Goal: Information Seeking & Learning: Learn about a topic

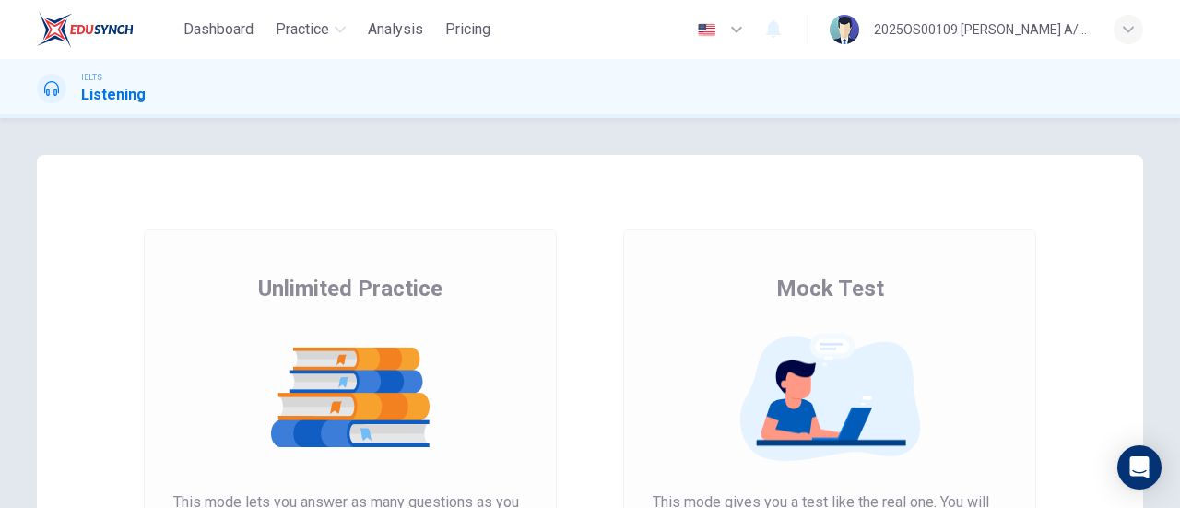
scroll to position [184, 0]
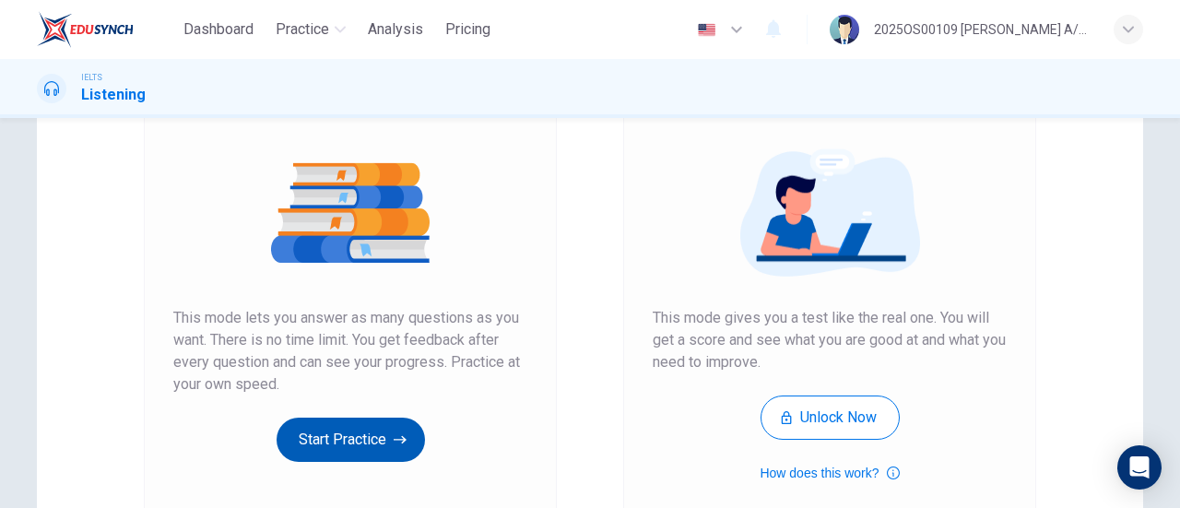
click at [350, 451] on button "Start Practice" at bounding box center [351, 440] width 148 height 44
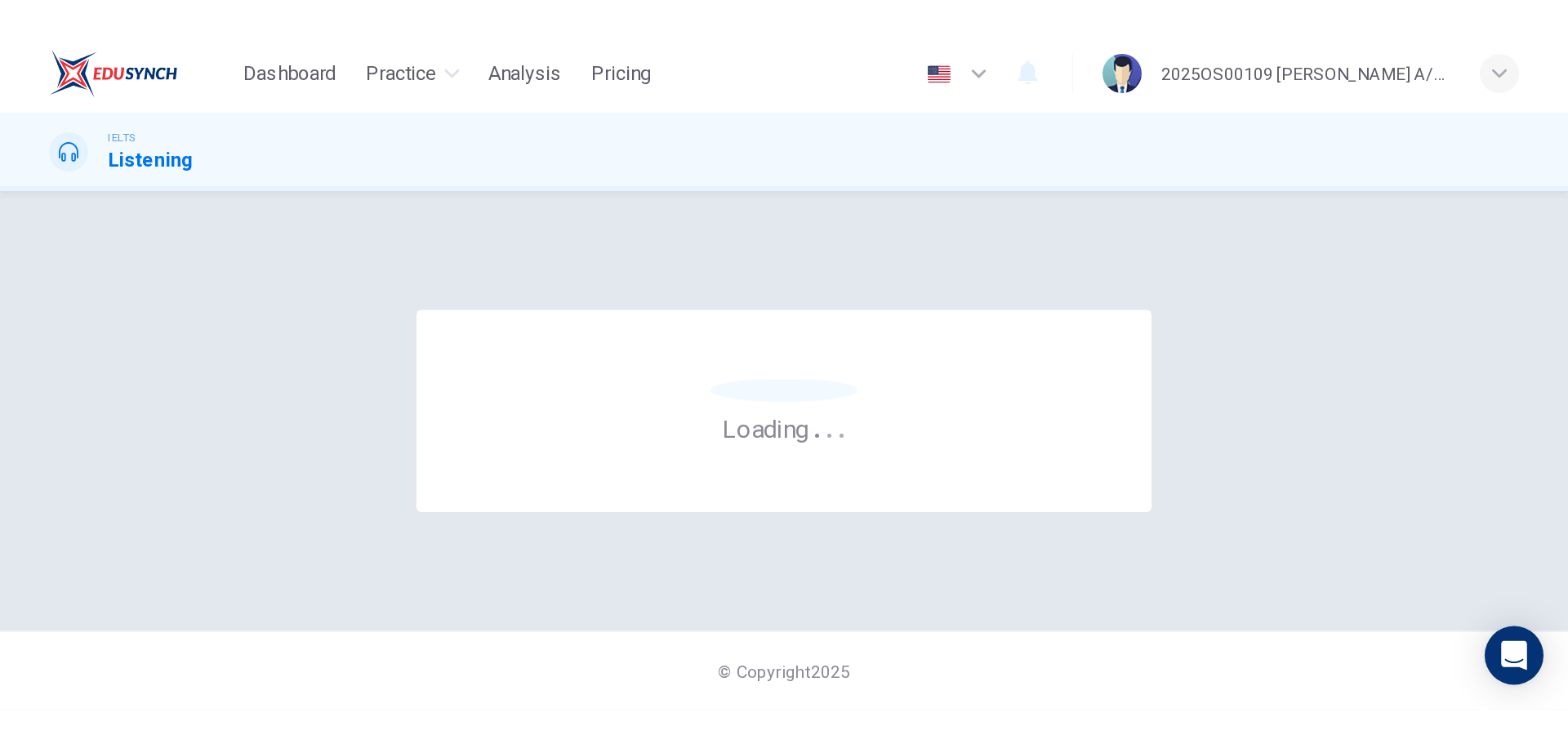
scroll to position [0, 0]
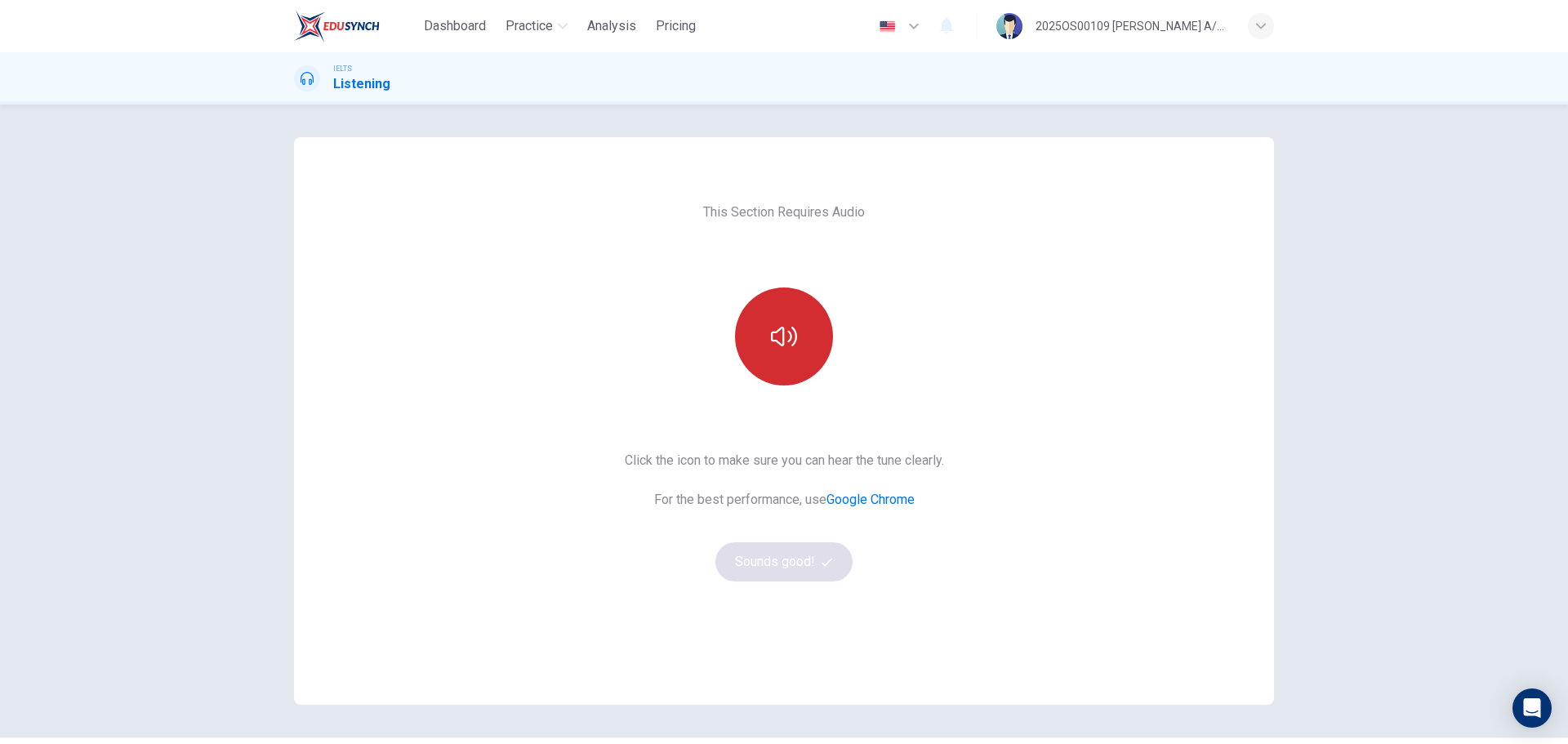
click at [758, 324] on button "button" at bounding box center [784, 337] width 98 height 98
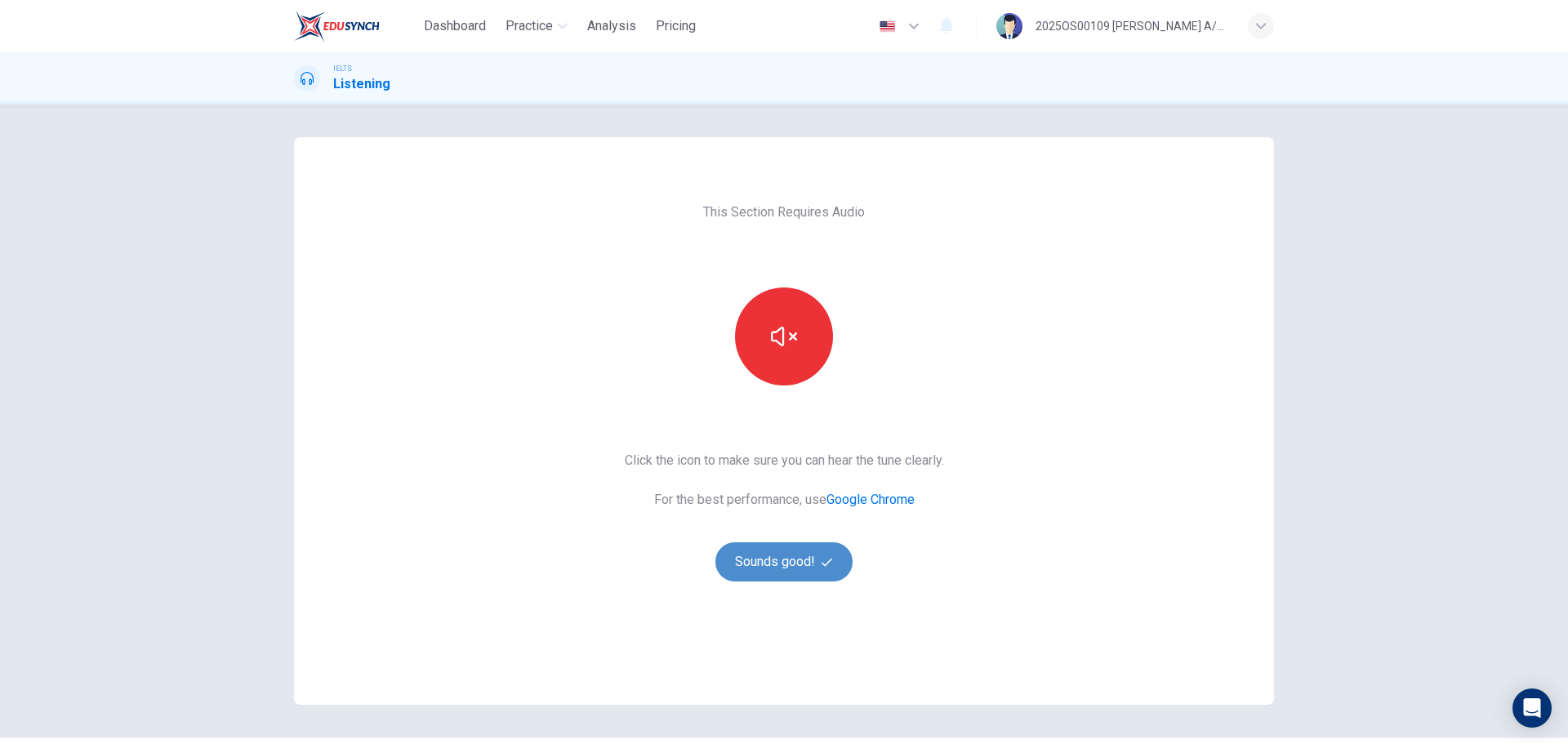
click at [788, 449] on button "Sounds good!" at bounding box center [784, 562] width 137 height 39
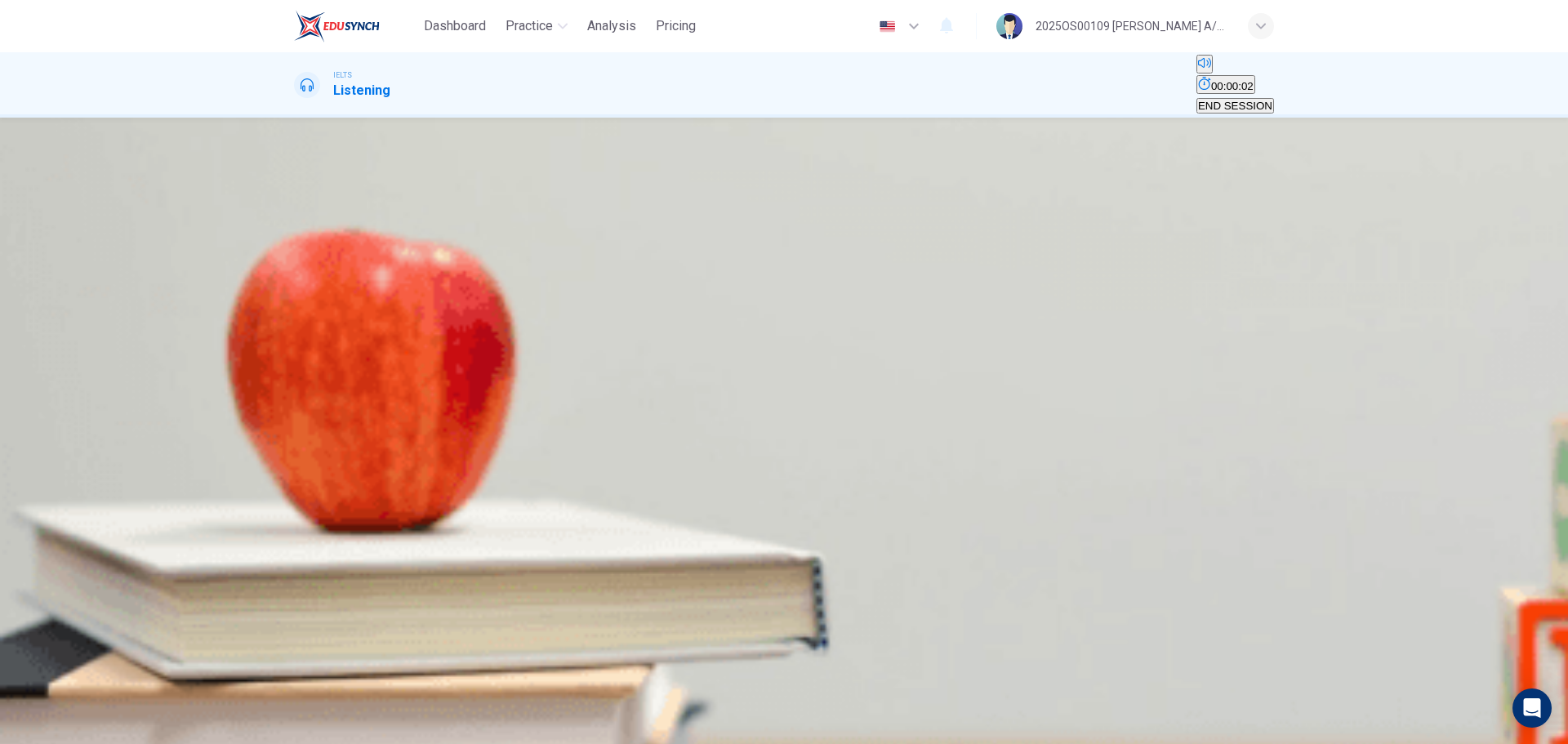
click at [312, 312] on icon "button" at bounding box center [306, 322] width 17 height 19
click at [346, 275] on span "very large." at bounding box center [321, 268] width 50 height 12
click at [72, 449] on button "SUBMIT" at bounding box center [50, 713] width 44 height 58
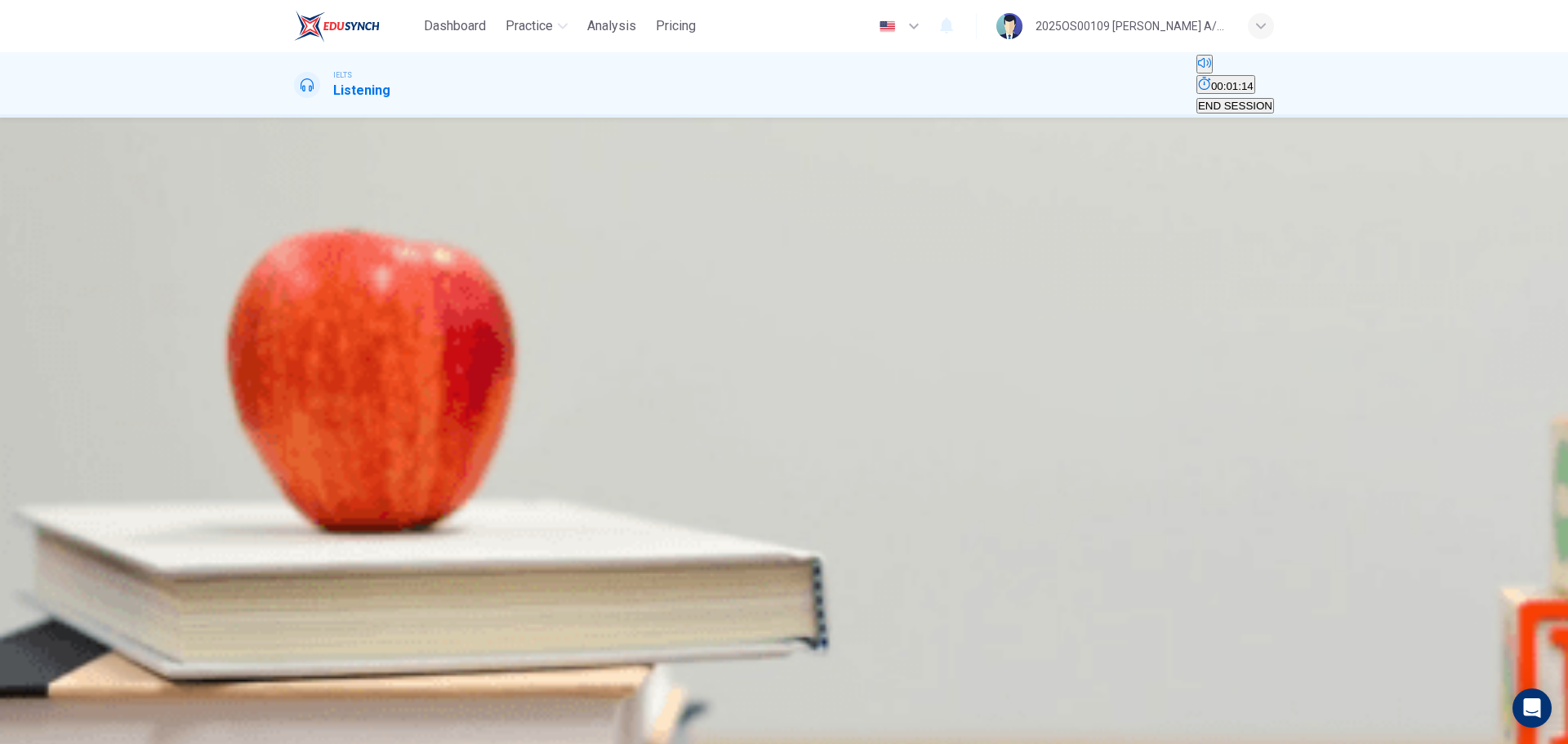
click at [565, 275] on span "the deepest in the system." at bounding box center [501, 268] width 128 height 12
click at [70, 449] on span "SUBMIT" at bounding box center [50, 691] width 41 height 12
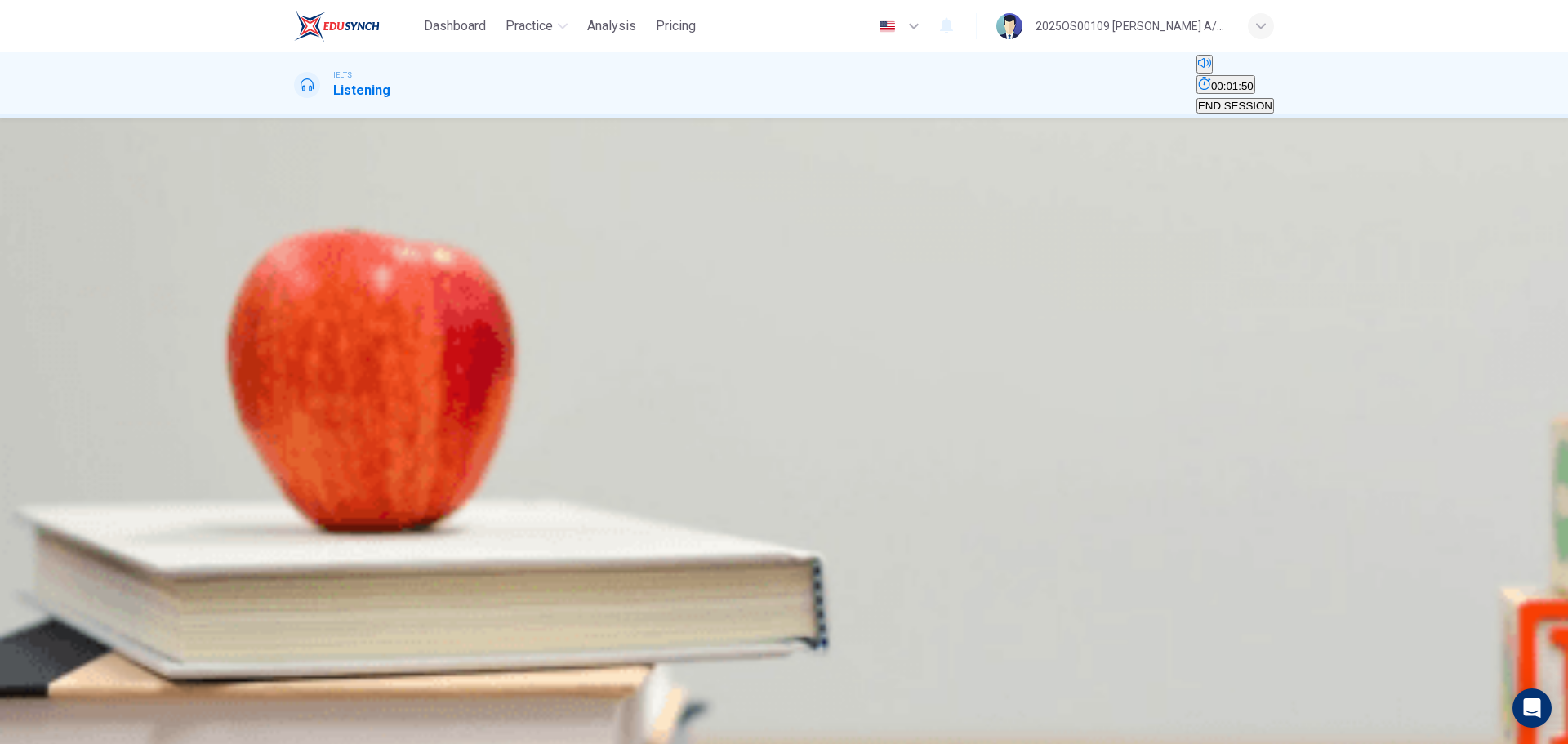
click at [484, 275] on span "have a meal in the famous restaurants." at bounding box center [390, 268] width 188 height 12
click at [70, 449] on span "SUBMIT" at bounding box center [50, 691] width 41 height 12
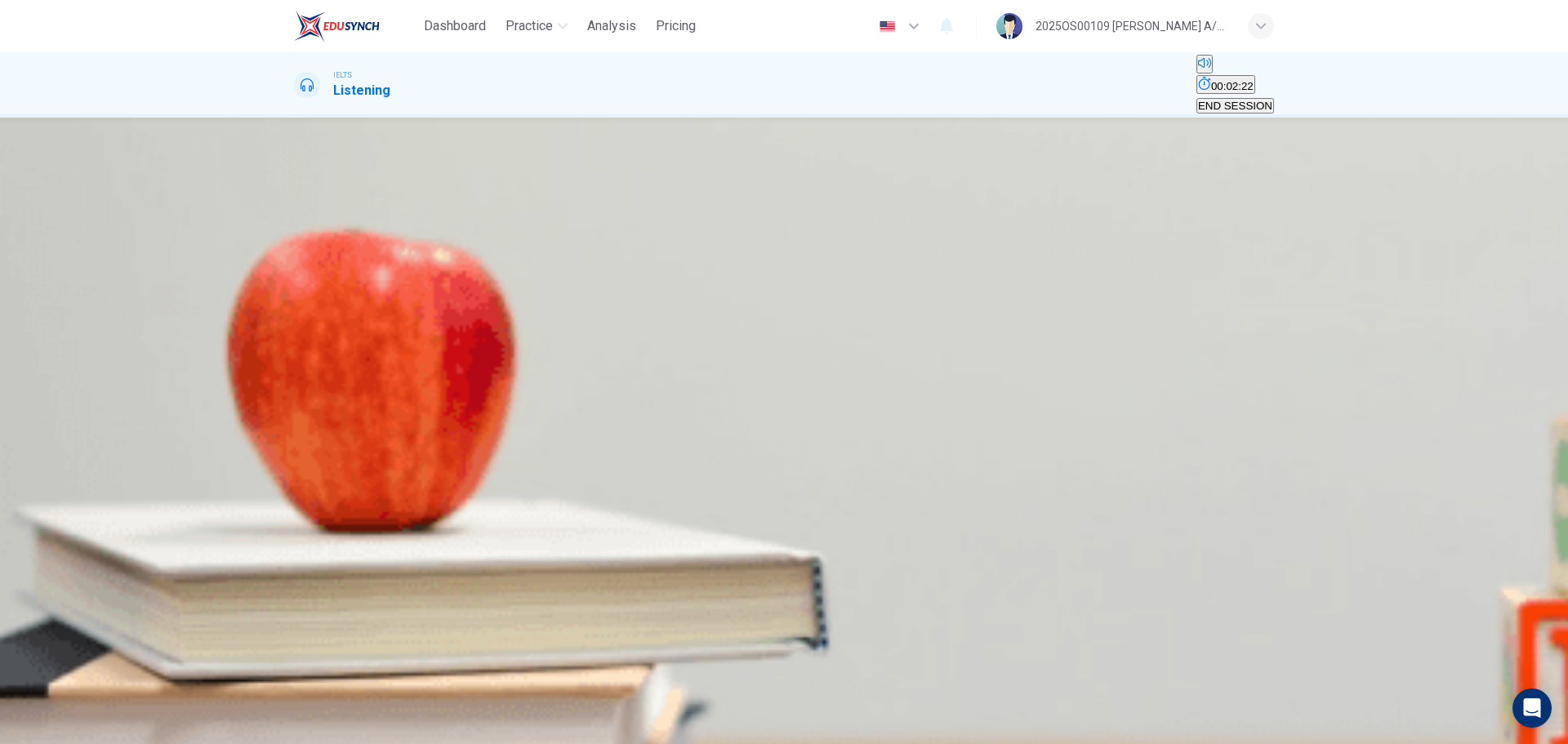
click at [508, 275] on span "on the heath itself." at bounding box center [464, 268] width 89 height 12
click at [72, 449] on button "SUBMIT" at bounding box center [50, 713] width 44 height 58
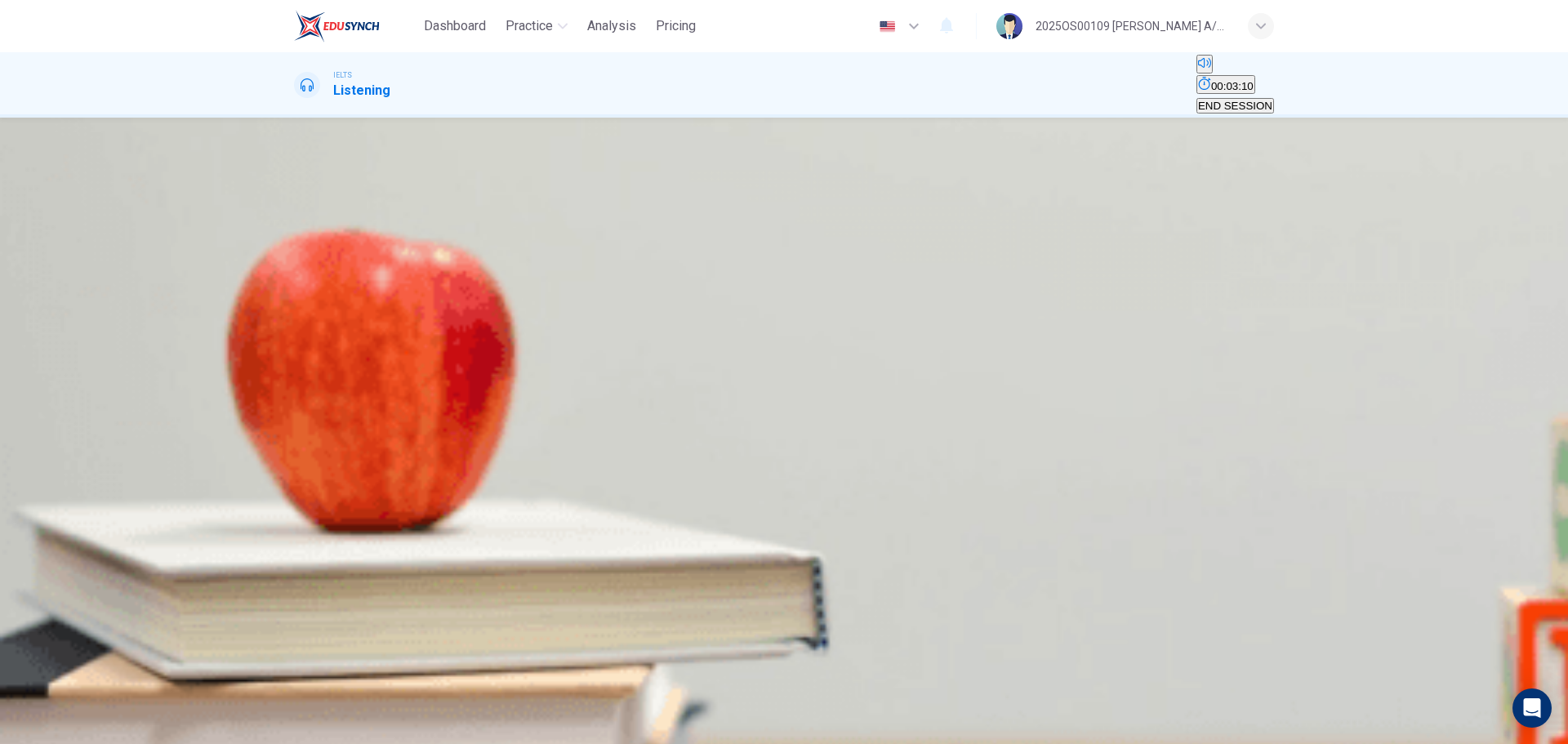
click at [476, 275] on span "hear the silence away from the traffic." at bounding box center [386, 268] width 181 height 12
click at [72, 449] on button "SUBMIT" at bounding box center [50, 713] width 44 height 58
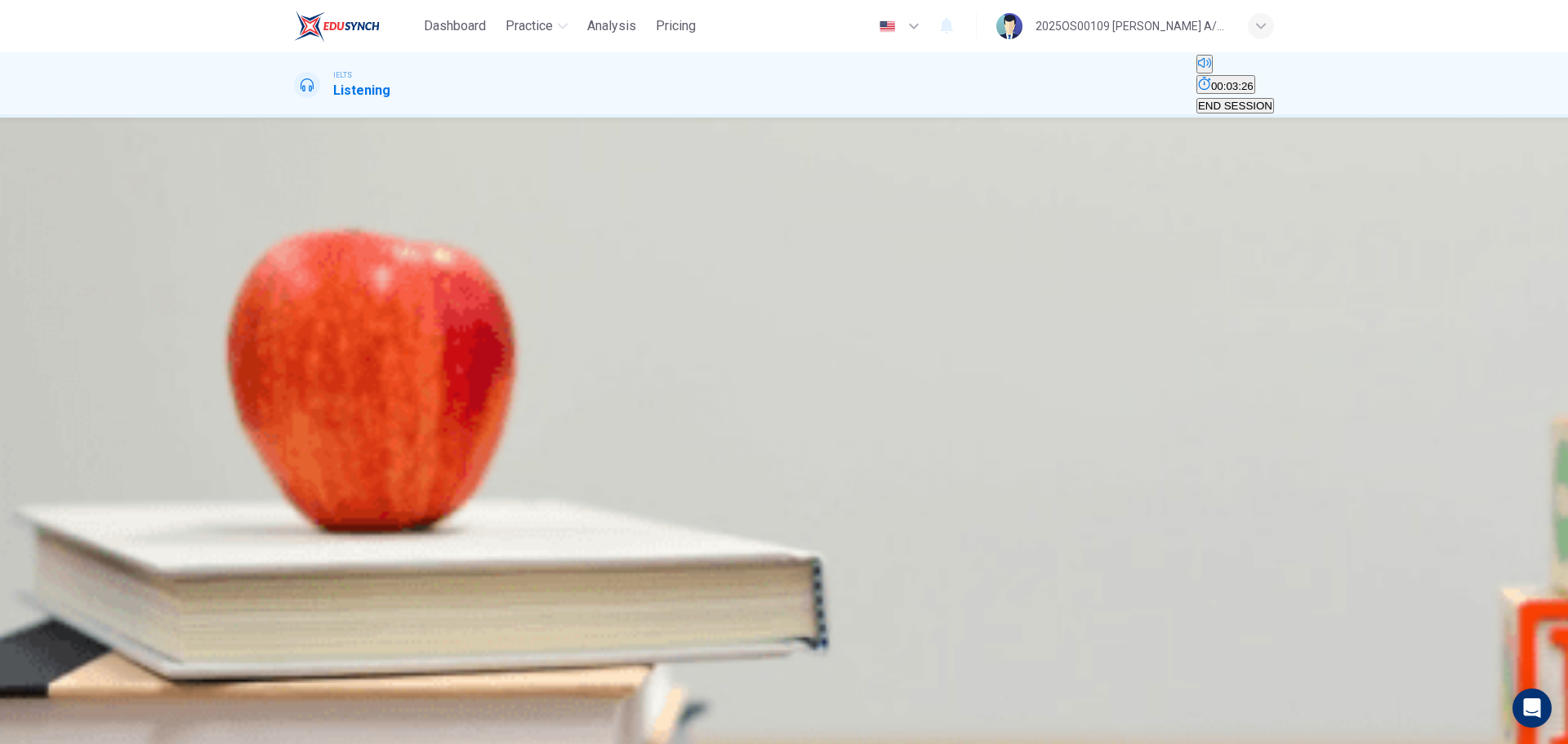
scroll to position [151, 0]
click at [815, 414] on body "Dashboard Practice Analysis Pricing English en ​ 2025OS00109 [DATE] A/P SWATHES…" at bounding box center [784, 372] width 1568 height 744
type input "80"
type input "E"
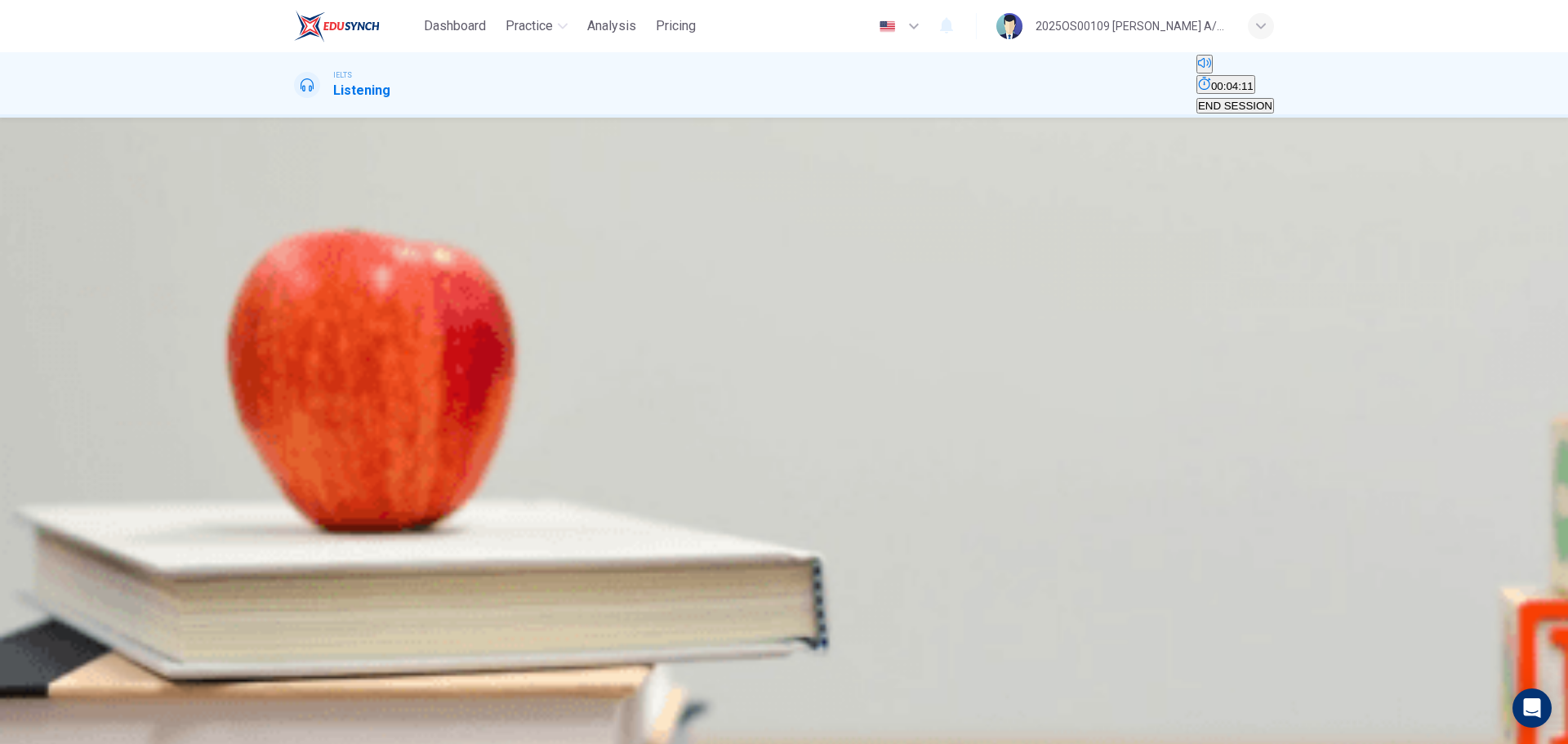
click at [797, 449] on body "Dashboard Practice Analysis Pricing English en ​ 2025OS00109 [DATE] A/P SWATHES…" at bounding box center [784, 372] width 1568 height 744
click at [782, 449] on li "A" at bounding box center [784, 754] width 1568 height 19
type input "85"
type input "A"
click at [820, 449] on body "Dashboard Practice Analysis Pricing English en ​ 2025OS00109 [DATE] A/P SWATHES…" at bounding box center [784, 372] width 1568 height 744
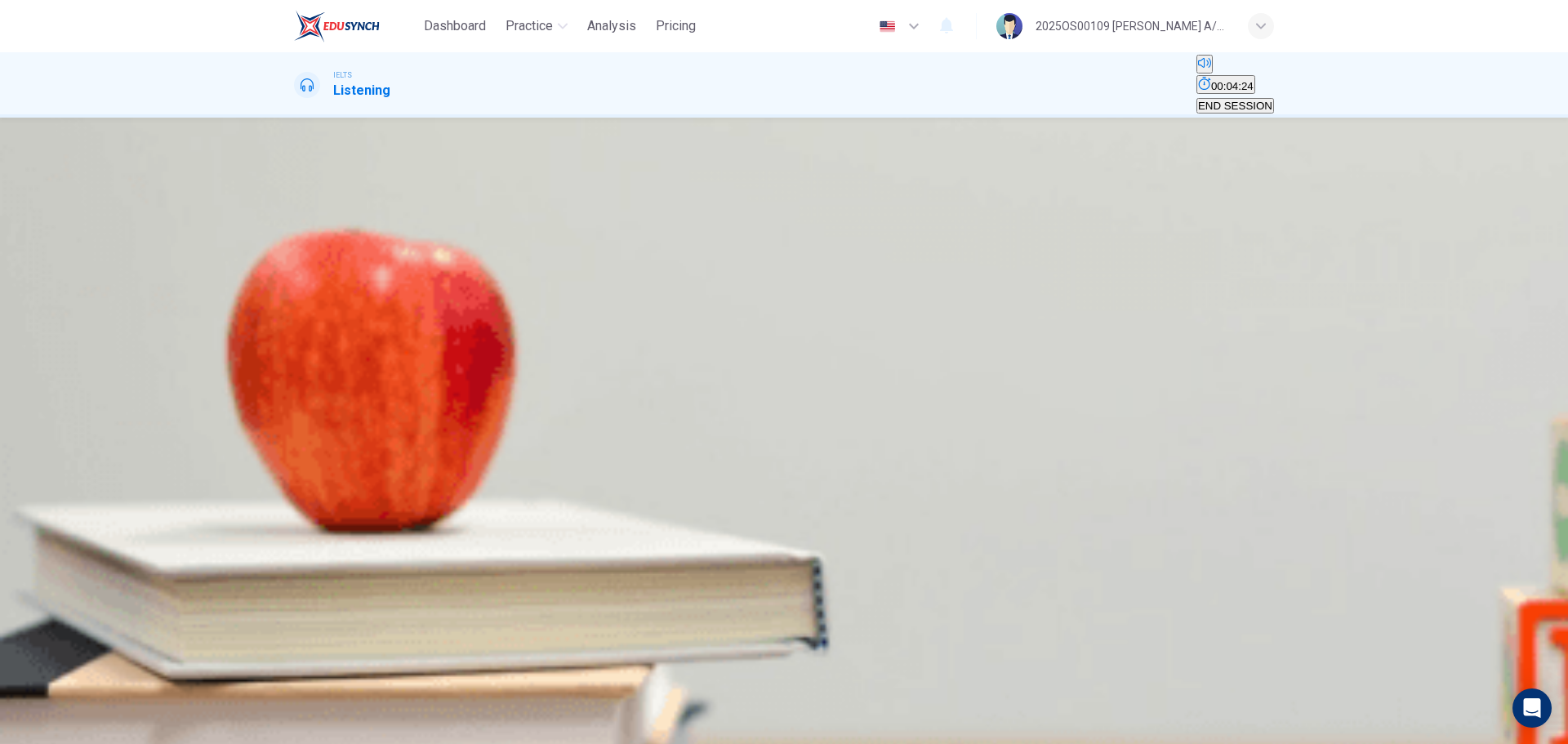
type input "88"
type input "E"
click at [824, 408] on body "Dashboard Practice Analysis Pricing English en ​ 2025OS00109 [DATE] A/P SWATHES…" at bounding box center [784, 372] width 1568 height 744
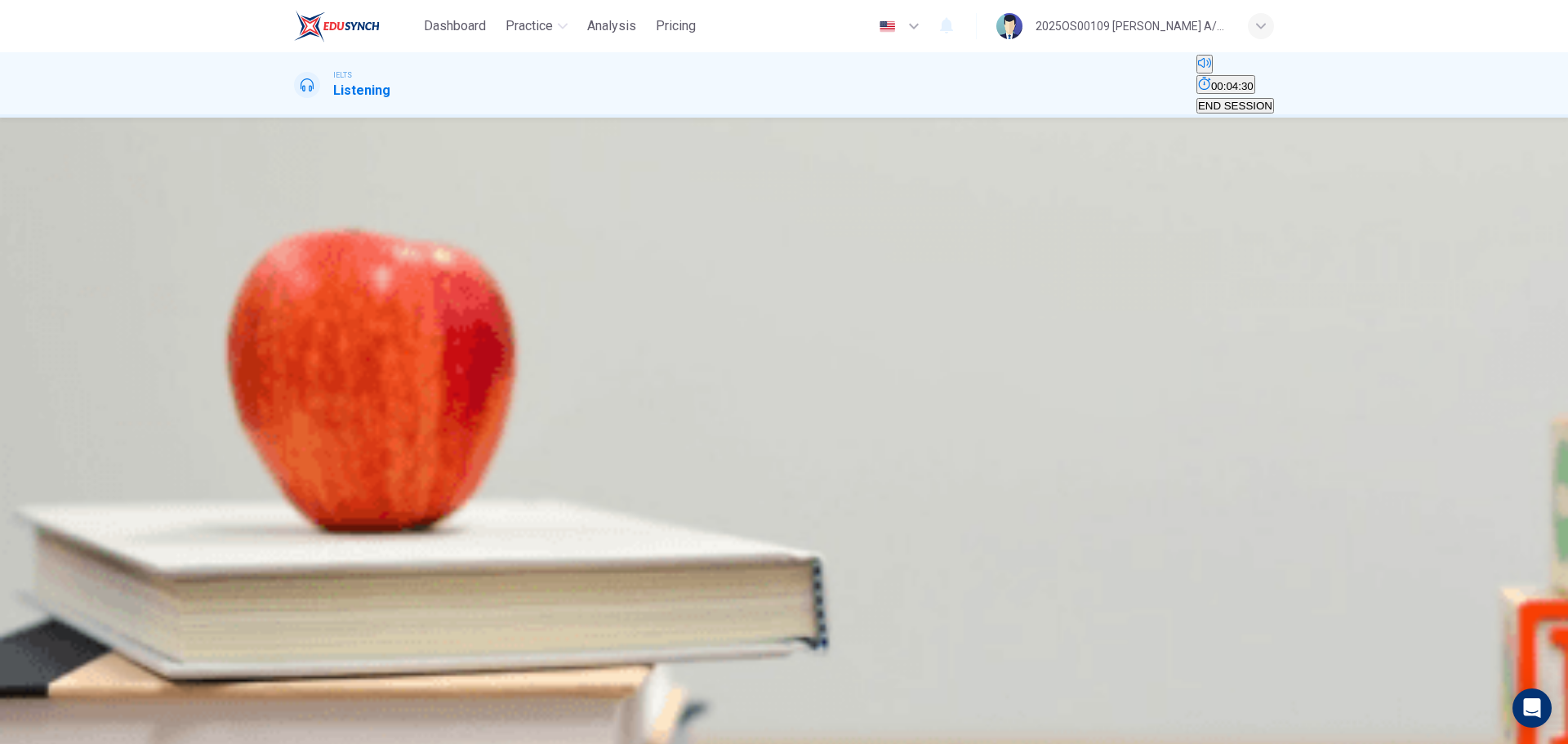
type input "90"
type input "F"
click at [834, 449] on body "Dashboard Practice Analysis Pricing English en ​ 2025OS00109 [DATE] A/P SWATHES…" at bounding box center [784, 372] width 1568 height 744
type input "98"
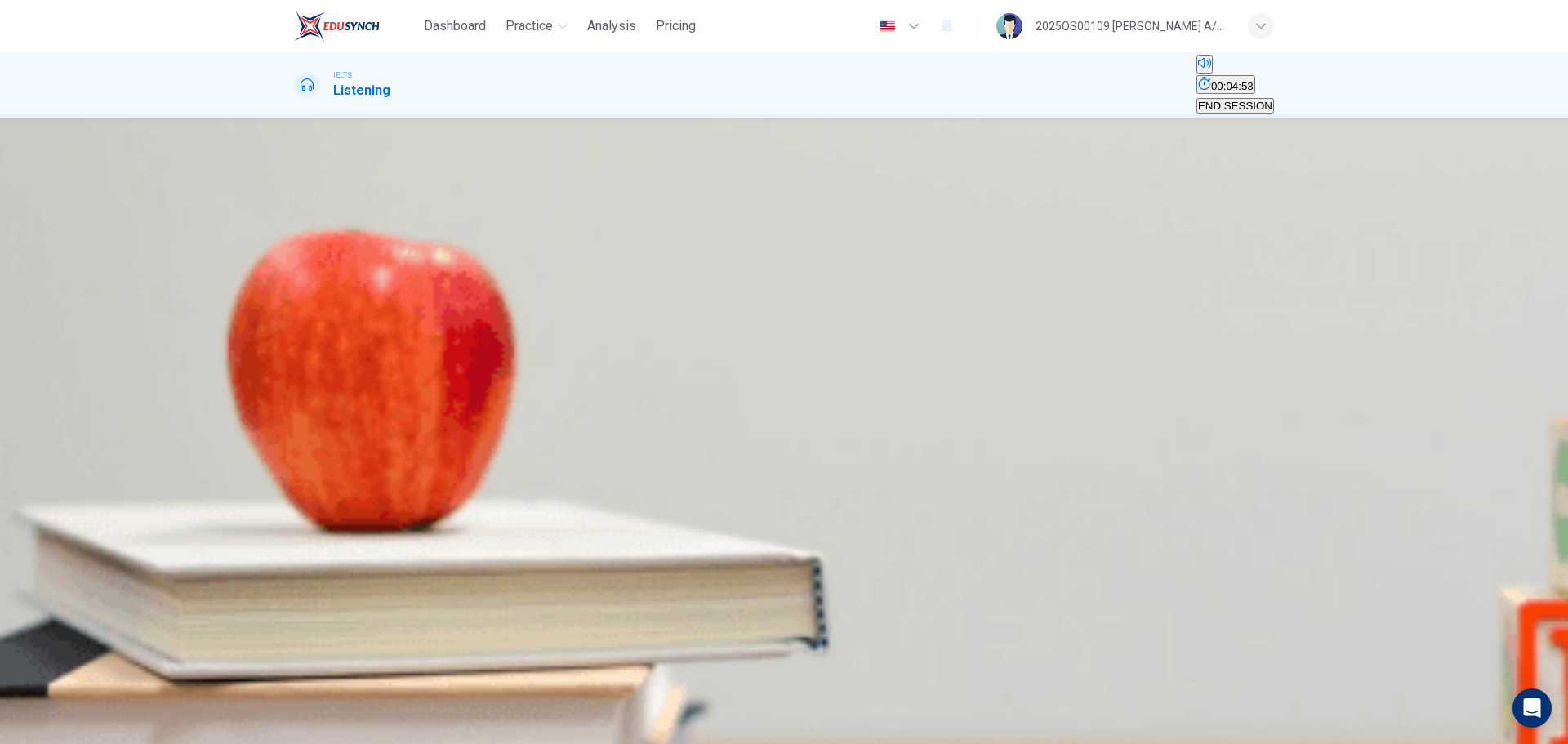
type input "D"
click at [799, 449] on body "Dashboard Practice Analysis Pricing English en ​ 2025OS00109 [DATE] A/P SWATHES…" at bounding box center [784, 372] width 1568 height 744
type input "99"
type input "B"
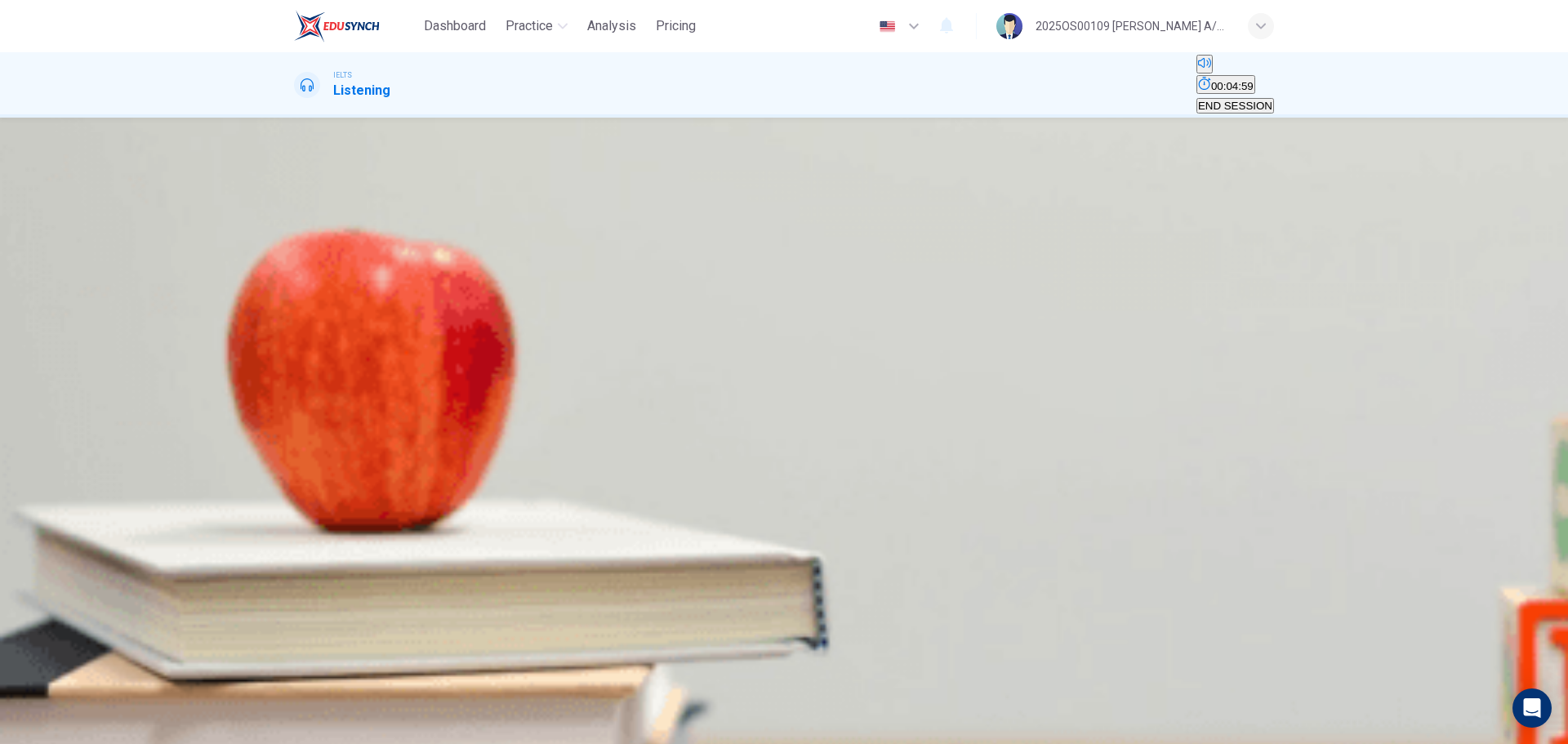
click at [70, 449] on span "SUBMIT" at bounding box center [50, 691] width 41 height 12
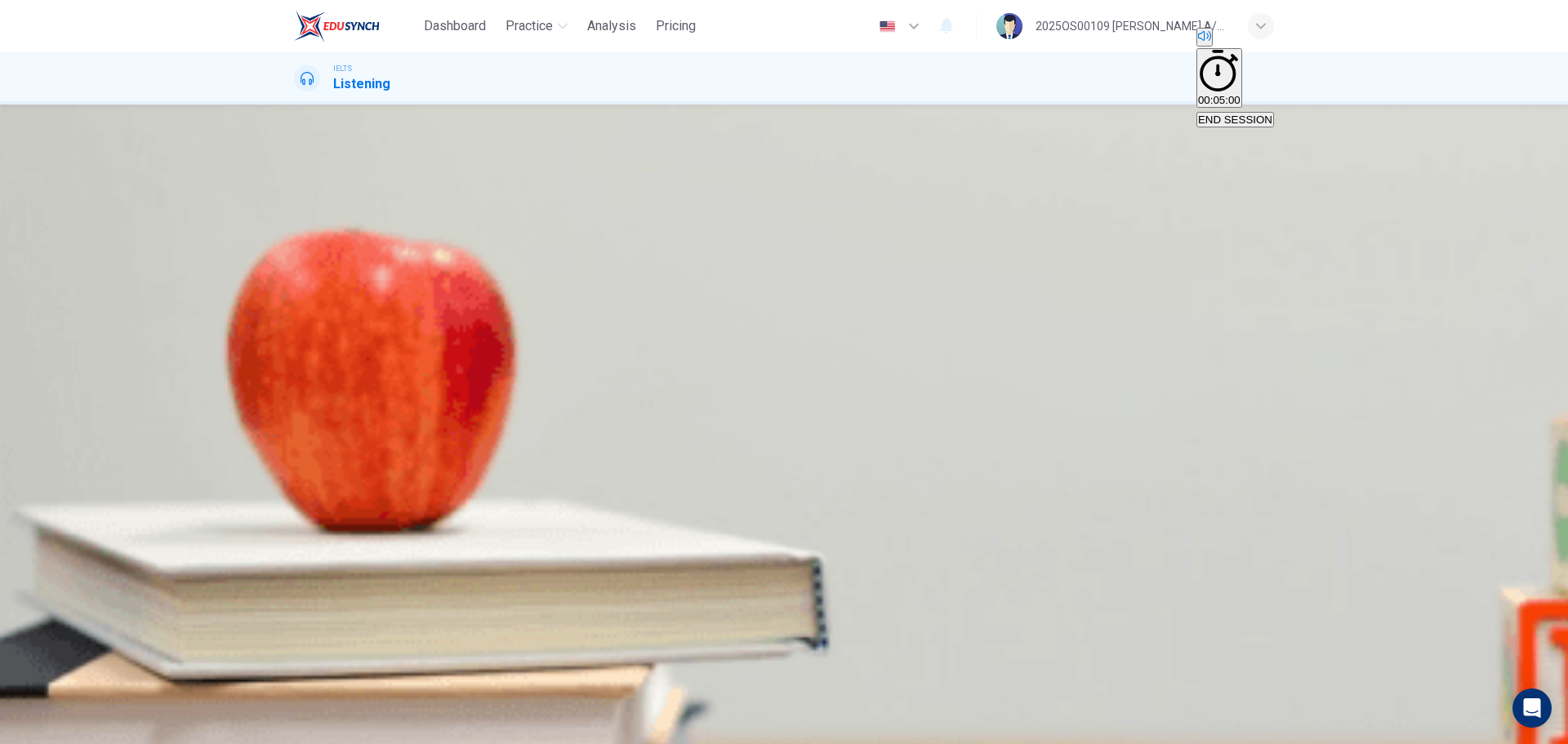
type input "0"
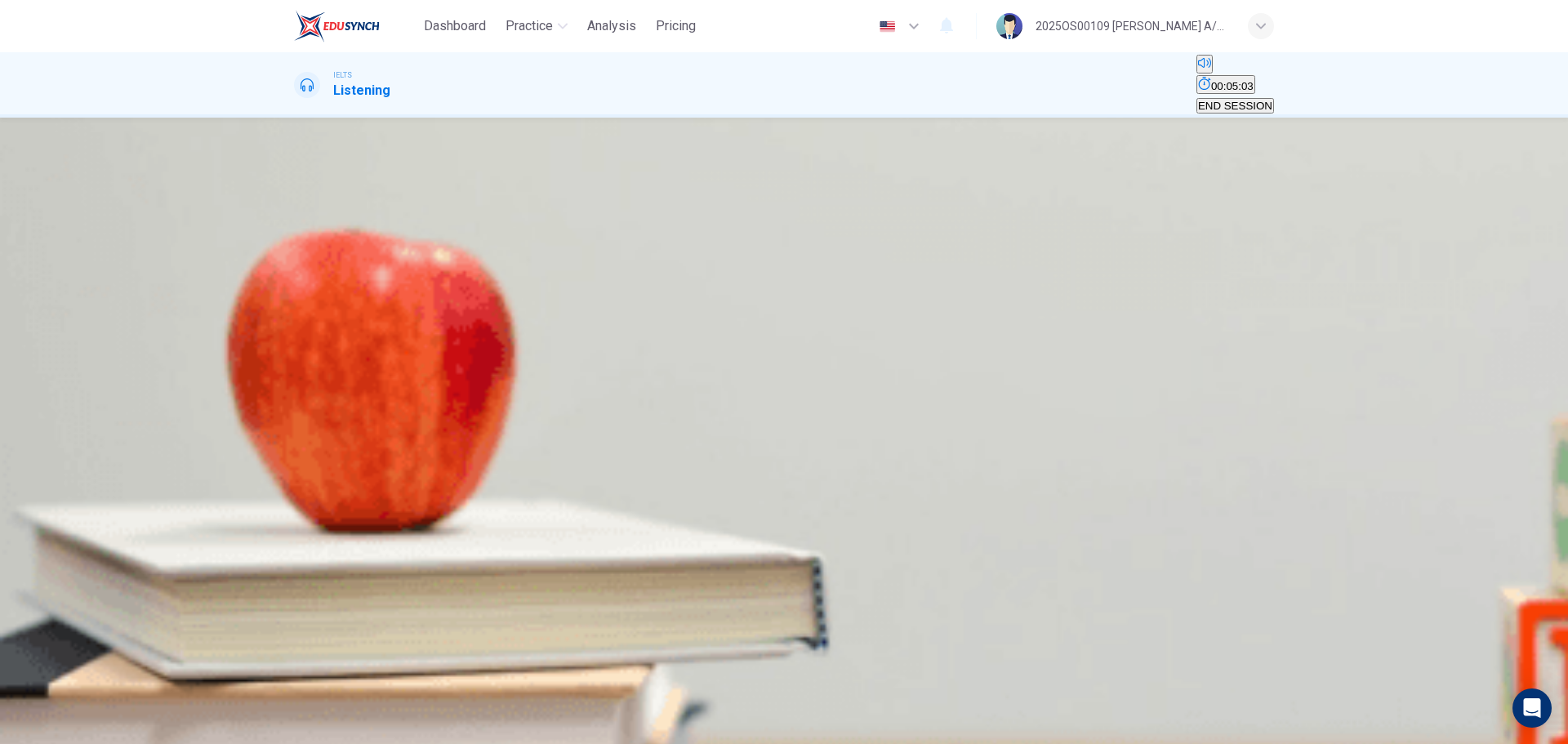
click at [298, 299] on button "button" at bounding box center [296, 307] width 4 height 16
type input "4"
click at [380, 275] on span "to pay bills easily." at bounding box center [338, 268] width 84 height 12
click at [72, 449] on button "SUBMIT" at bounding box center [50, 713] width 44 height 58
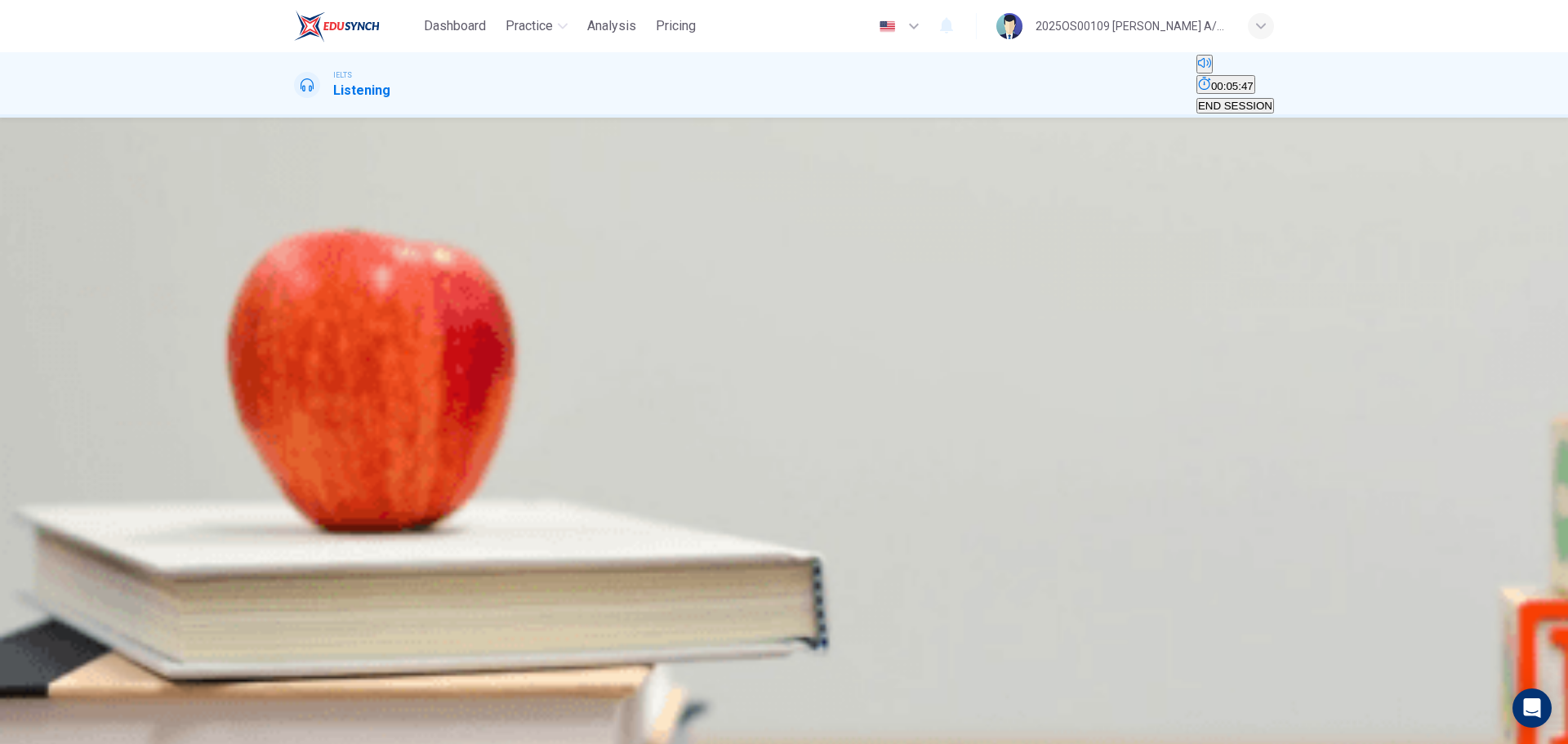
click at [423, 275] on span "student." at bounding box center [404, 268] width 38 height 12
click at [72, 449] on button "SUBMIT" at bounding box center [50, 713] width 44 height 58
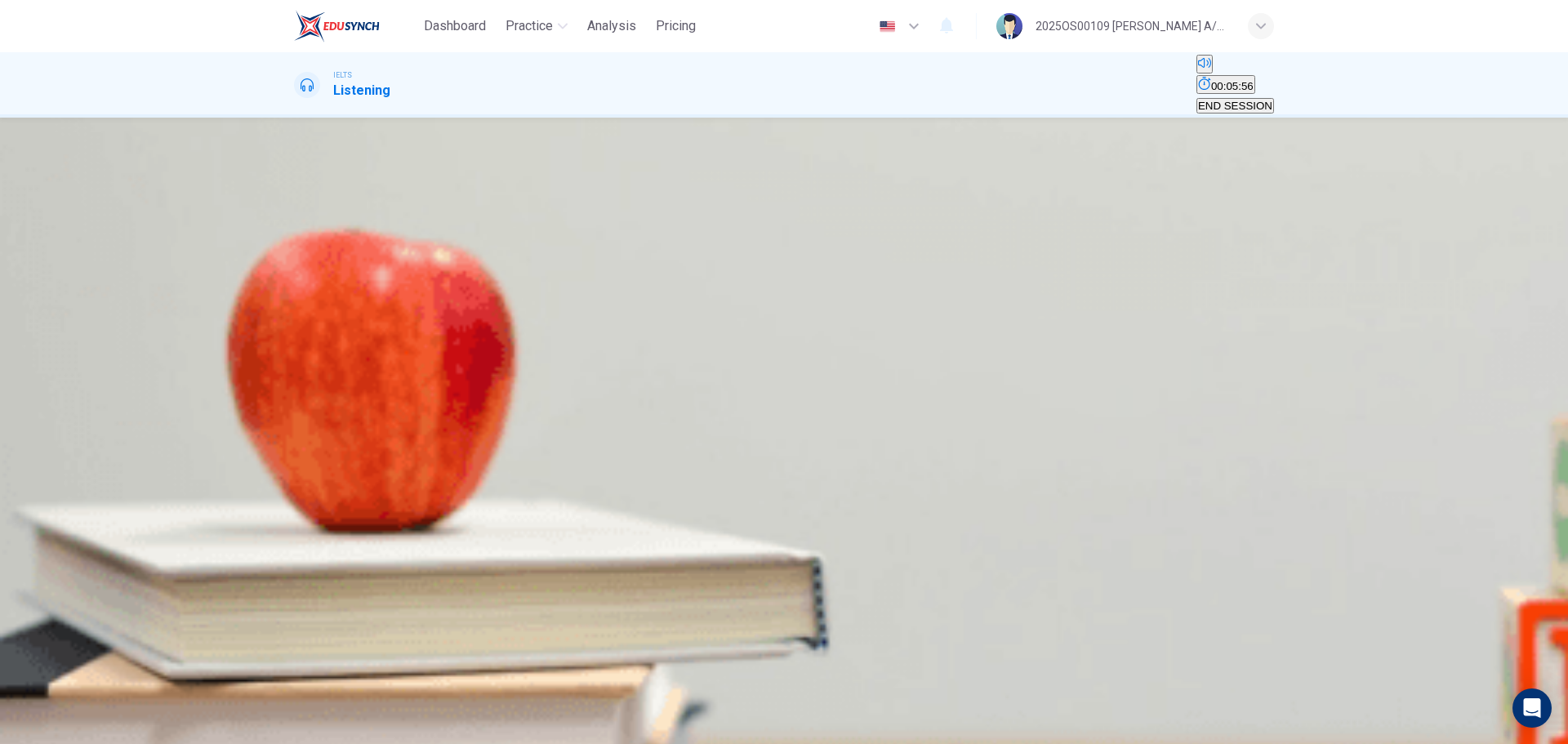
click at [455, 275] on span "Deposit Account" at bounding box center [416, 268] width 79 height 12
click at [70, 449] on icon "button" at bounding box center [50, 717] width 41 height 41
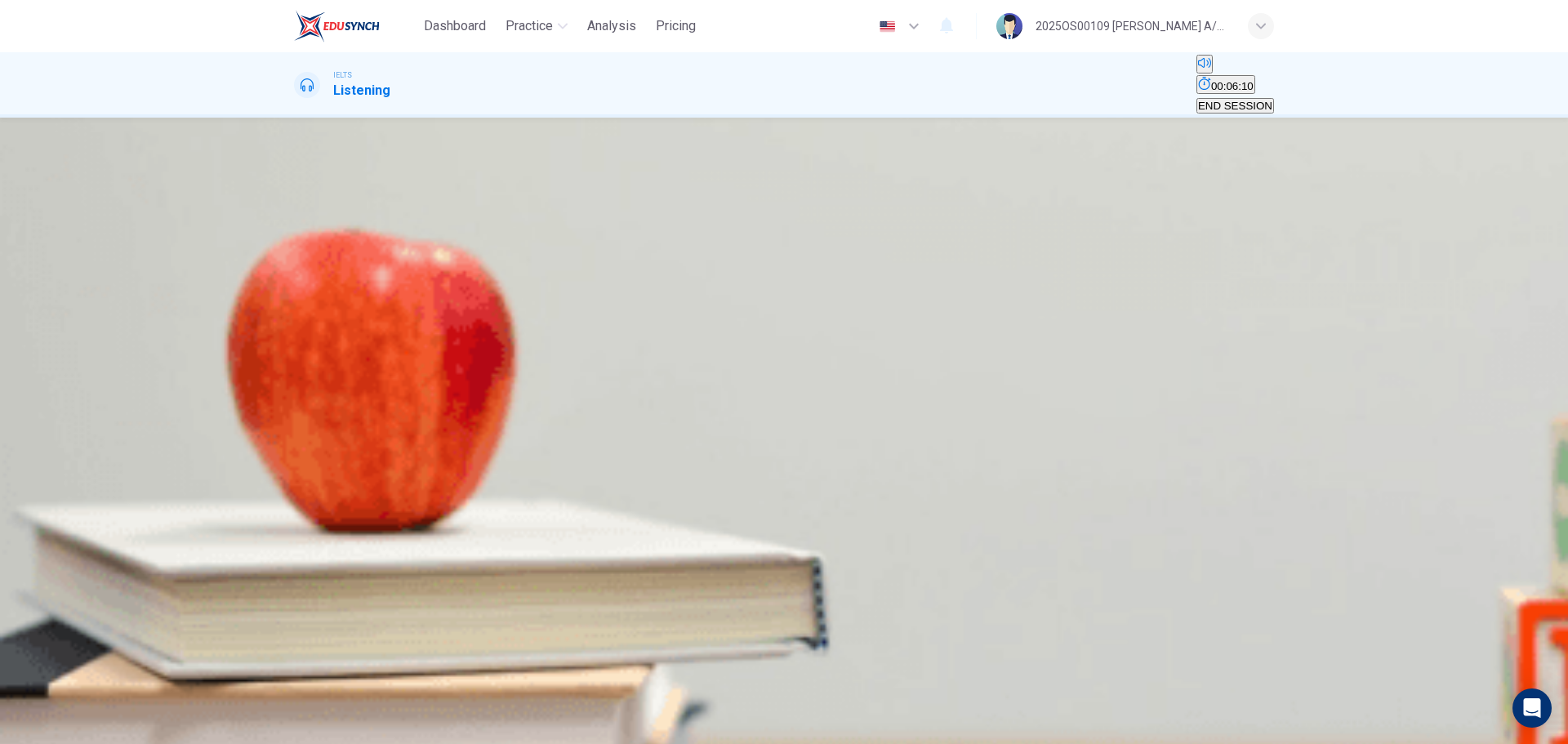
click at [435, 321] on input at bounding box center [364, 314] width 141 height 16
type input "39"
type input "Ma"
type input "40"
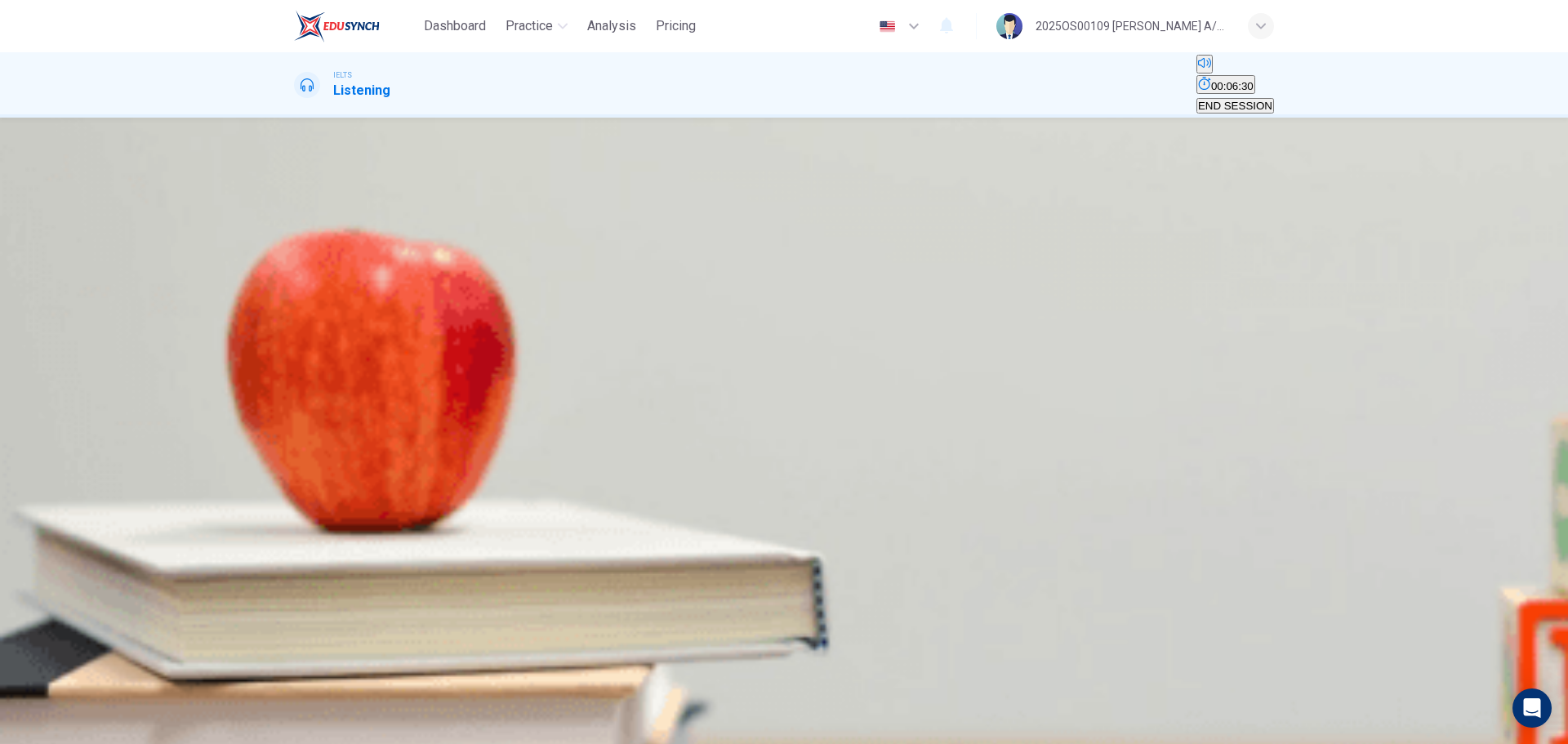
type input "Master"
type input "41"
type input "Master Car"
type input "41"
type input "Master Card"
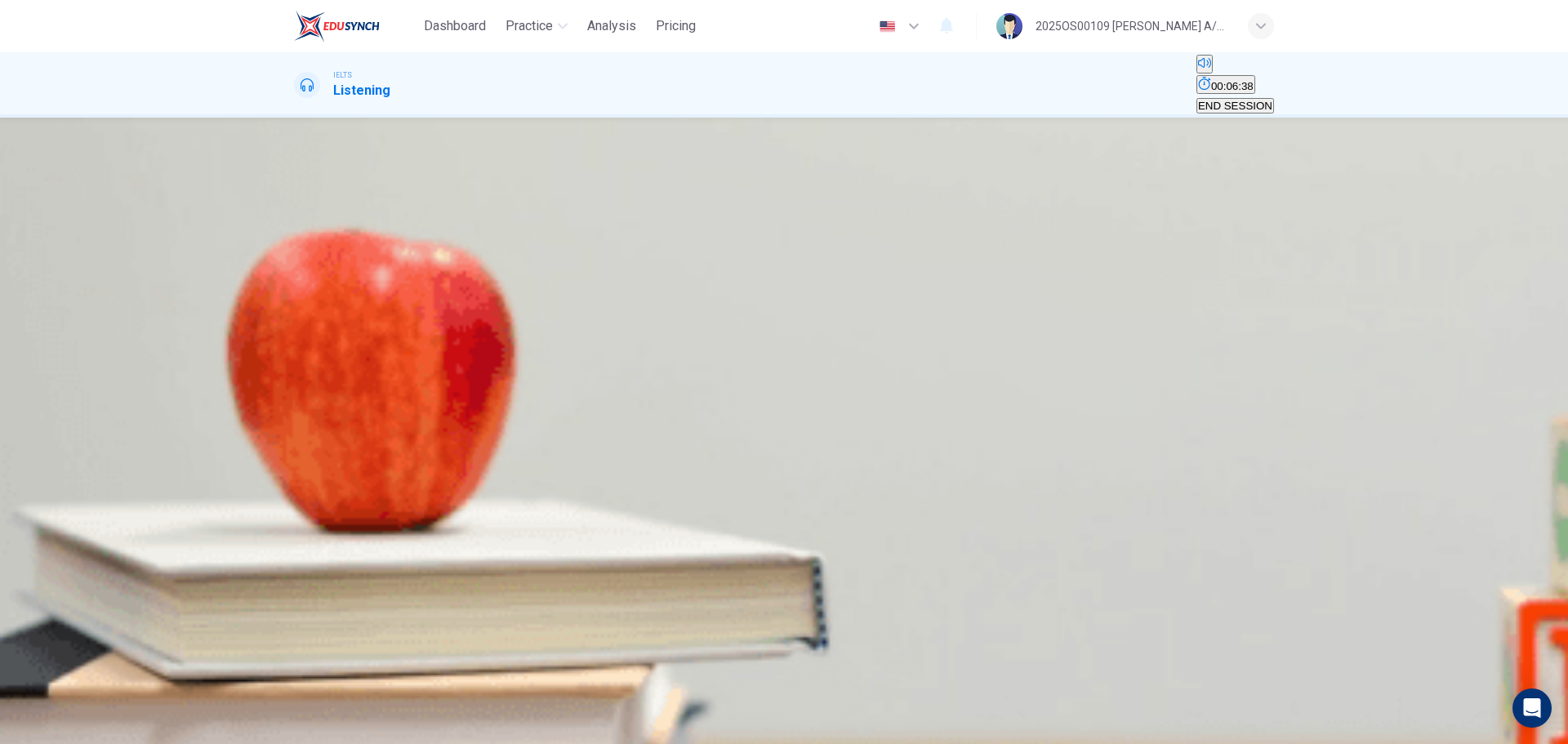
type input "43"
type input "Master Card"
click at [435, 360] on input at bounding box center [364, 353] width 141 height 16
type input "44"
type input "M"
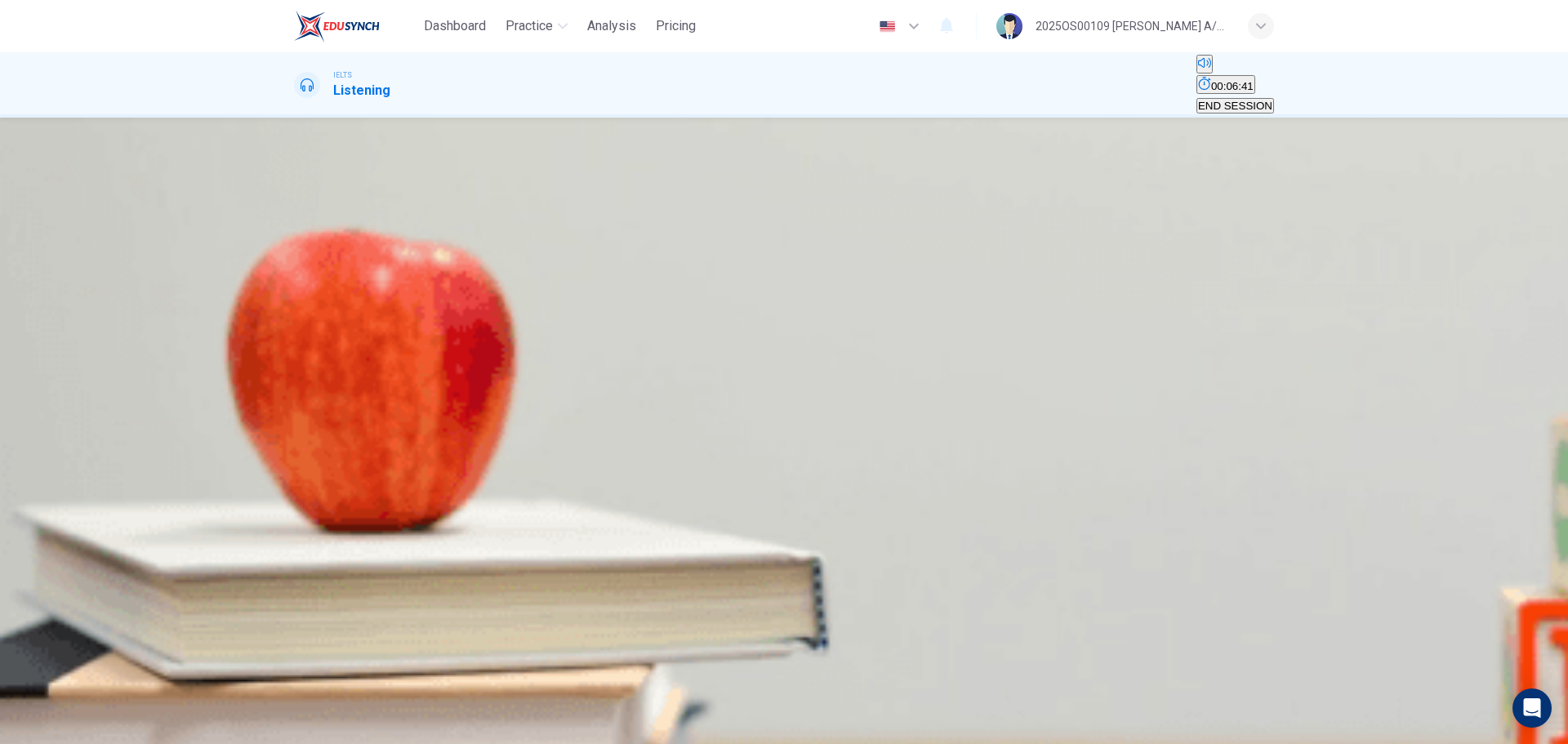
type input "44"
type input "Master"
type input "45"
type input "Master Ca"
type input "48"
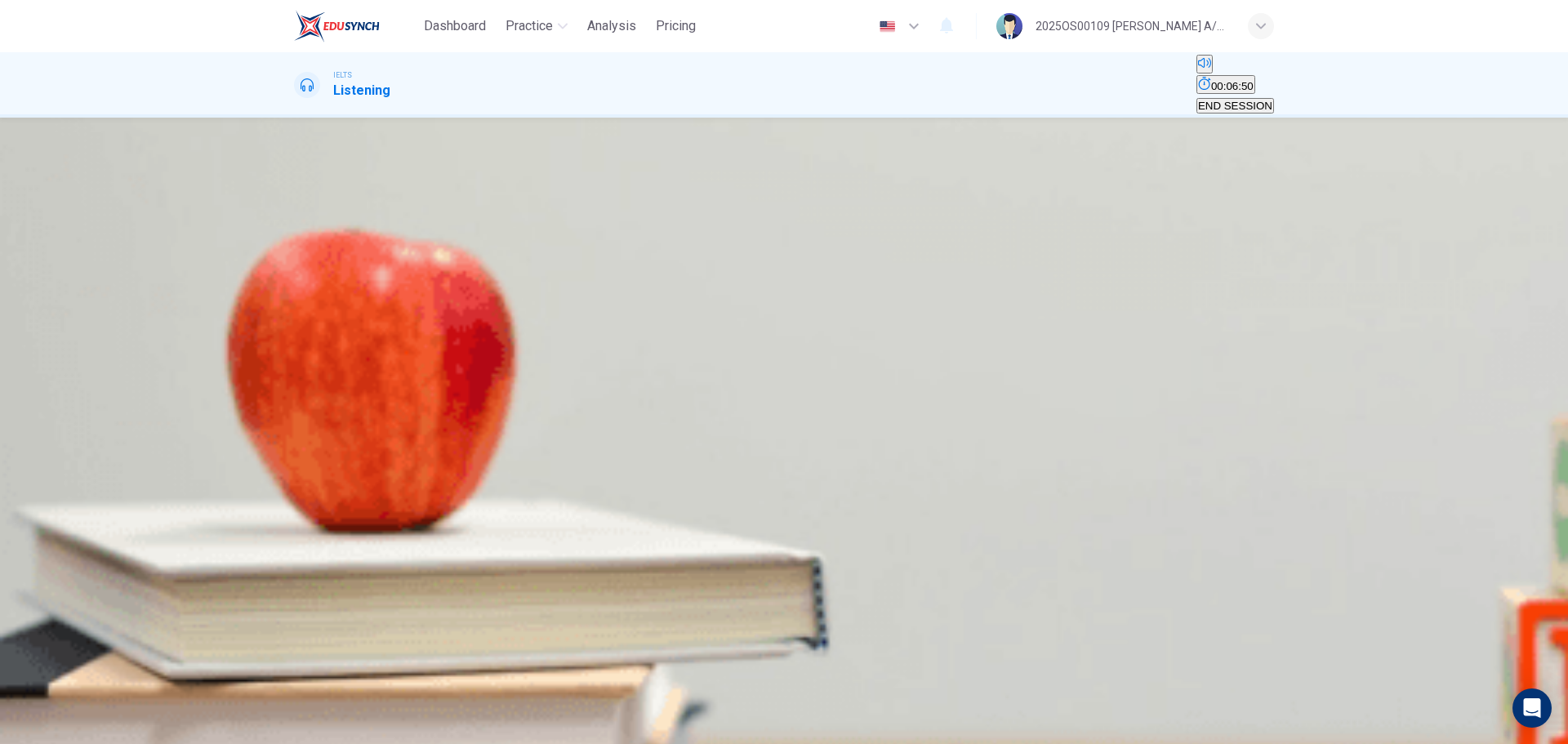
type input "Master Car"
type input "49"
type input "Master Card"
type input "49"
type input "Master Card"
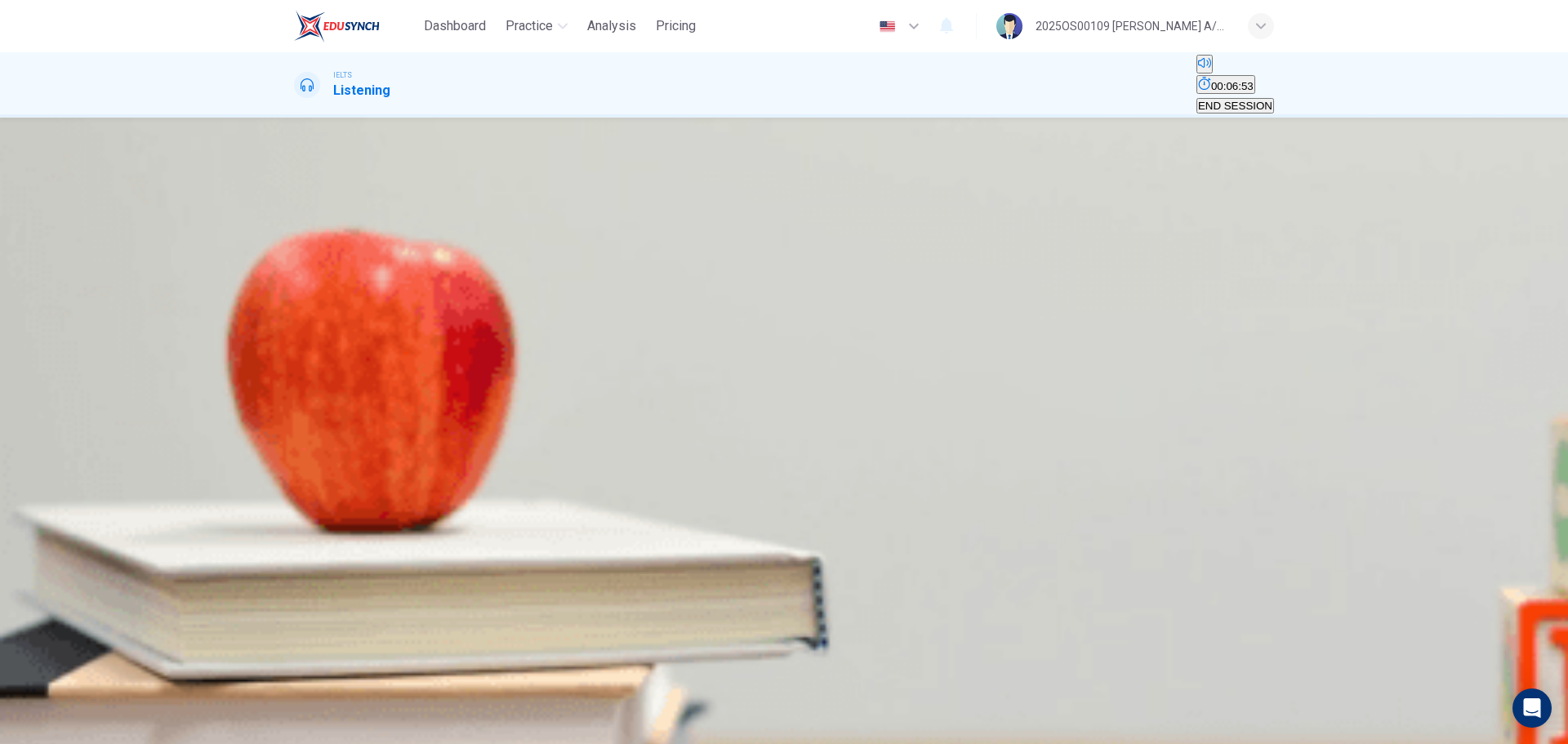
click at [435, 399] on input at bounding box center [364, 391] width 141 height 16
type input "52"
type input "Inter"
type input "53"
type input "Interne"
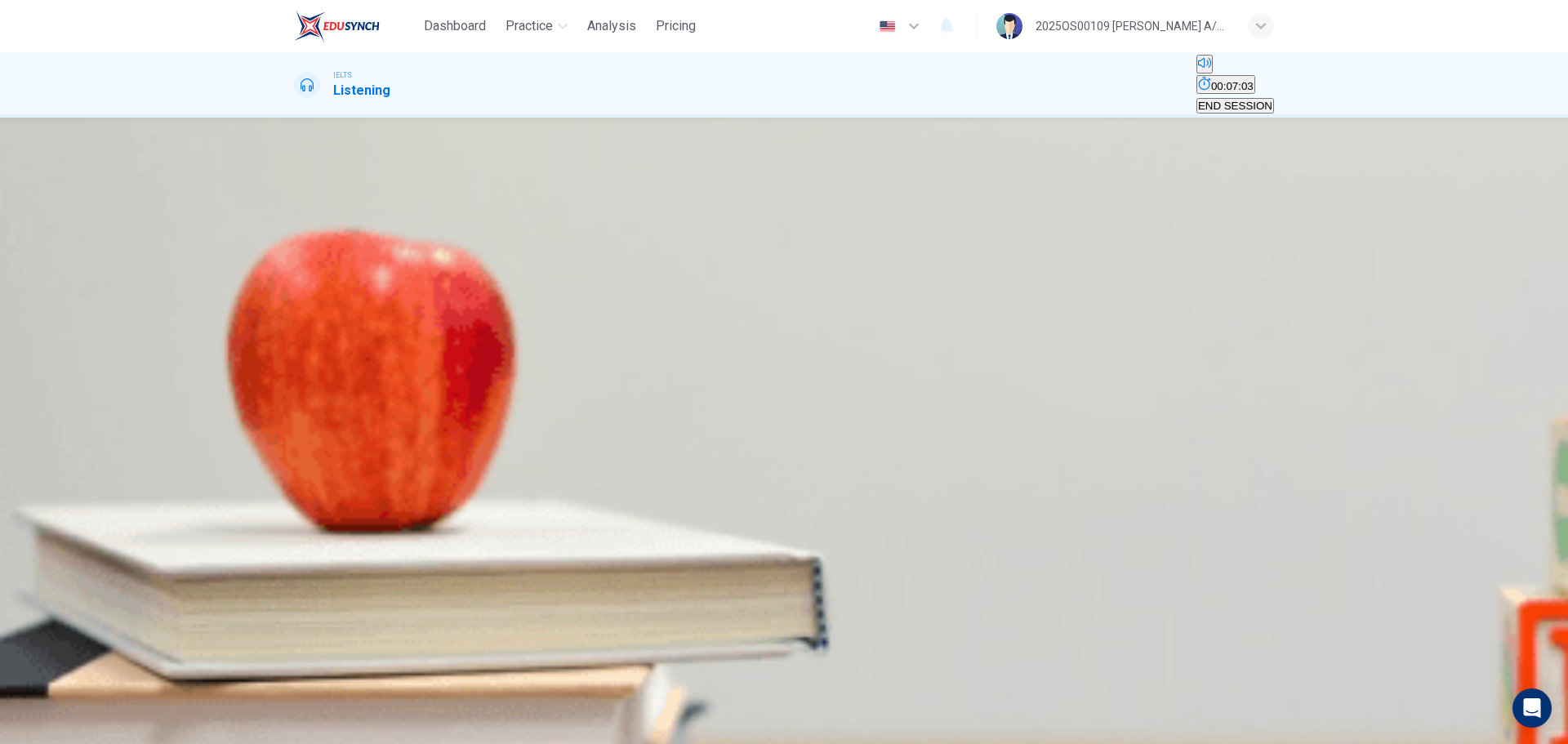
type input "54"
type input "Internet ser"
type input "54"
type input "Internet service"
click at [435, 399] on input "Internet service" at bounding box center [364, 391] width 141 height 16
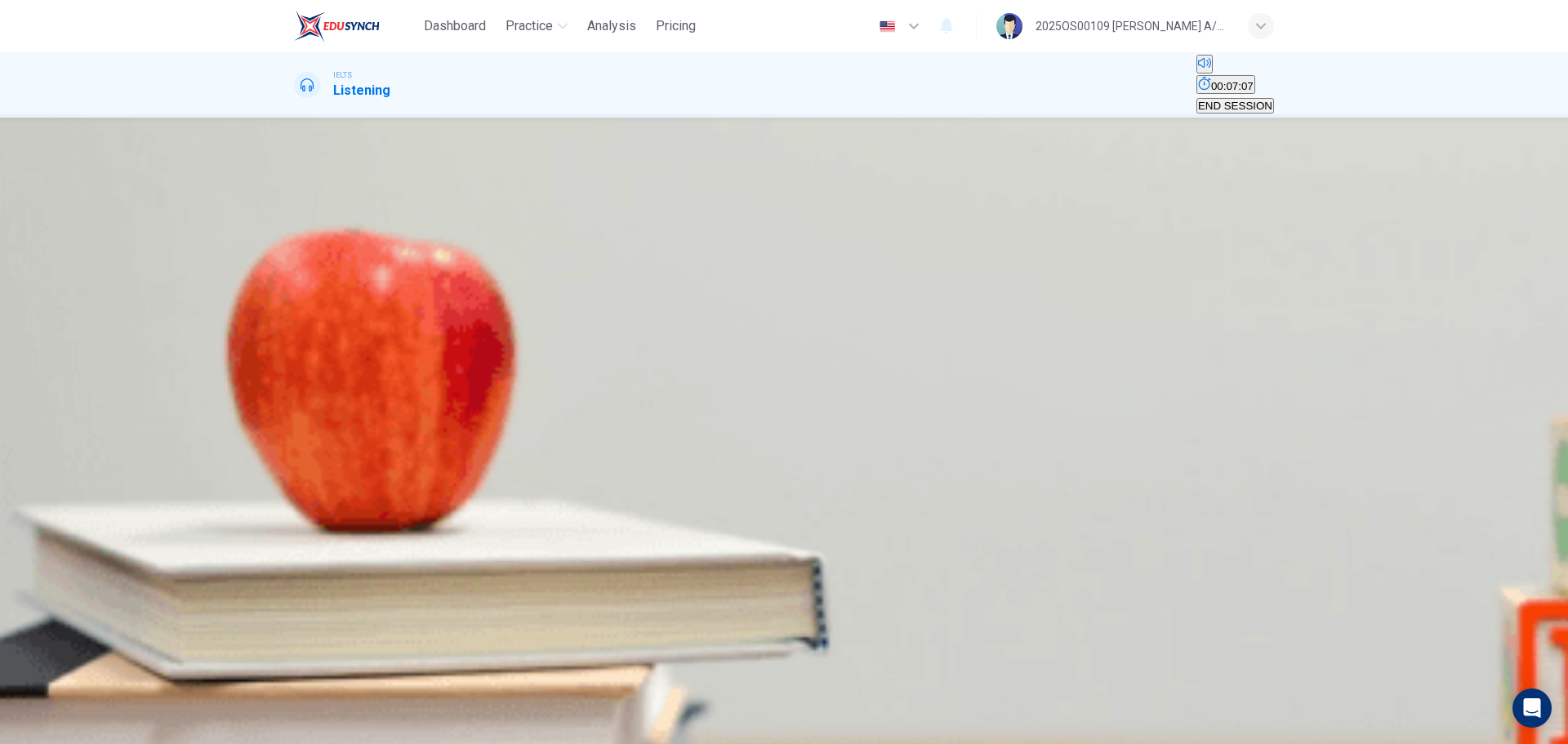
type input "55"
type input "internet service"
type input "61"
type input "internet service"
click at [435, 438] on input at bounding box center [364, 431] width 141 height 16
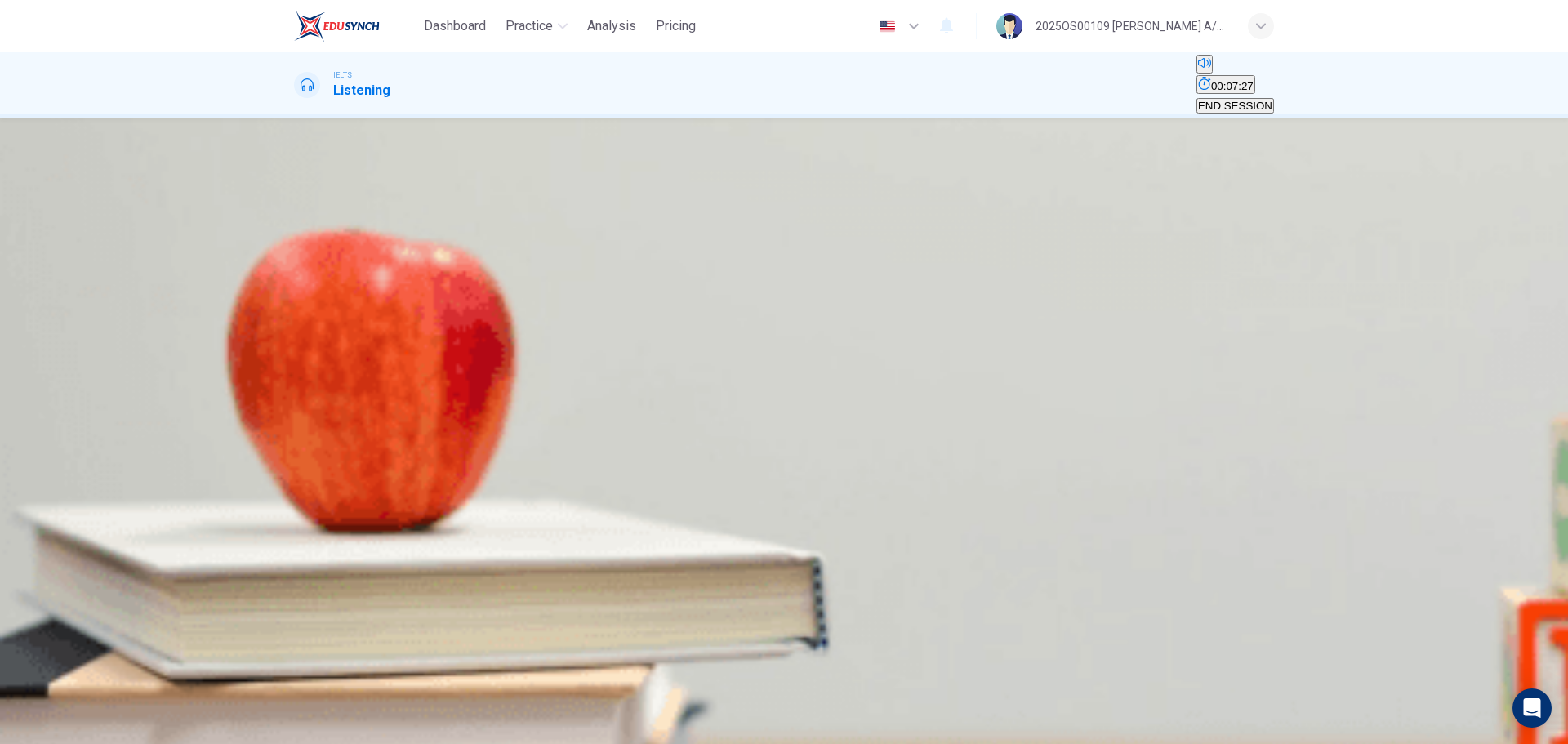
scroll to position [234, 0]
type input "72"
type input "2"
type input "72"
type input "2%"
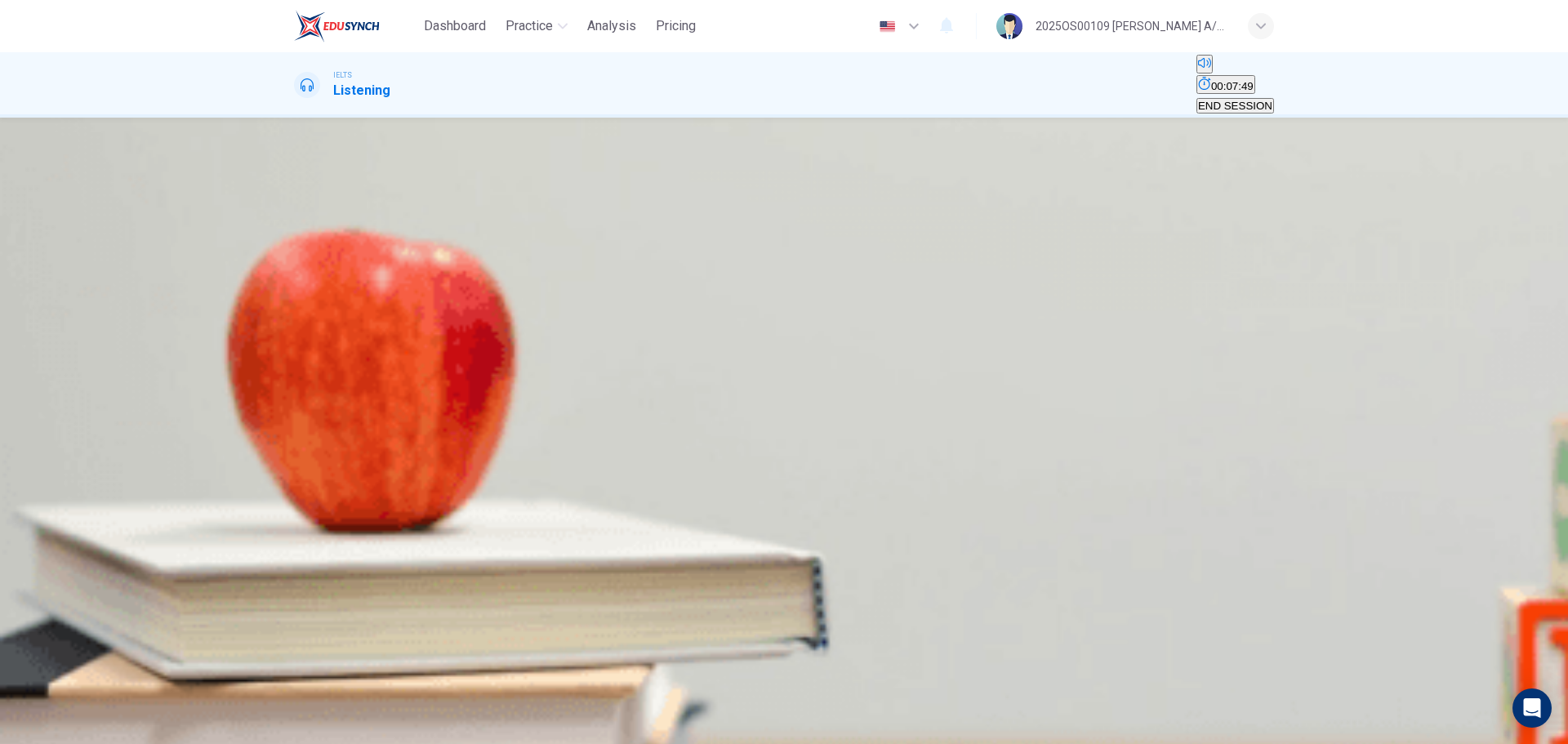
type input "73"
type input "2%"
click at [435, 449] on input at bounding box center [364, 470] width 141 height 16
click at [435, 449] on input at bounding box center [364, 509] width 141 height 16
type input "79"
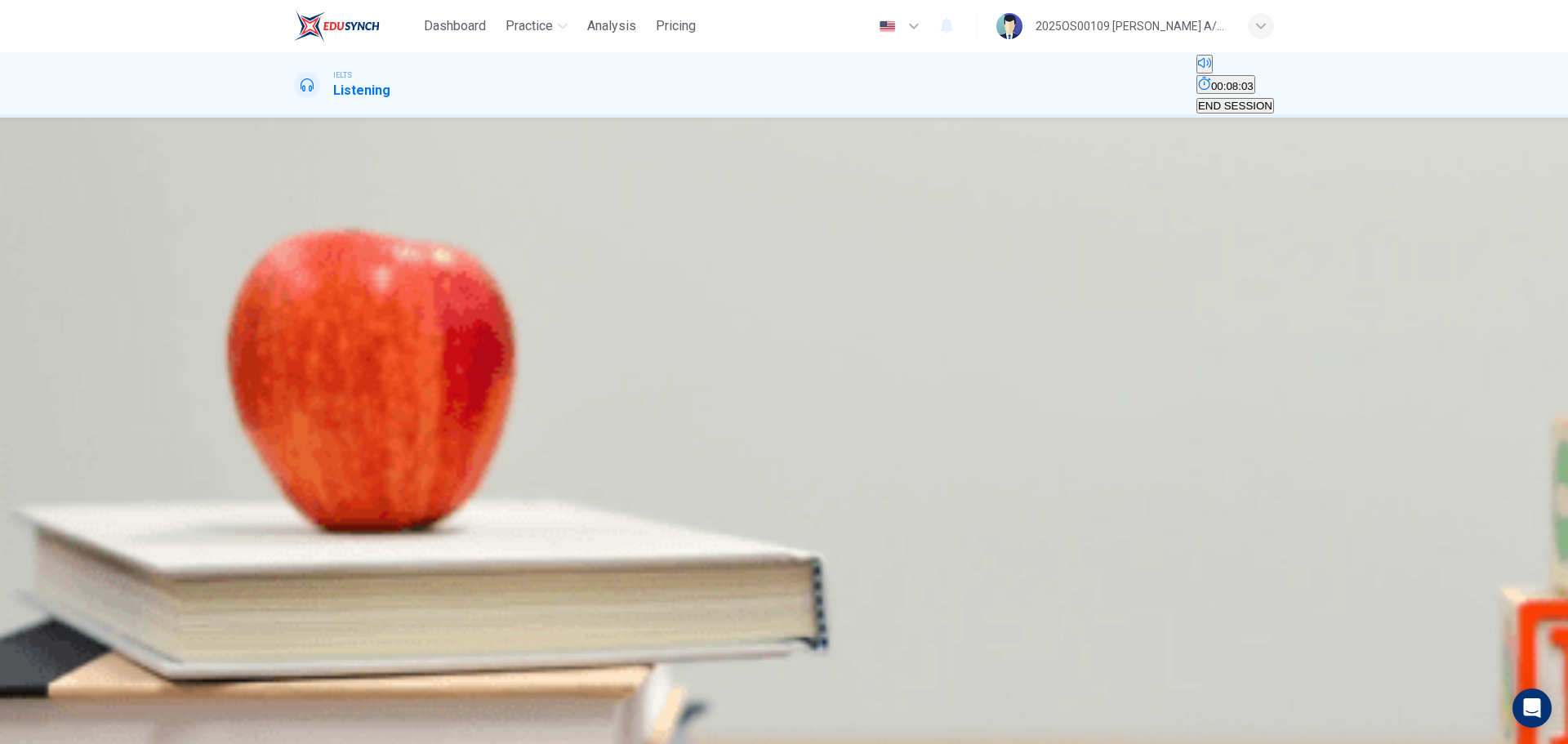
type input "15"
type input "79"
type input "15"
type input "80"
type input "150"
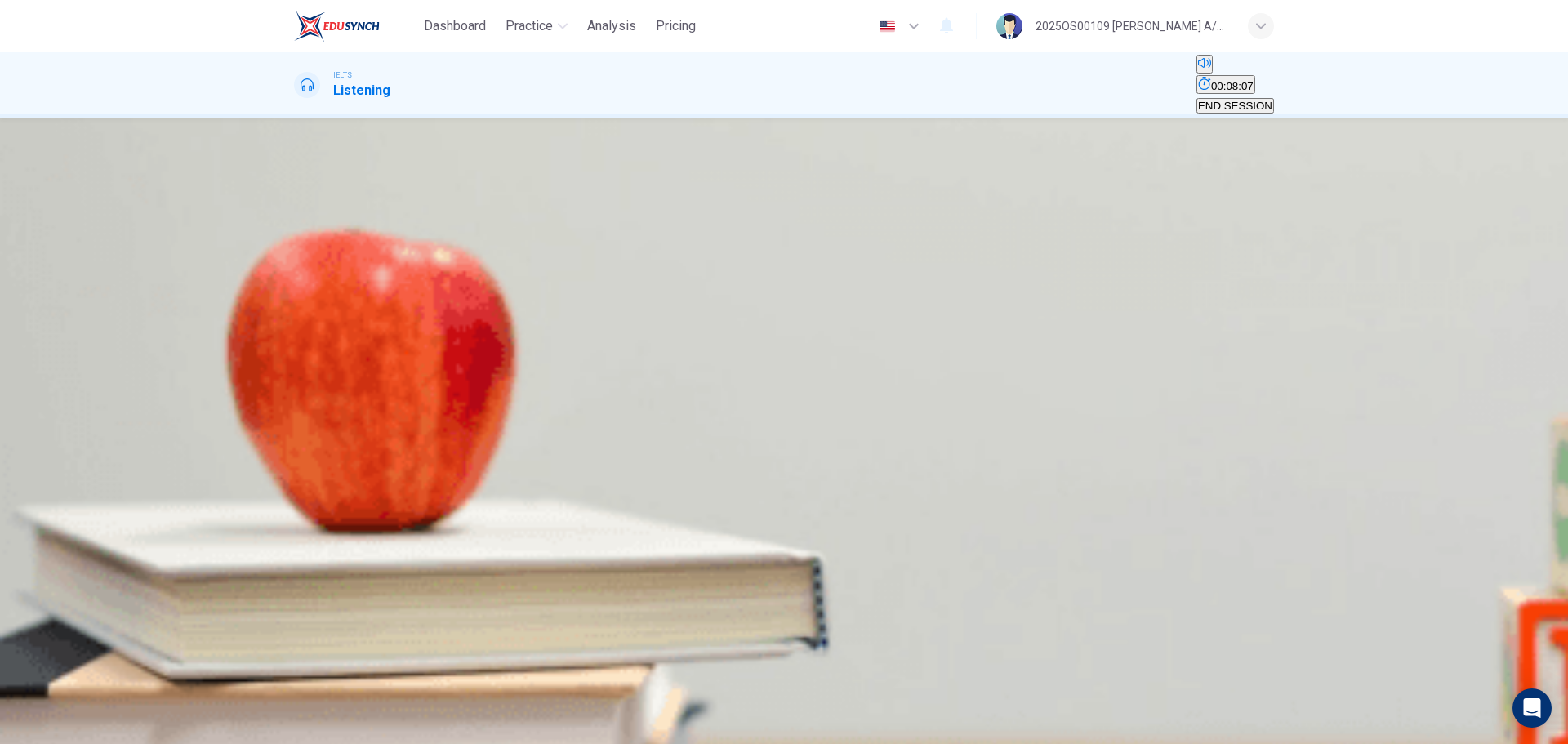
type input "81"
type input "150"
type input "82"
type input "150 poun"
type input "82"
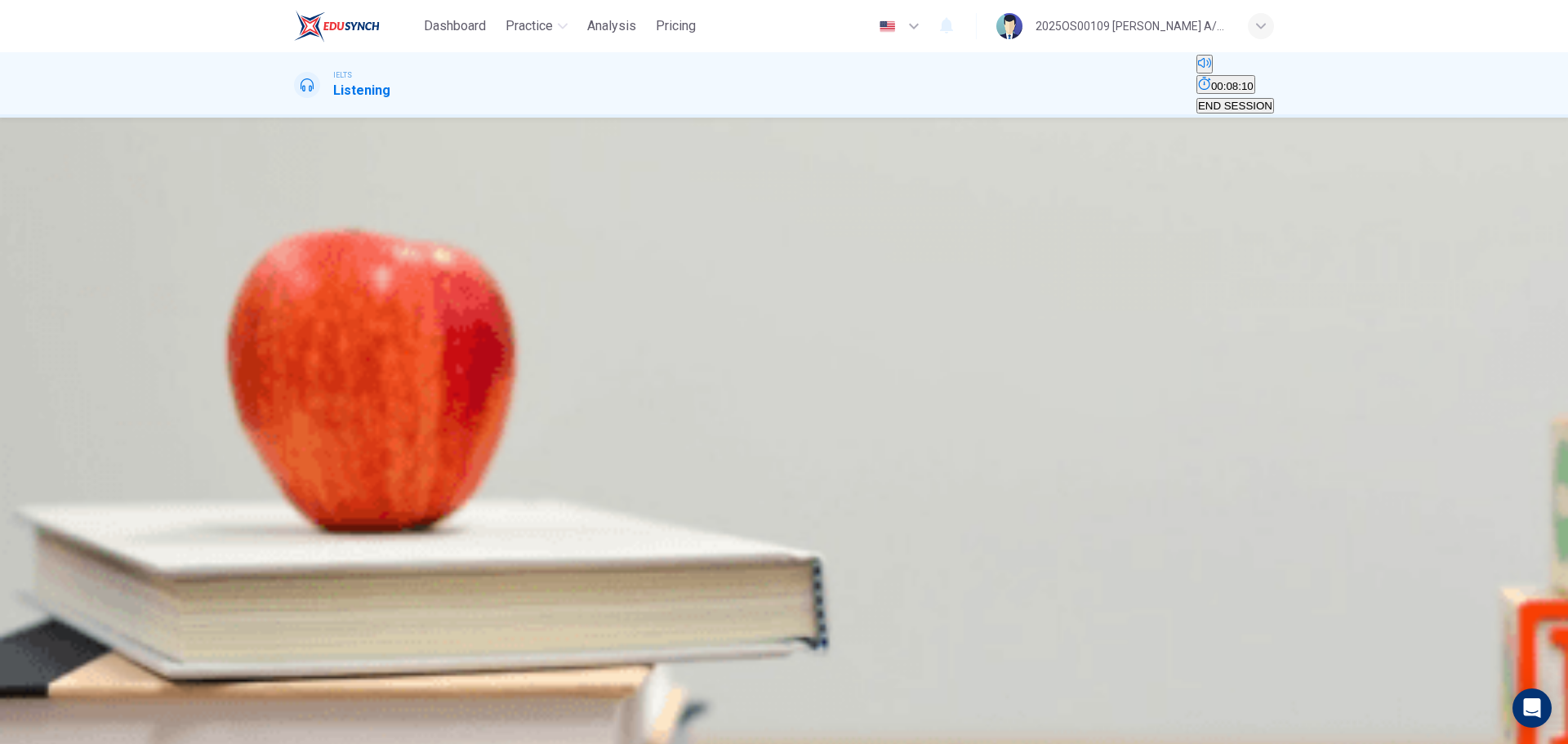
type input "150 pound"
type input "82"
type input "150 pound"
click at [435, 449] on input at bounding box center [364, 470] width 141 height 16
type input "84"
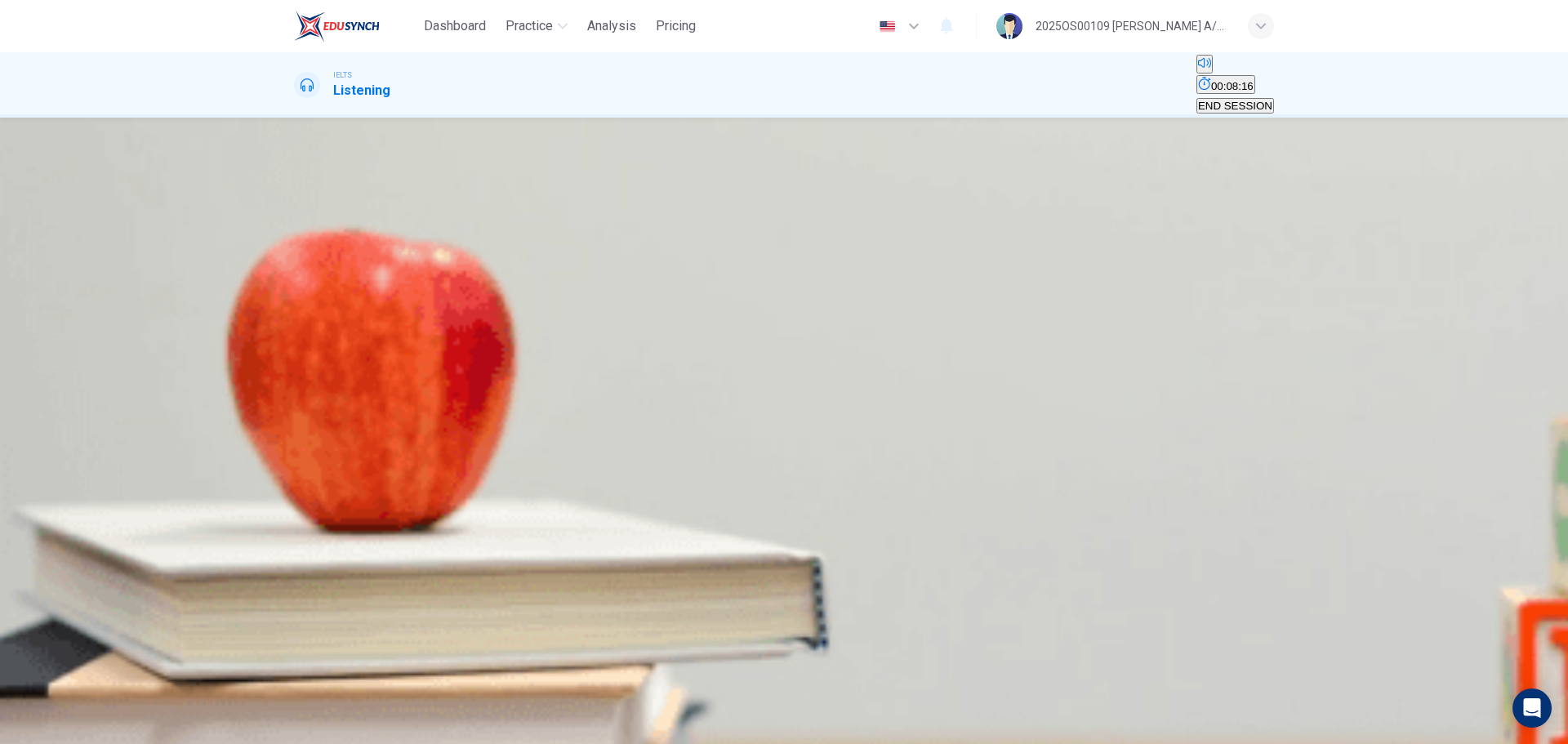
type input "M"
type input "84"
type input "Ma"
type input "84"
type input "Mas"
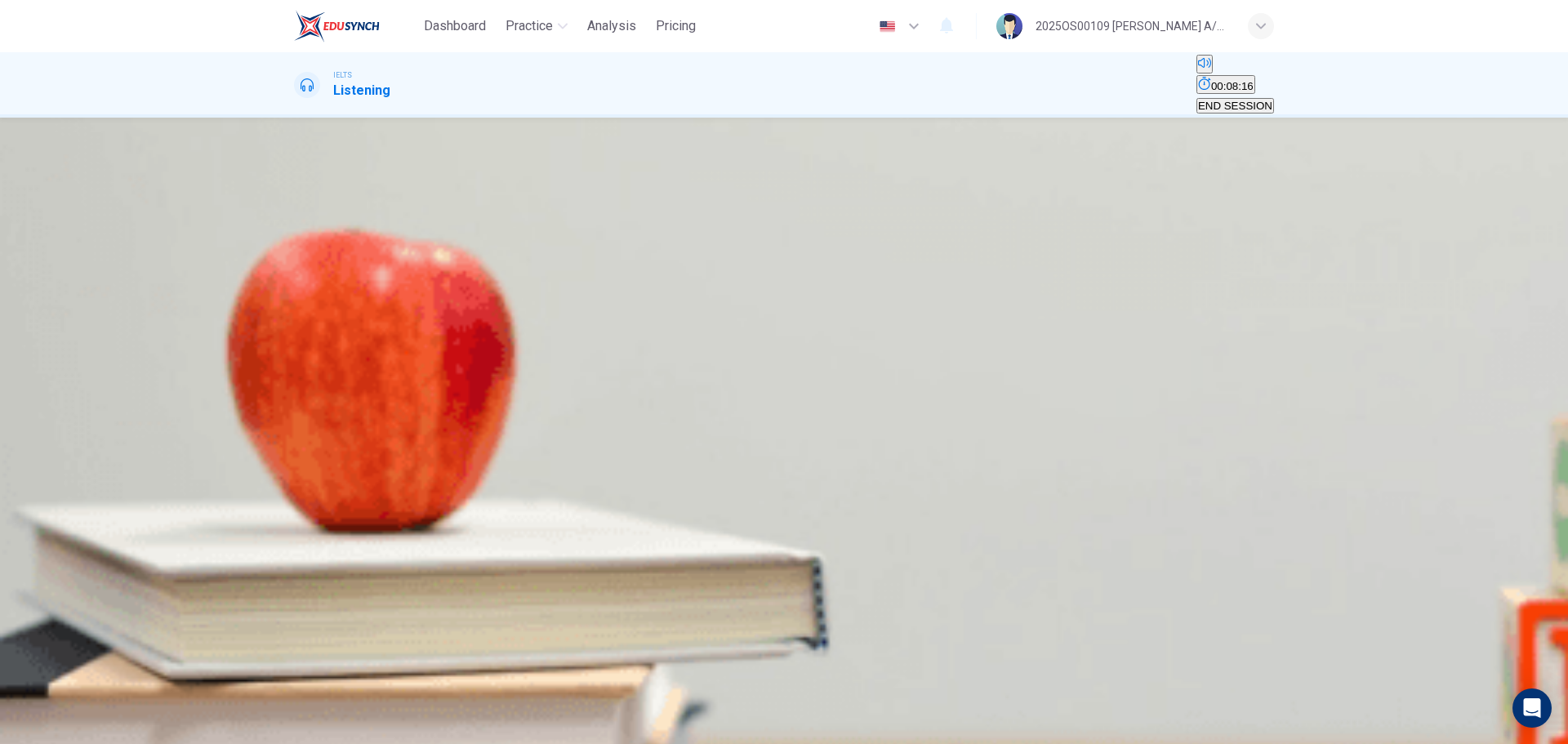
type input "84"
type input "Mast"
type input "84"
type input "Maste"
type input "84"
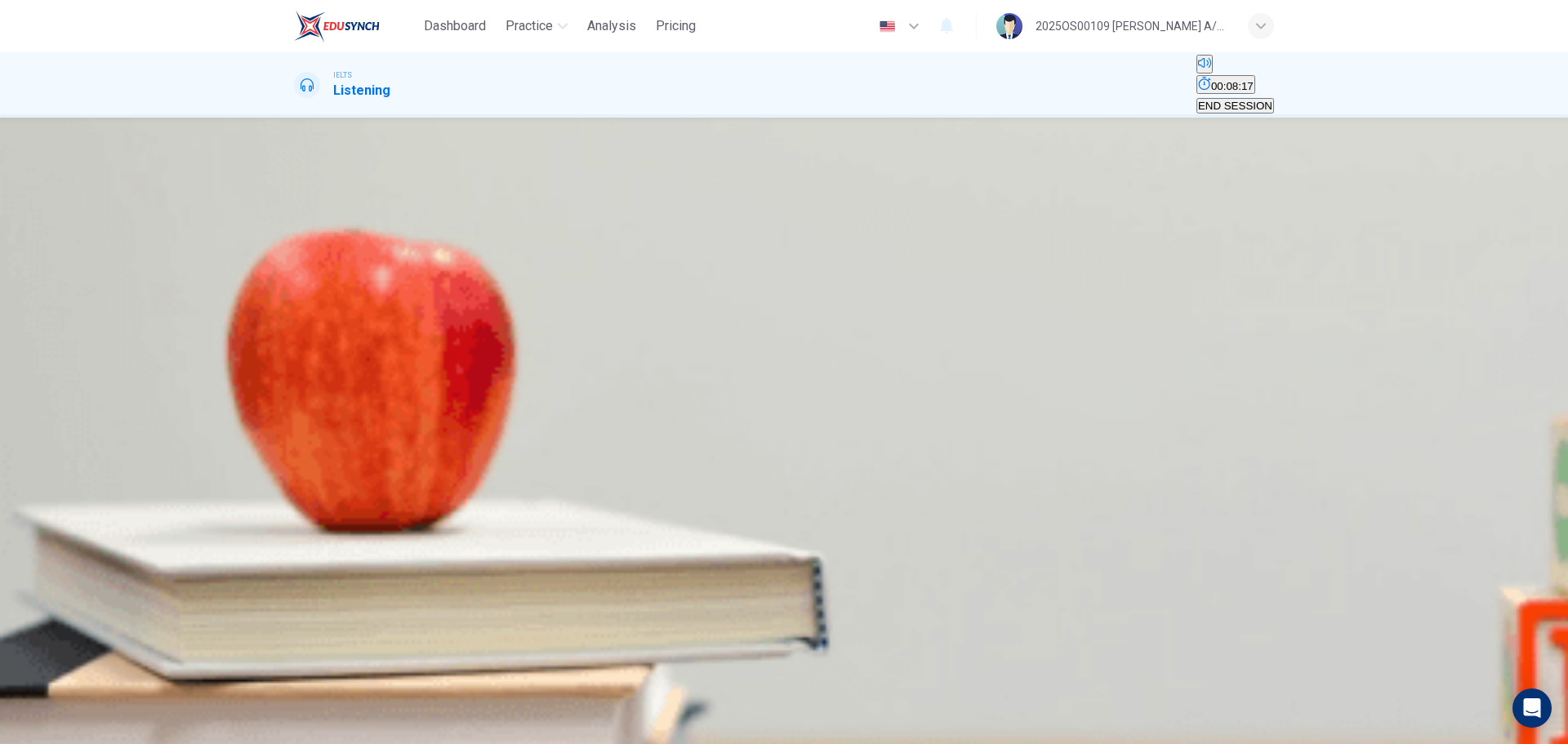
type input "Master"
type input "85"
type input "Master"
type input "85"
type input "Master C"
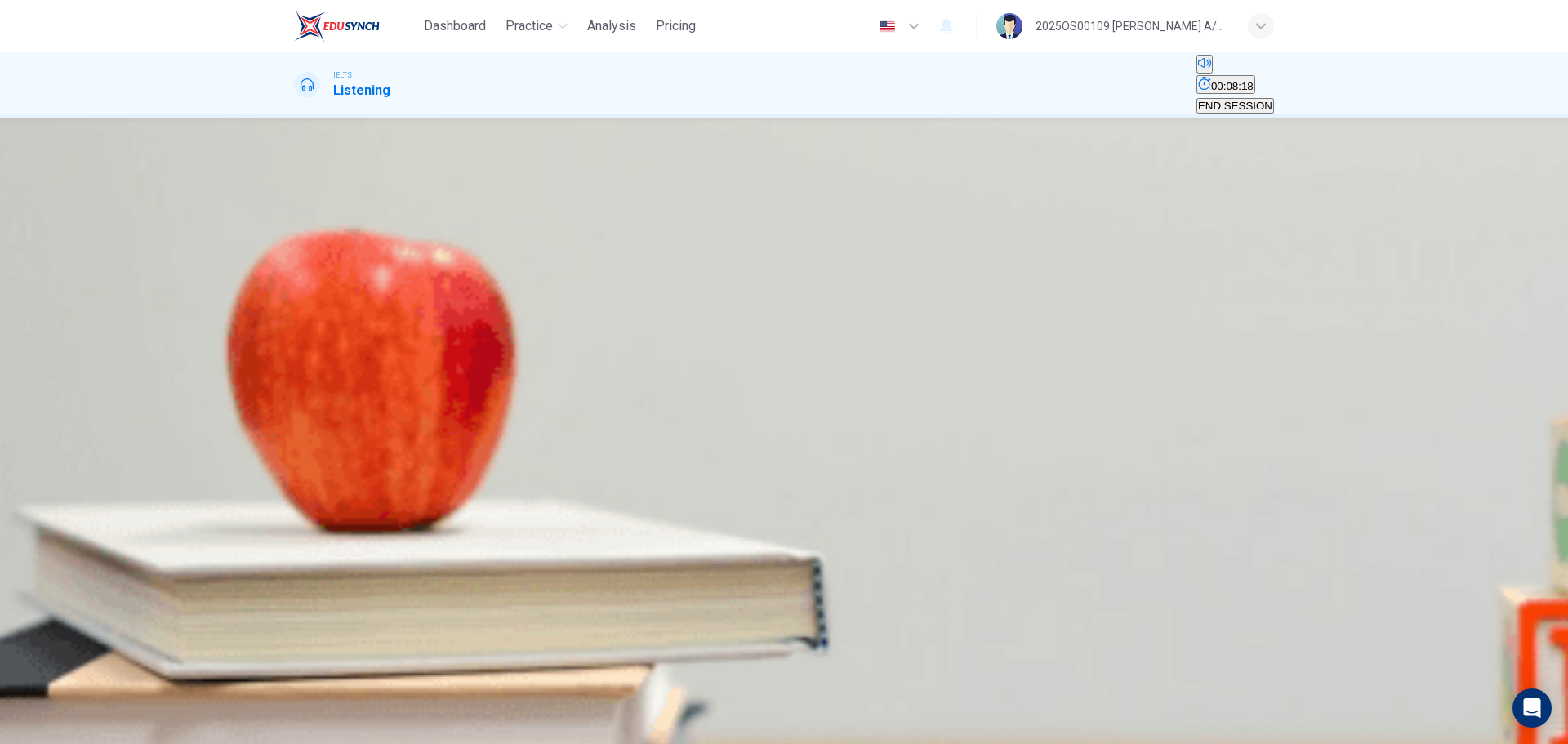
type input "85"
type input "Master Ca"
type input "85"
type input "Master C"
type input "86"
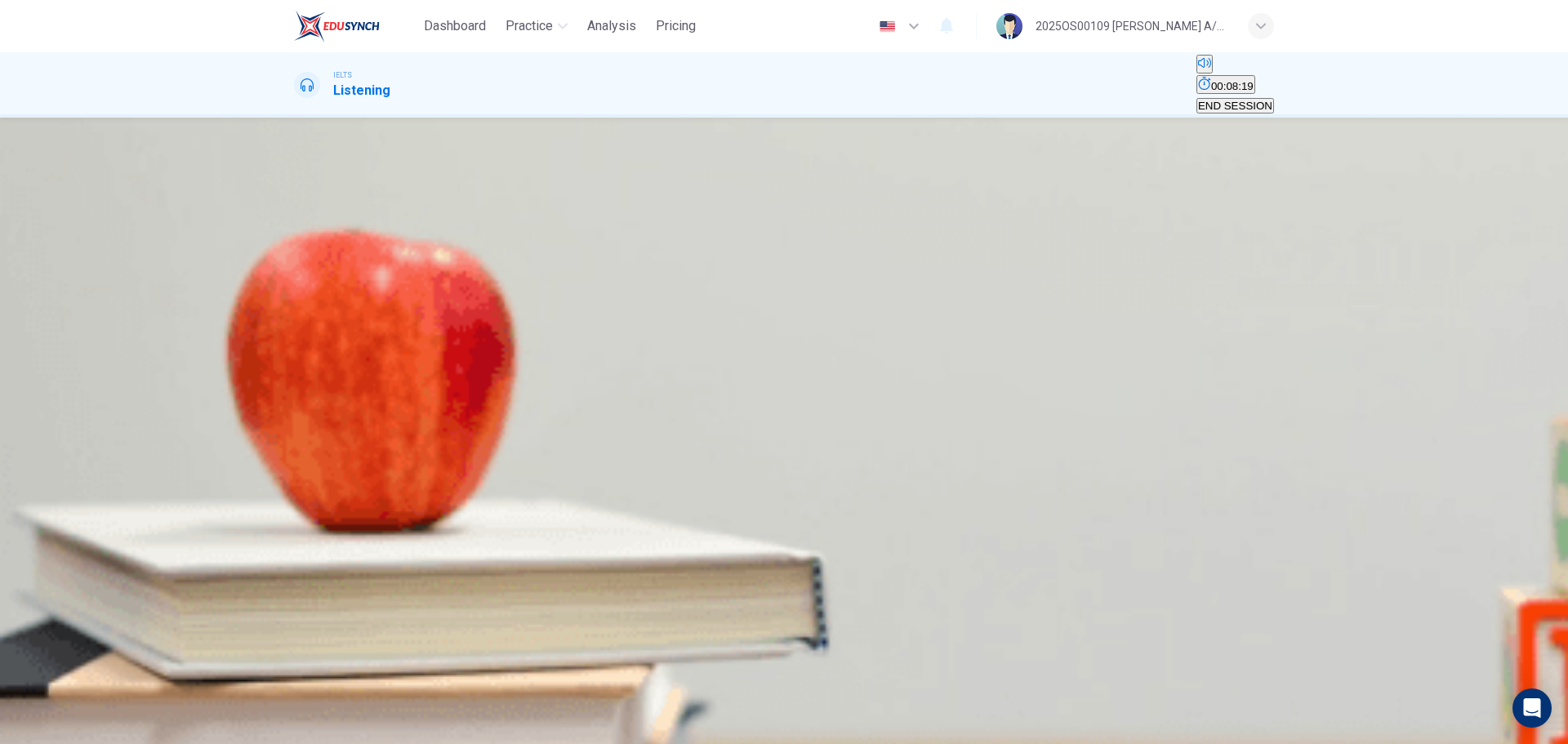
type input "Master"
type input "86"
type input "Master"
type input "86"
type input "Maste"
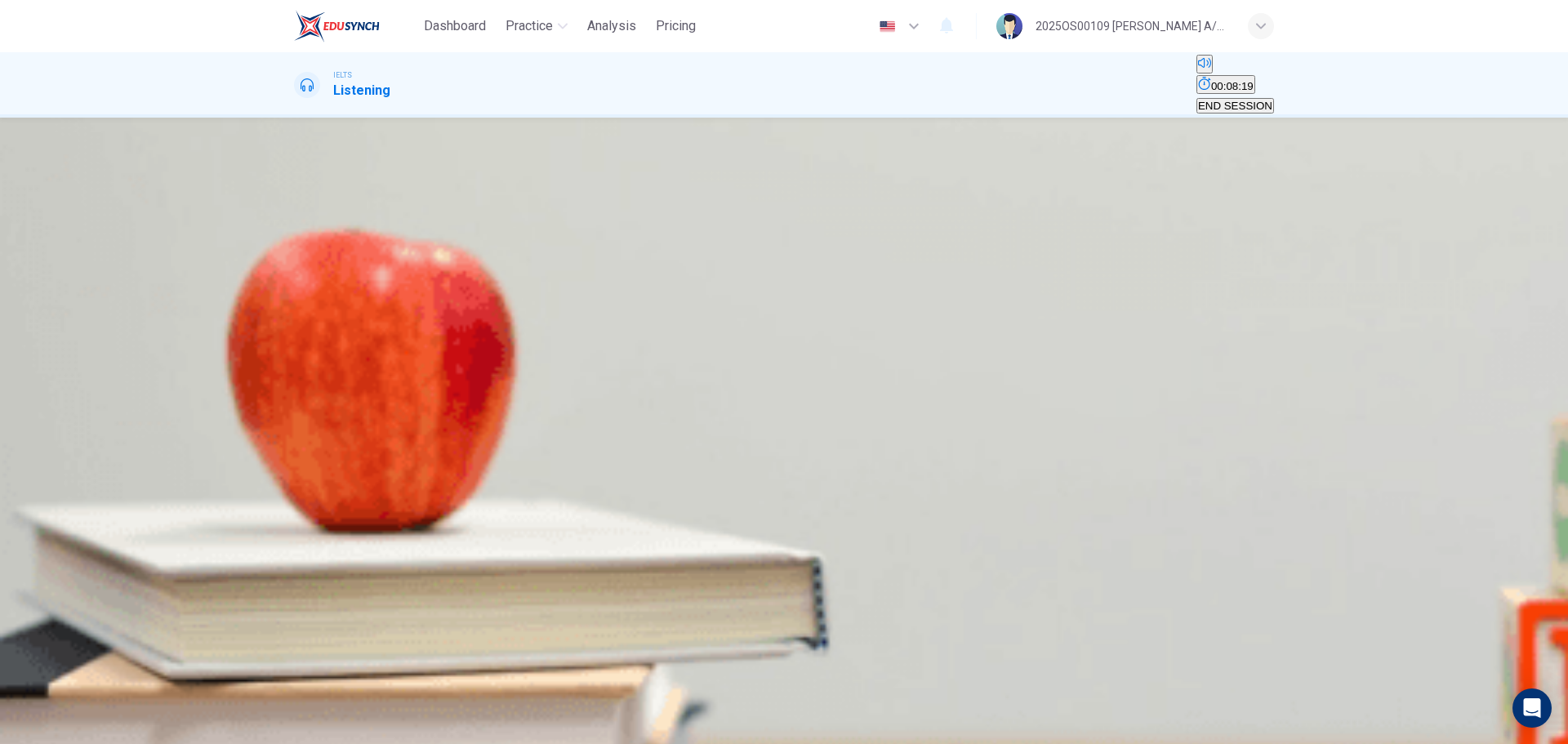
type input "86"
type input "Mast"
type input "86"
type input "Mas"
type input "86"
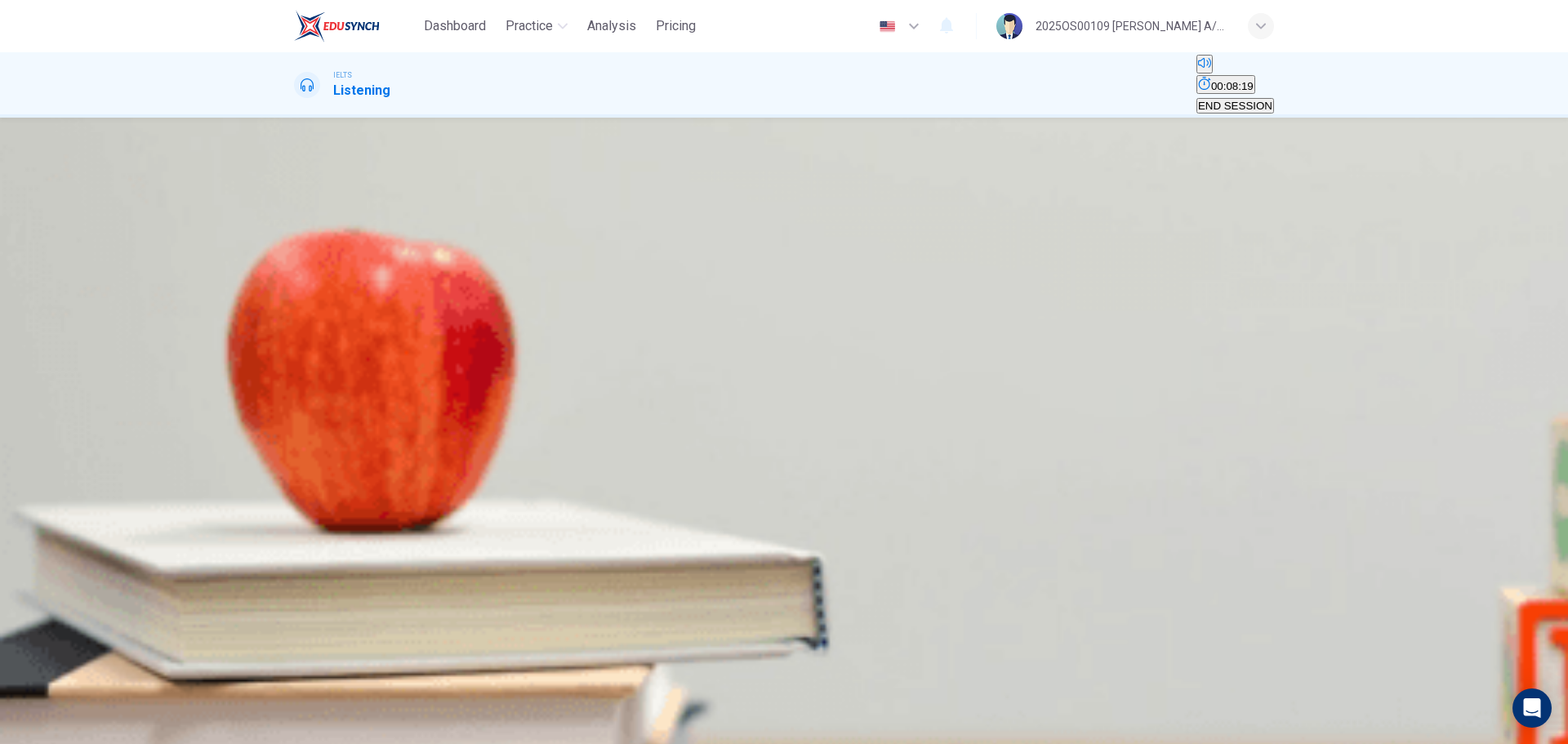
type input "Ma"
type input "86"
type input "M"
type input "86"
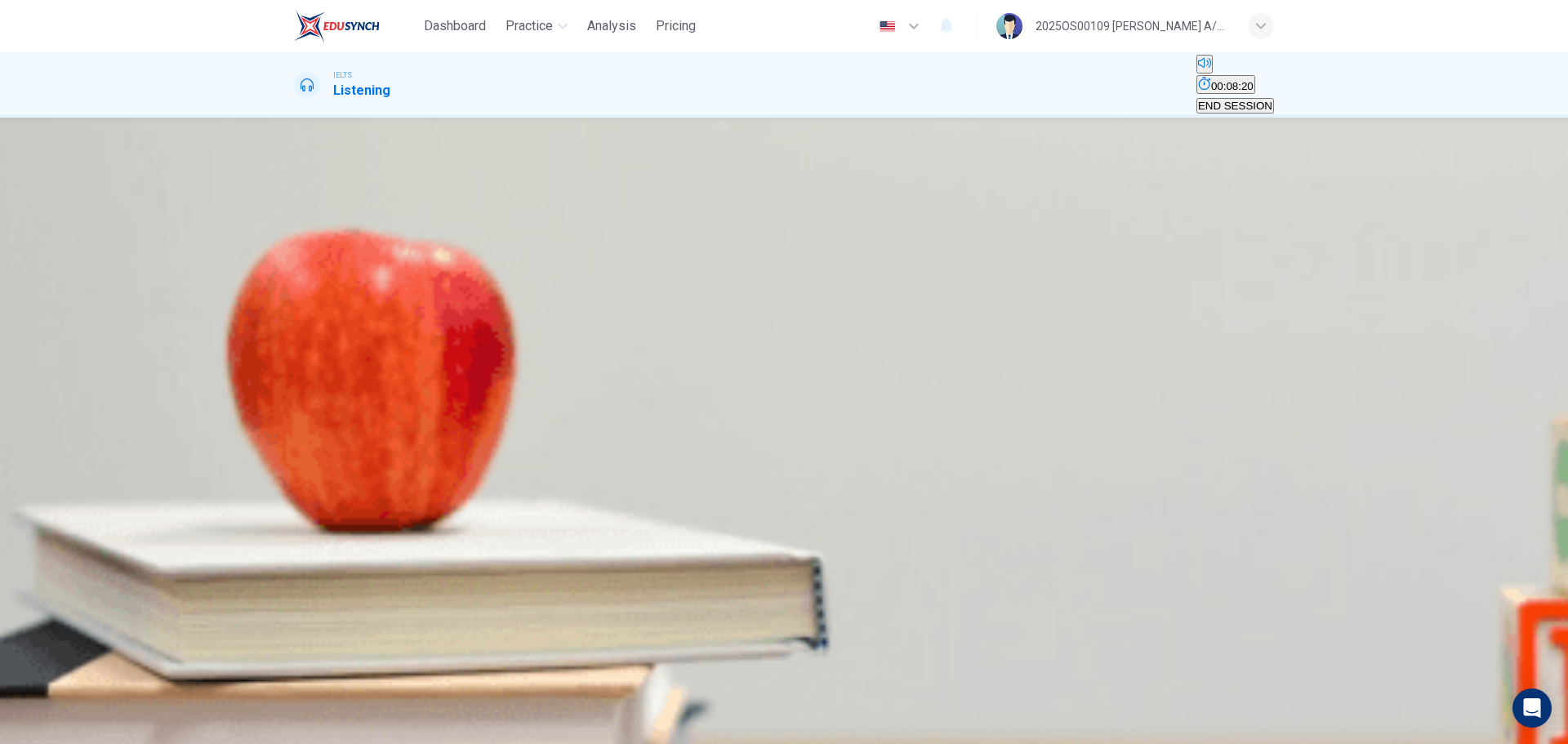
type input "C"
type input "86"
type input "Ca"
type input "86"
type input "Cas"
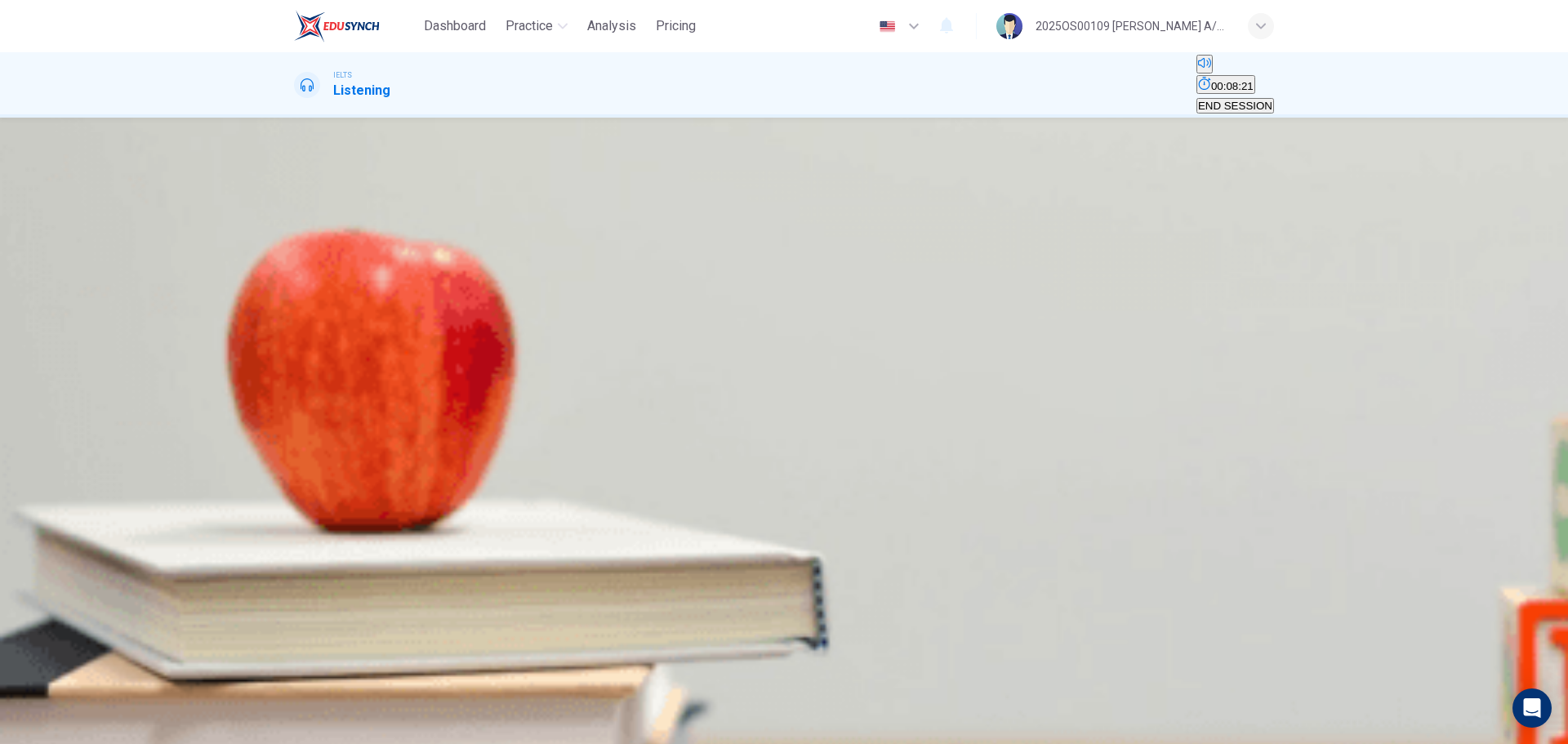
type input "87"
type input "Cash"
type input "87"
type input "Cash or"
type input "87"
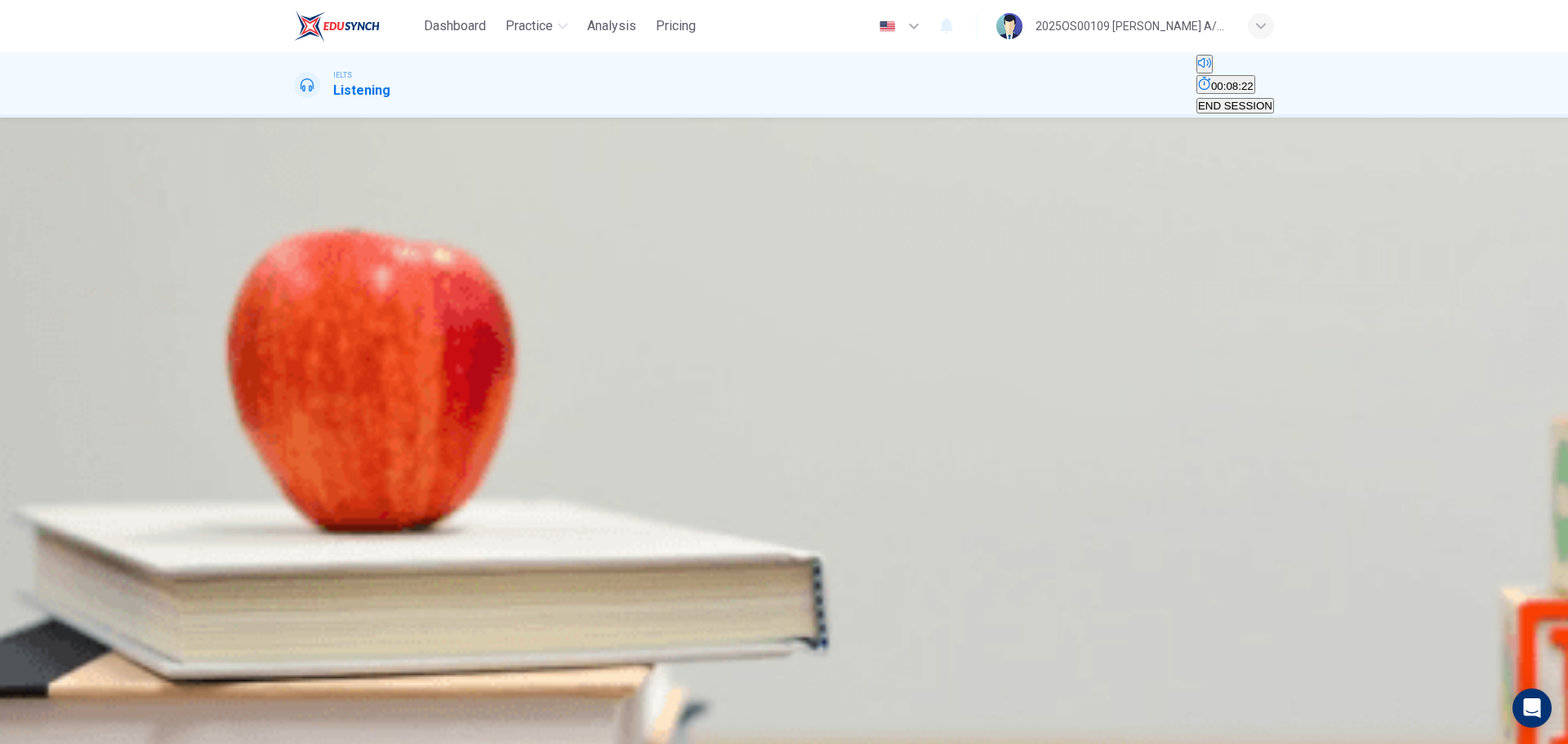
type input "Cash or"
type input "87"
type input "Cash or C"
type input "87"
type input "Cash or Ch"
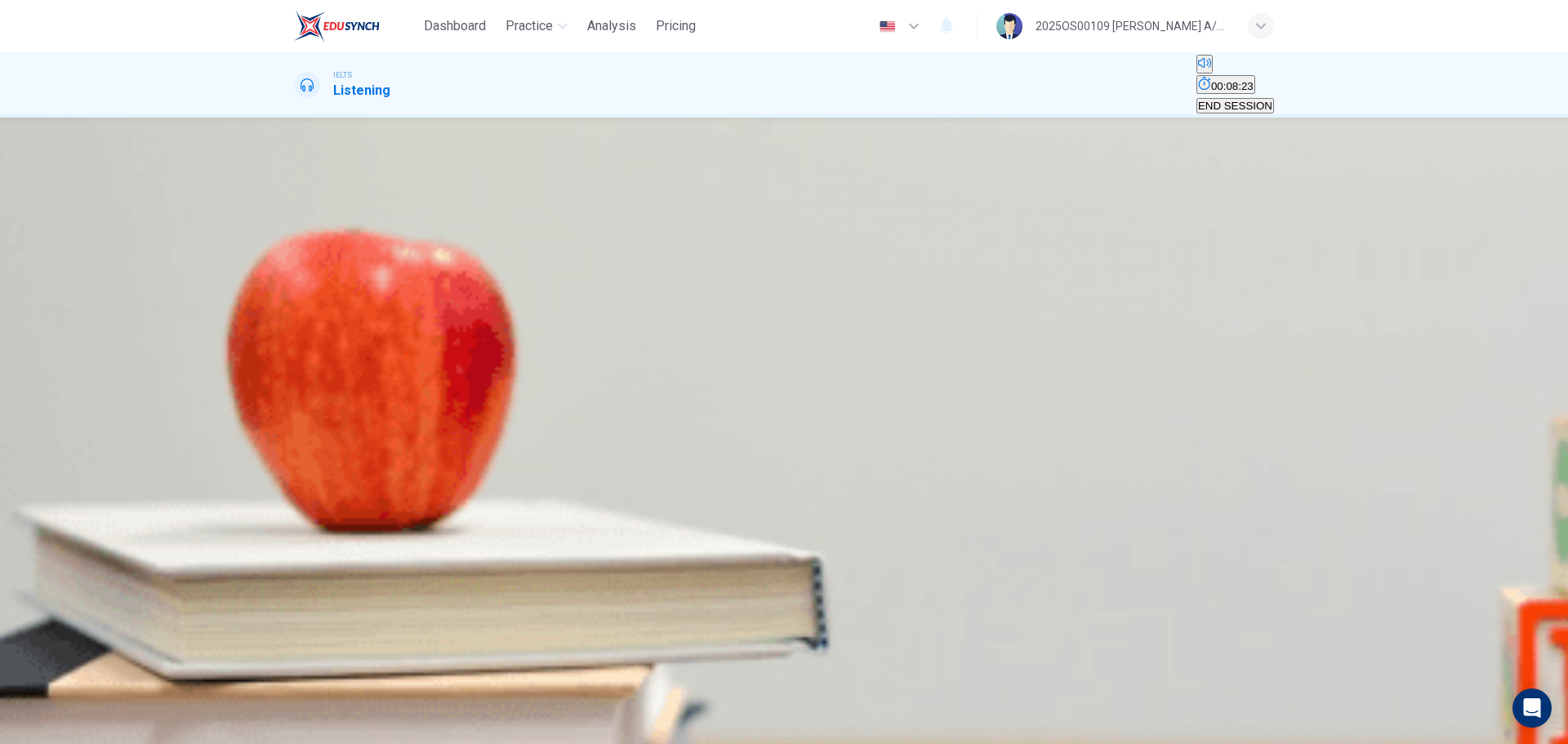
type input "87"
type input "Cash or Che"
type input "87"
type input "Cash or Cheq"
type input "88"
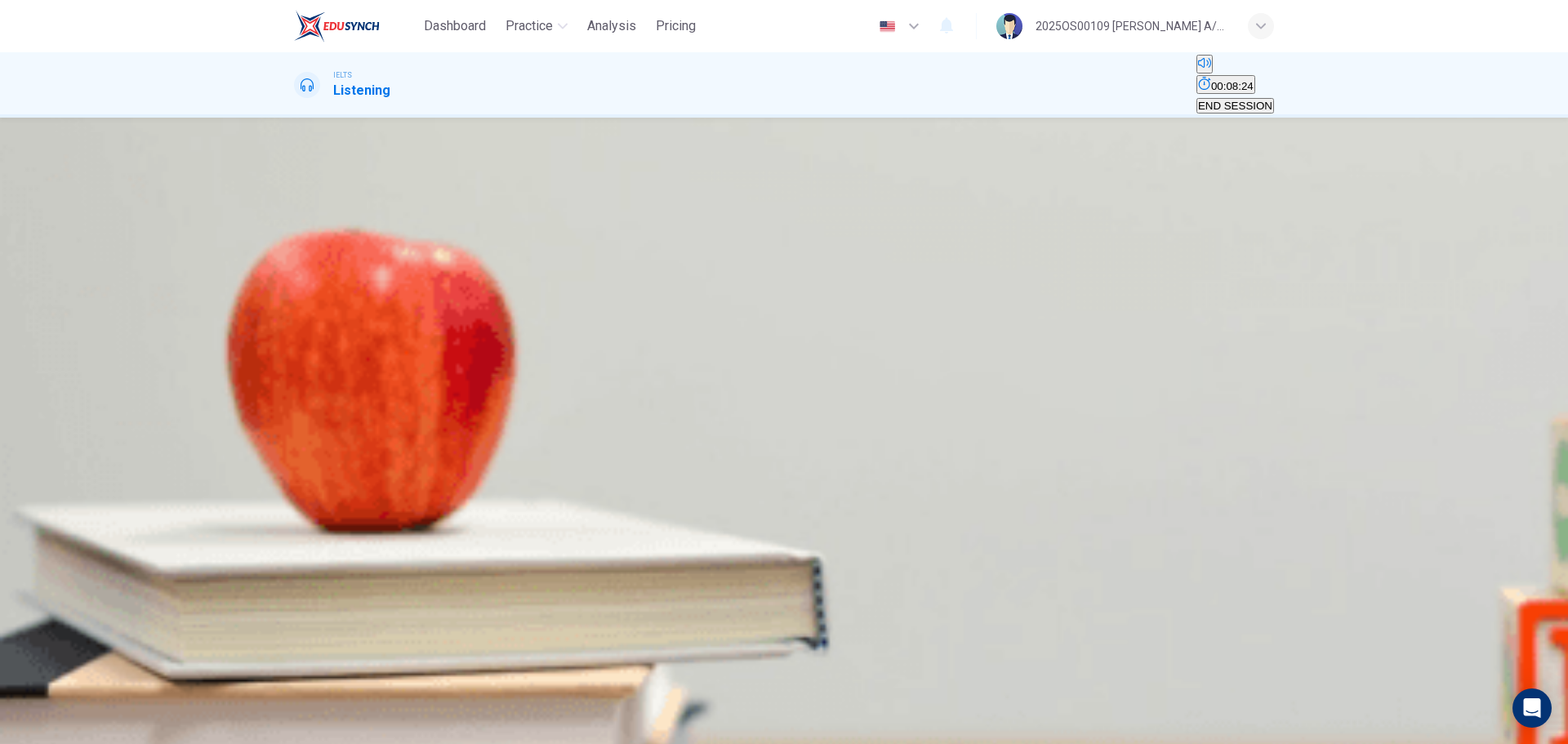
type input "Cash or Cheque"
type input "89"
type input "Cash or Cheque"
click at [70, 449] on span "SUBMIT" at bounding box center [50, 691] width 41 height 12
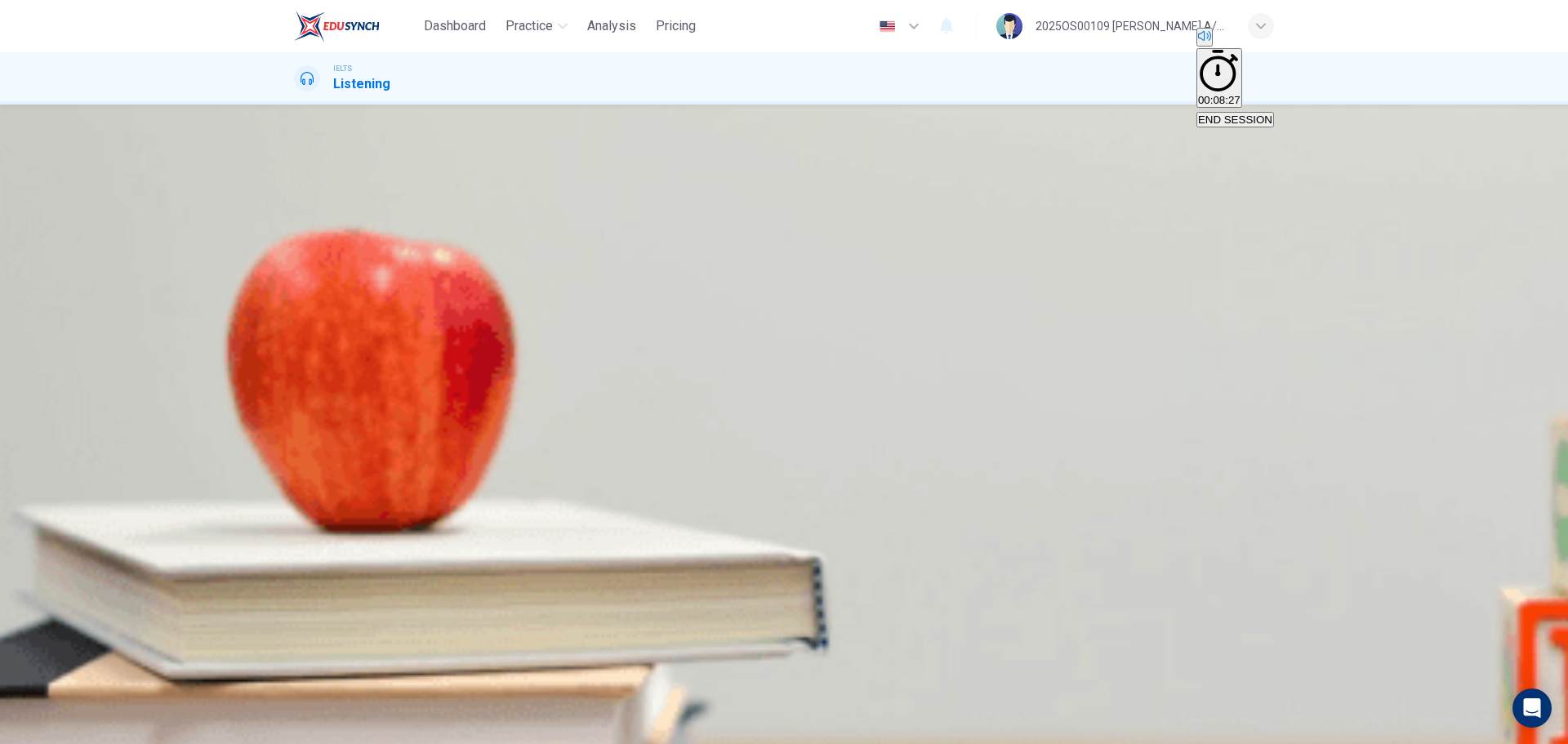
scroll to position [234, 0]
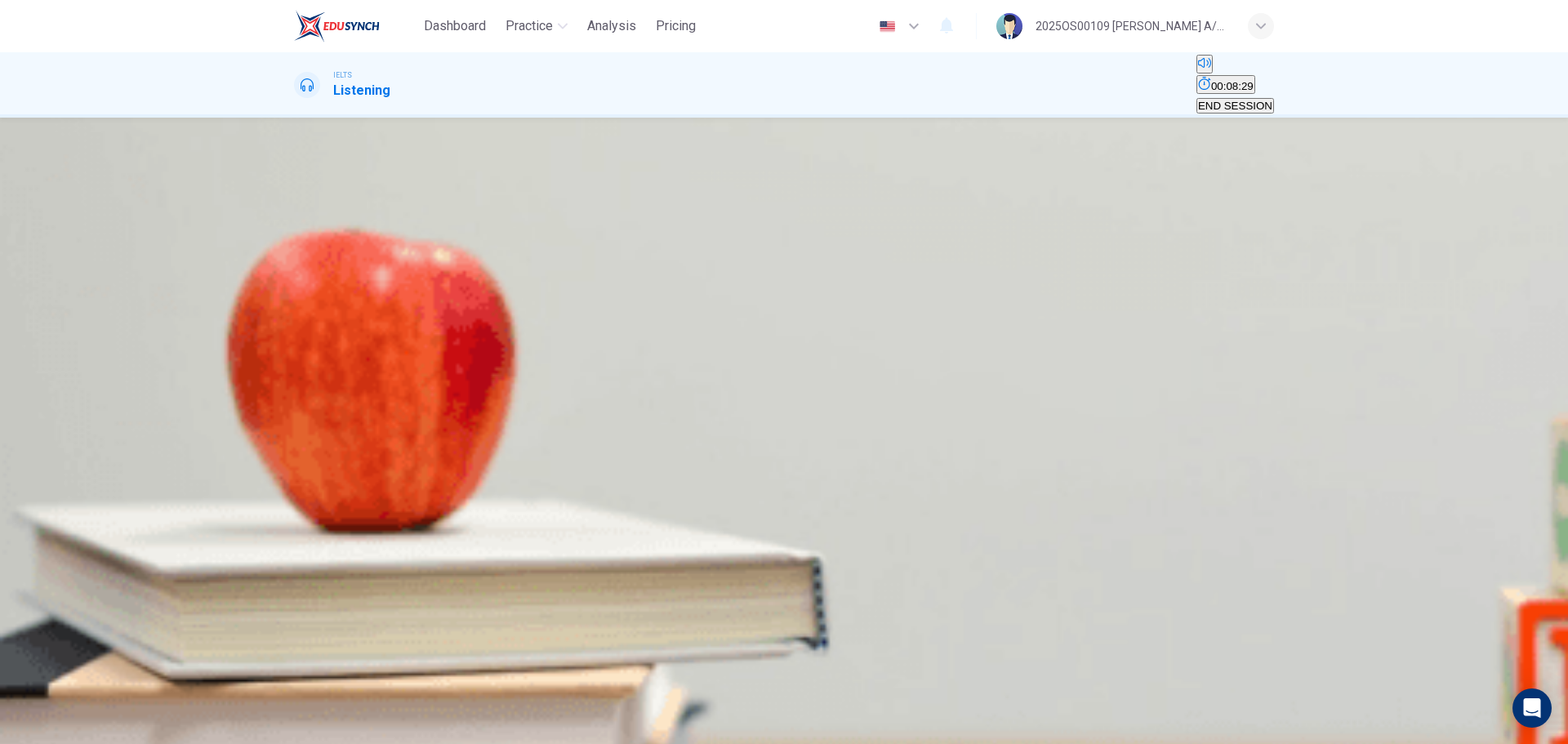
click at [408, 262] on div "C" at bounding box center [385, 256] width 46 height 12
click at [70, 449] on span "SUBMIT" at bounding box center [50, 691] width 41 height 12
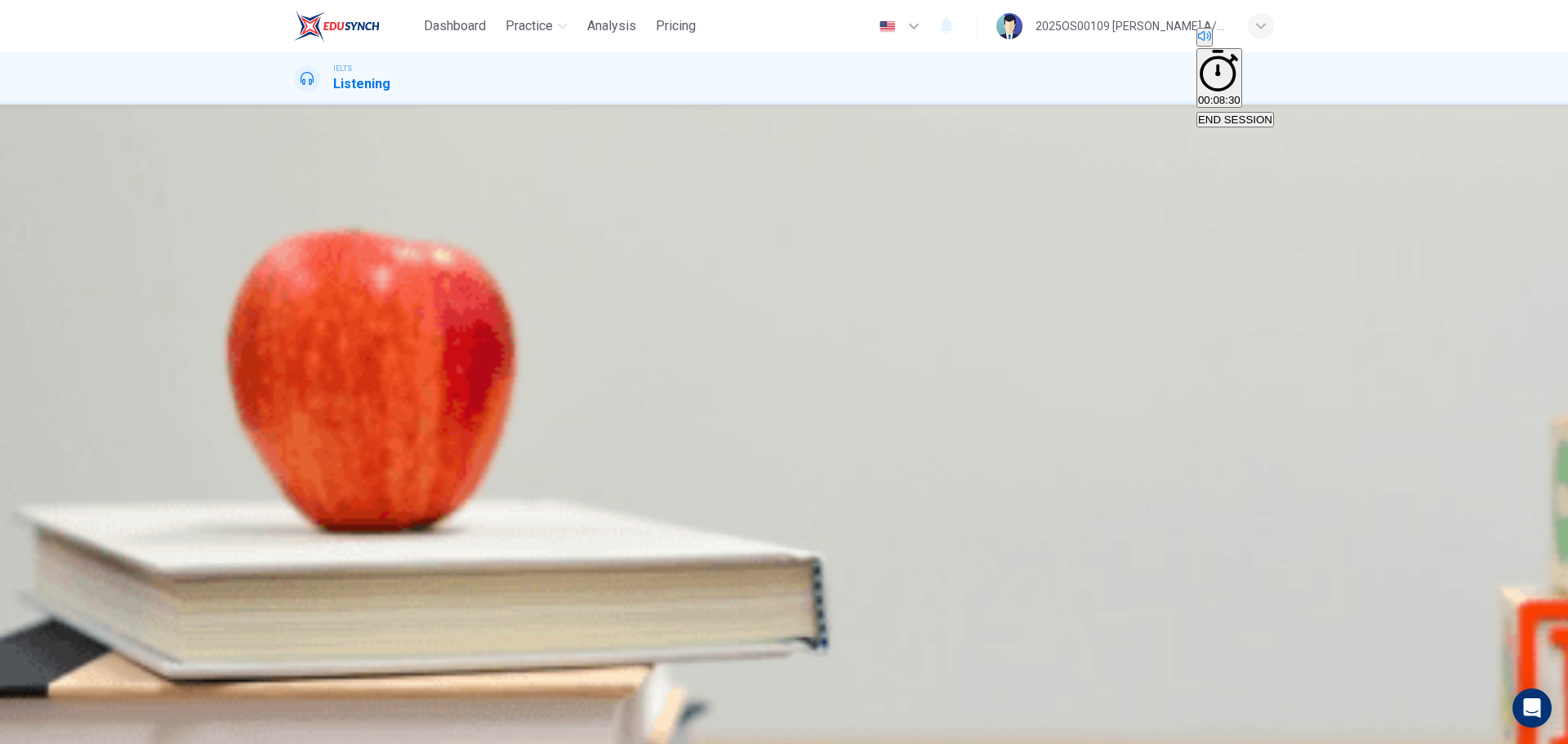
type input "0"
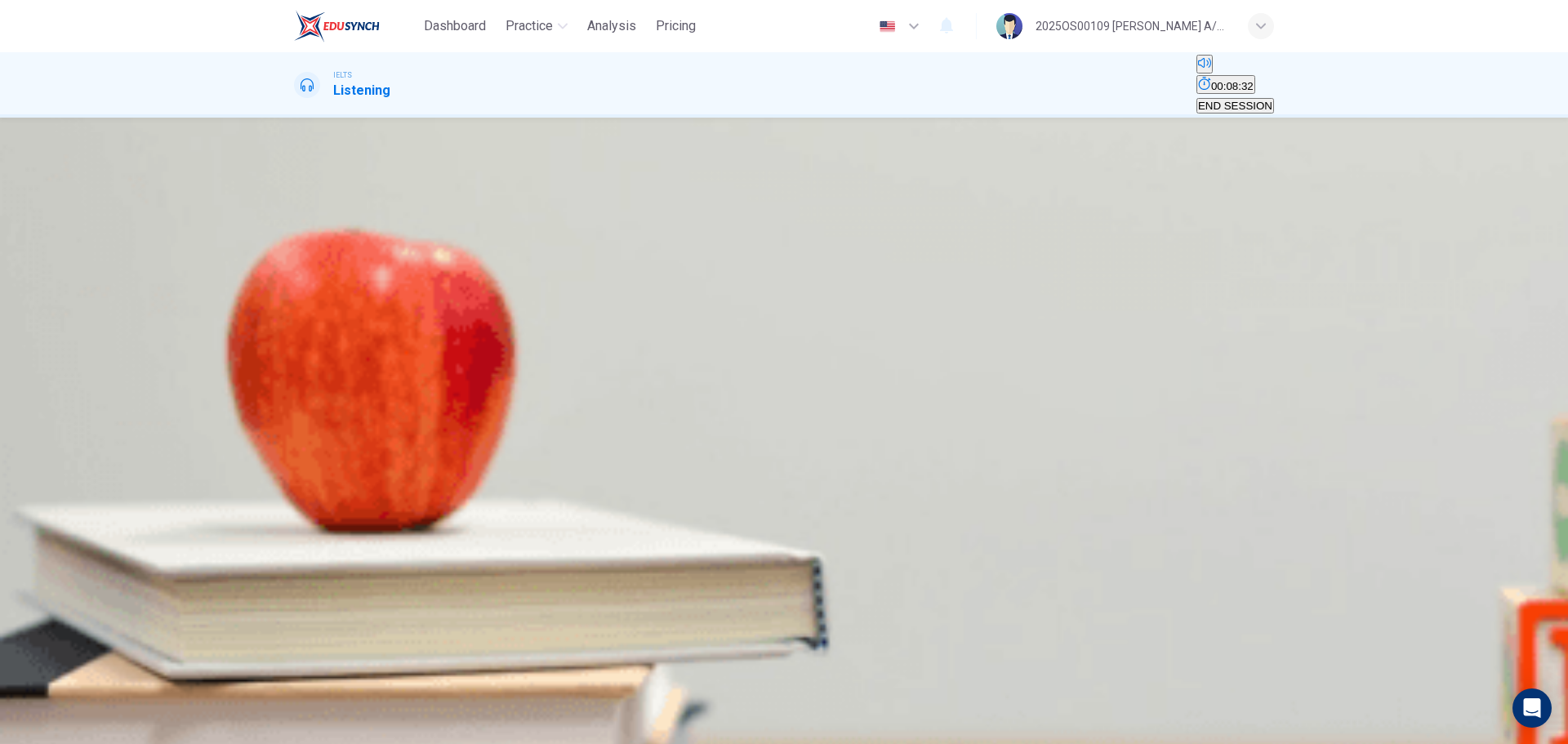
click at [296, 311] on icon "button" at bounding box center [296, 311] width 0 height 0
click at [511, 275] on span "is similar to heliocentrism." at bounding box center [448, 268] width 125 height 12
click at [70, 449] on span "SUBMIT" at bounding box center [50, 691] width 41 height 12
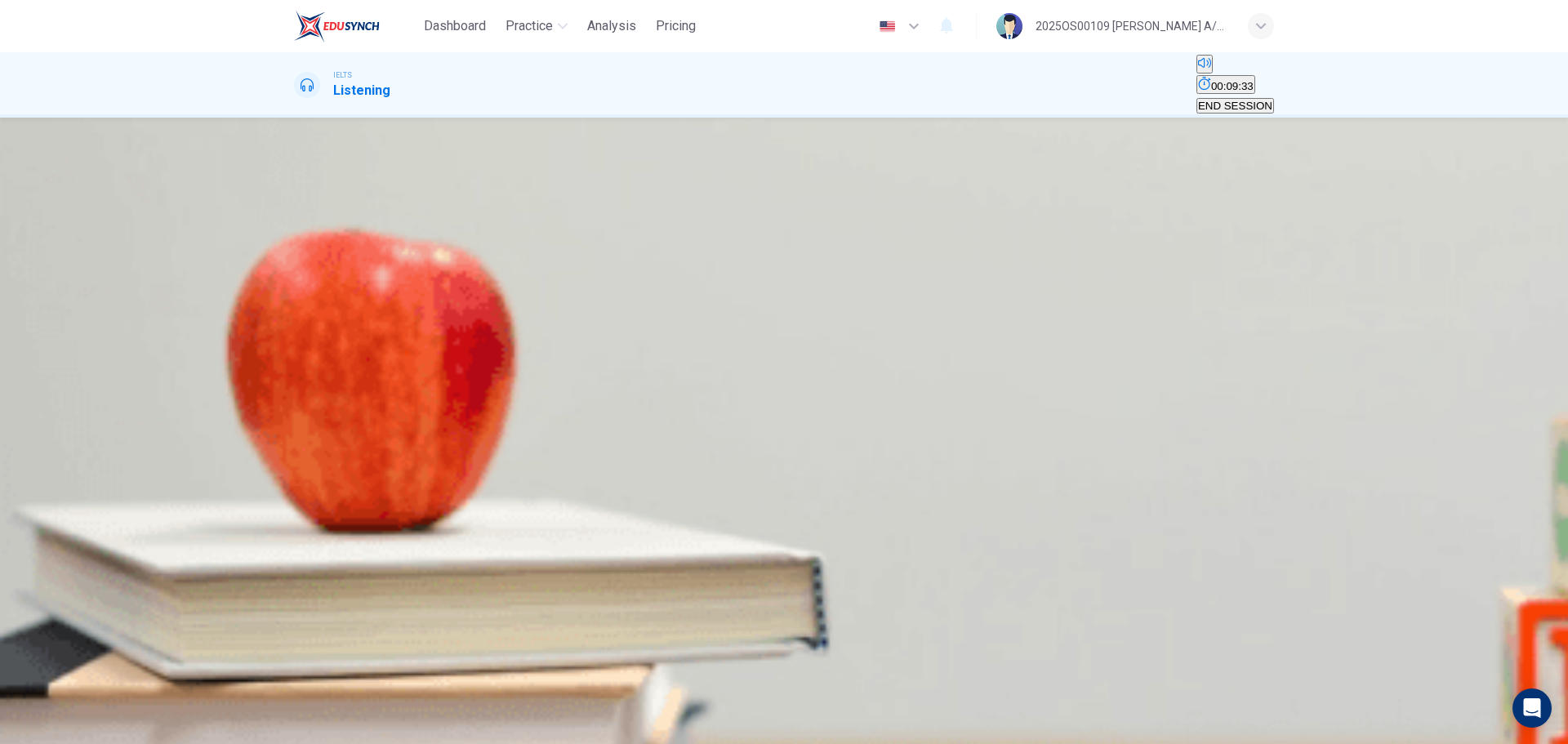
click at [423, 275] on span "was realised only recently." at bounding box center [359, 268] width 127 height 12
click at [72, 449] on button "SUBMIT" at bounding box center [50, 713] width 44 height 58
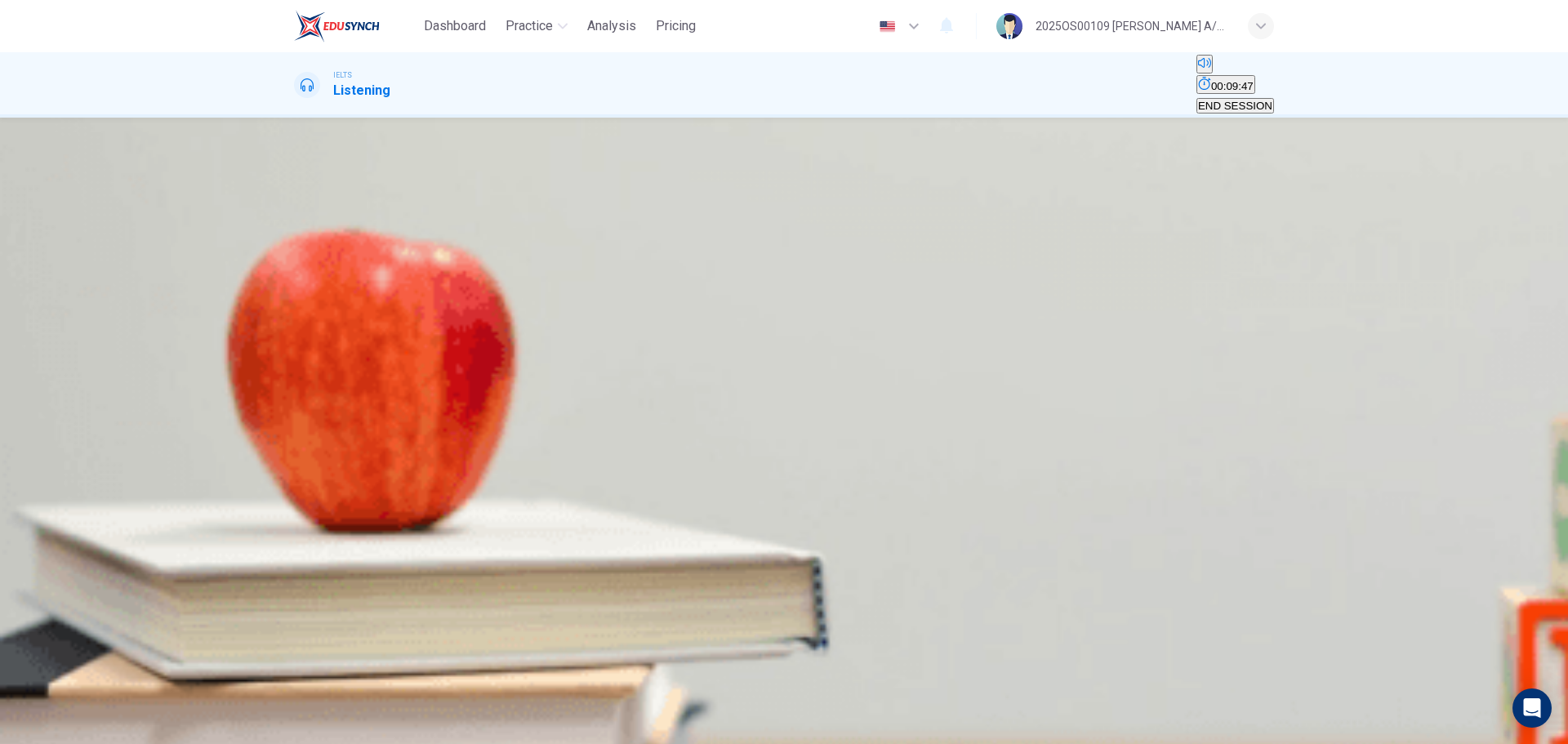
click at [524, 275] on span "remains basically the same." at bounding box center [457, 268] width 134 height 12
click at [70, 449] on span "SUBMIT" at bounding box center [50, 691] width 41 height 12
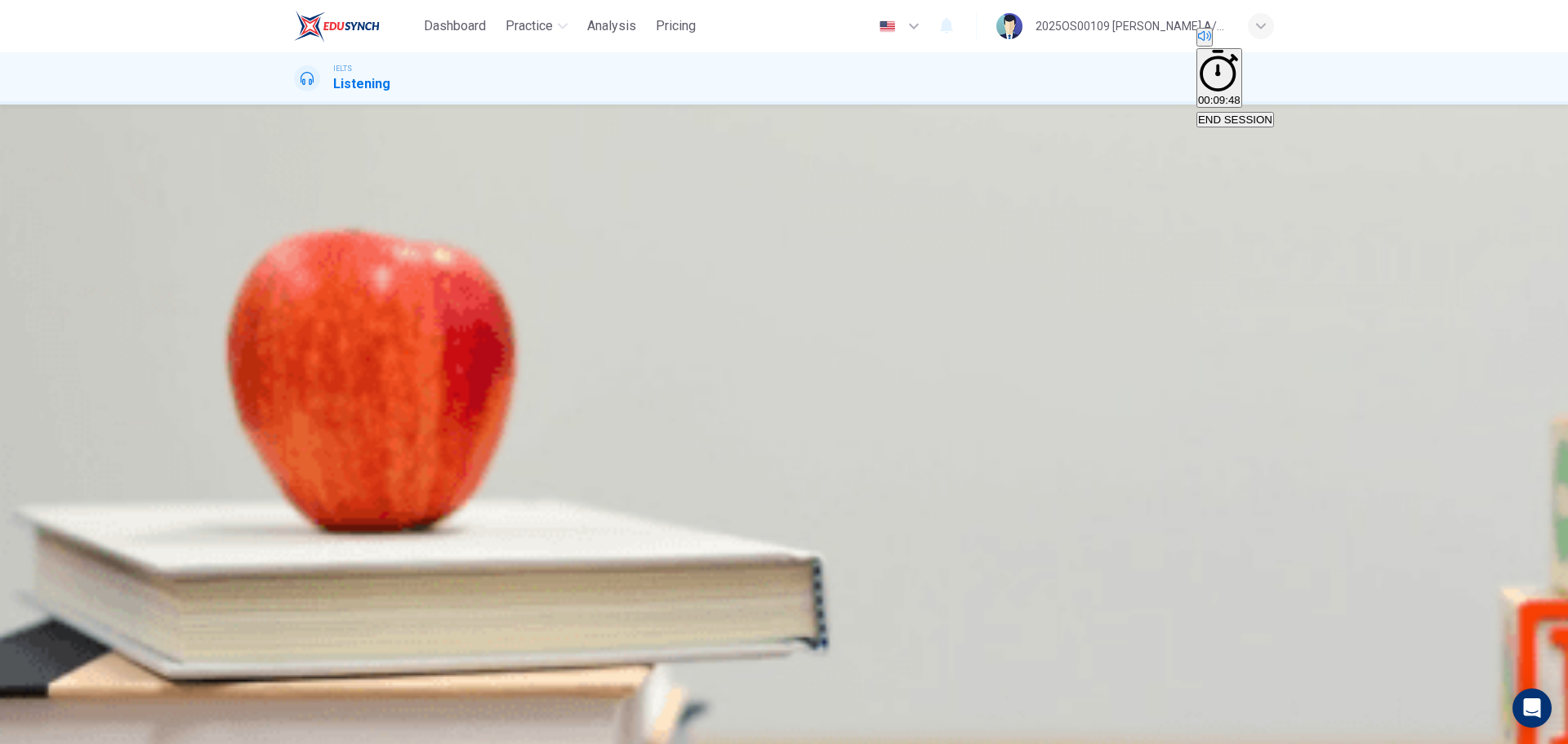
type input "27"
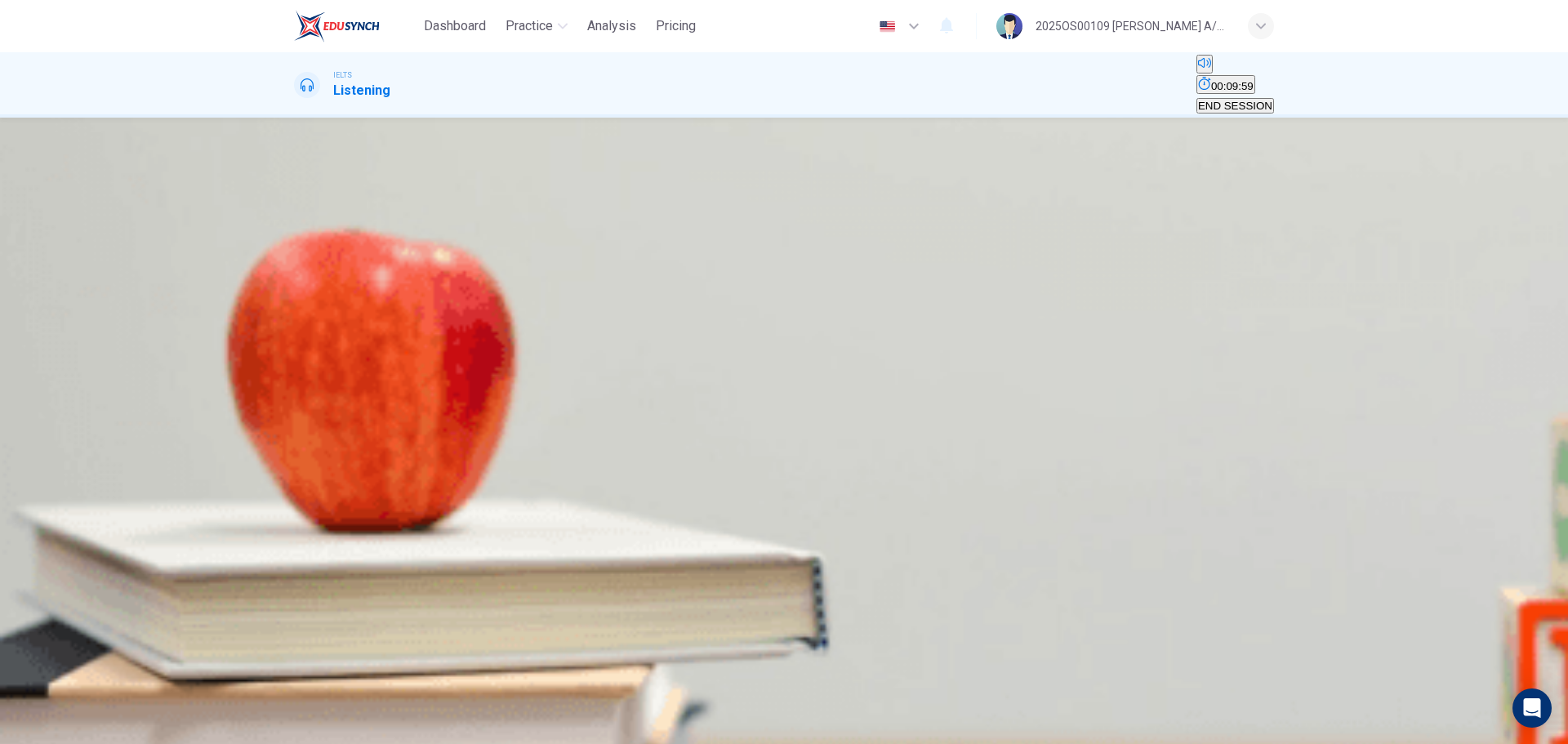
click at [296, 449] on icon "button" at bounding box center [296, 552] width 0 height 0
click at [435, 321] on input at bounding box center [364, 314] width 141 height 16
type input "20"
type input "1"
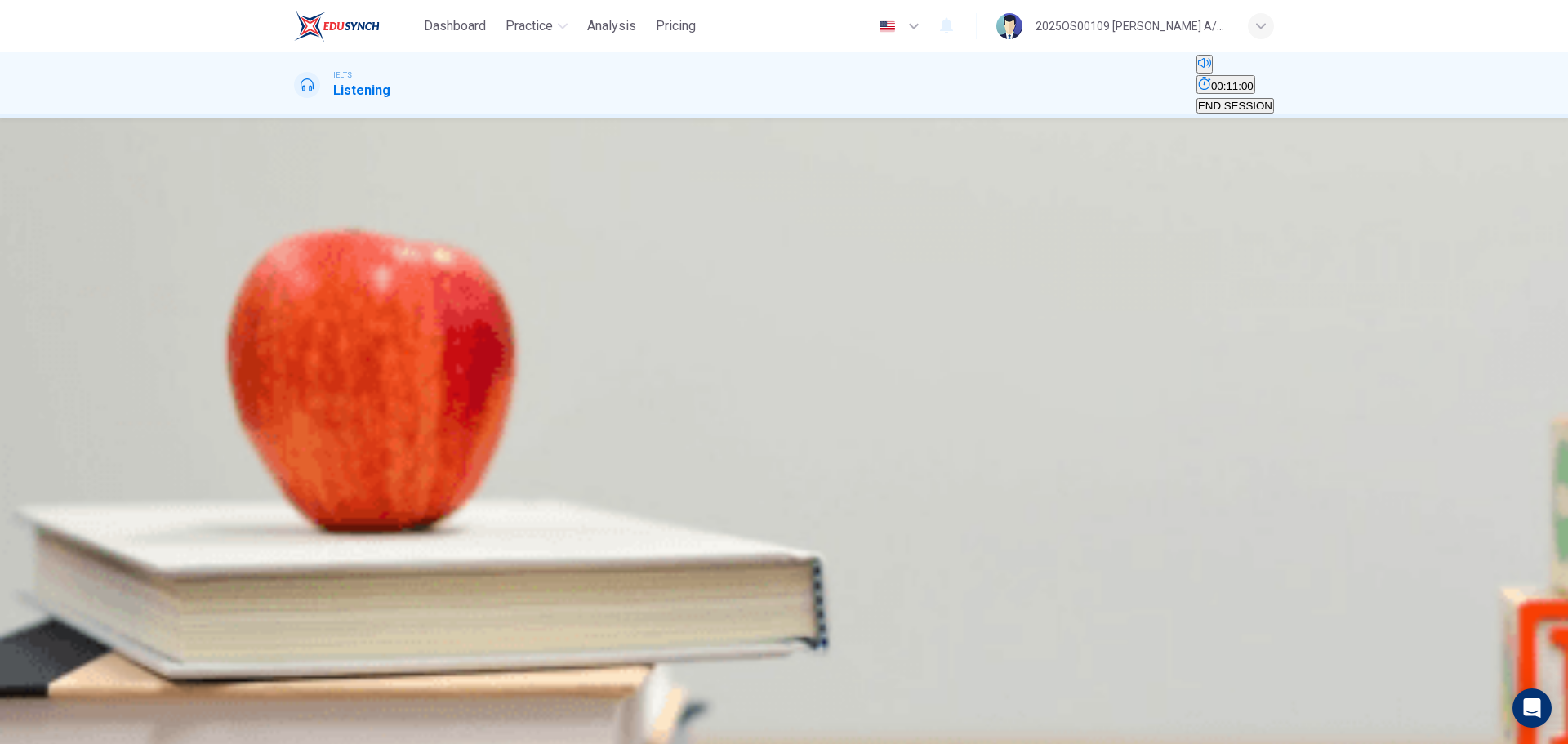
type input "20"
type input "19."
type input "21"
type input "19.75"
type input "24"
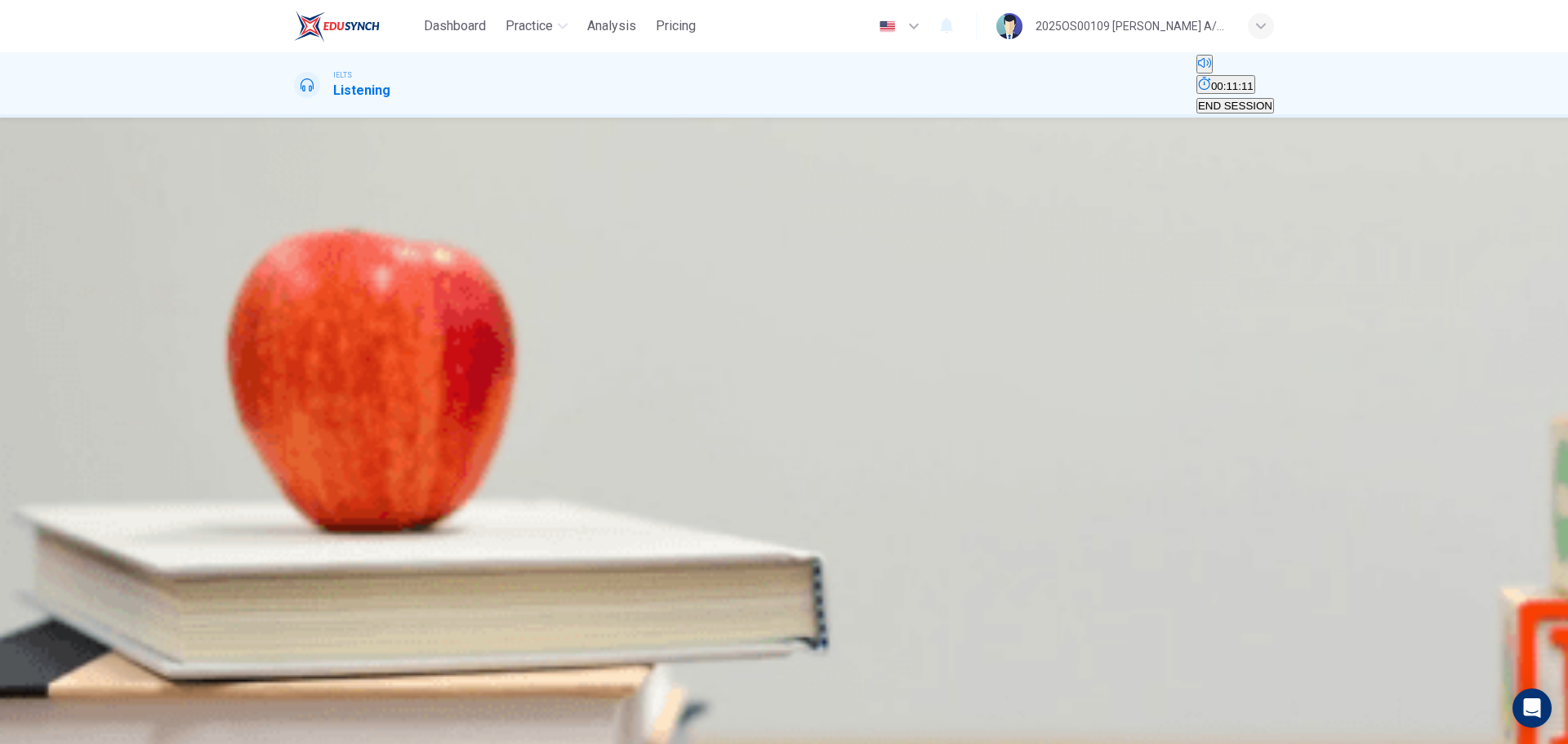
type input "19.75"
click at [435, 360] on input at bounding box center [364, 353] width 141 height 16
type input "28"
type input "fam"
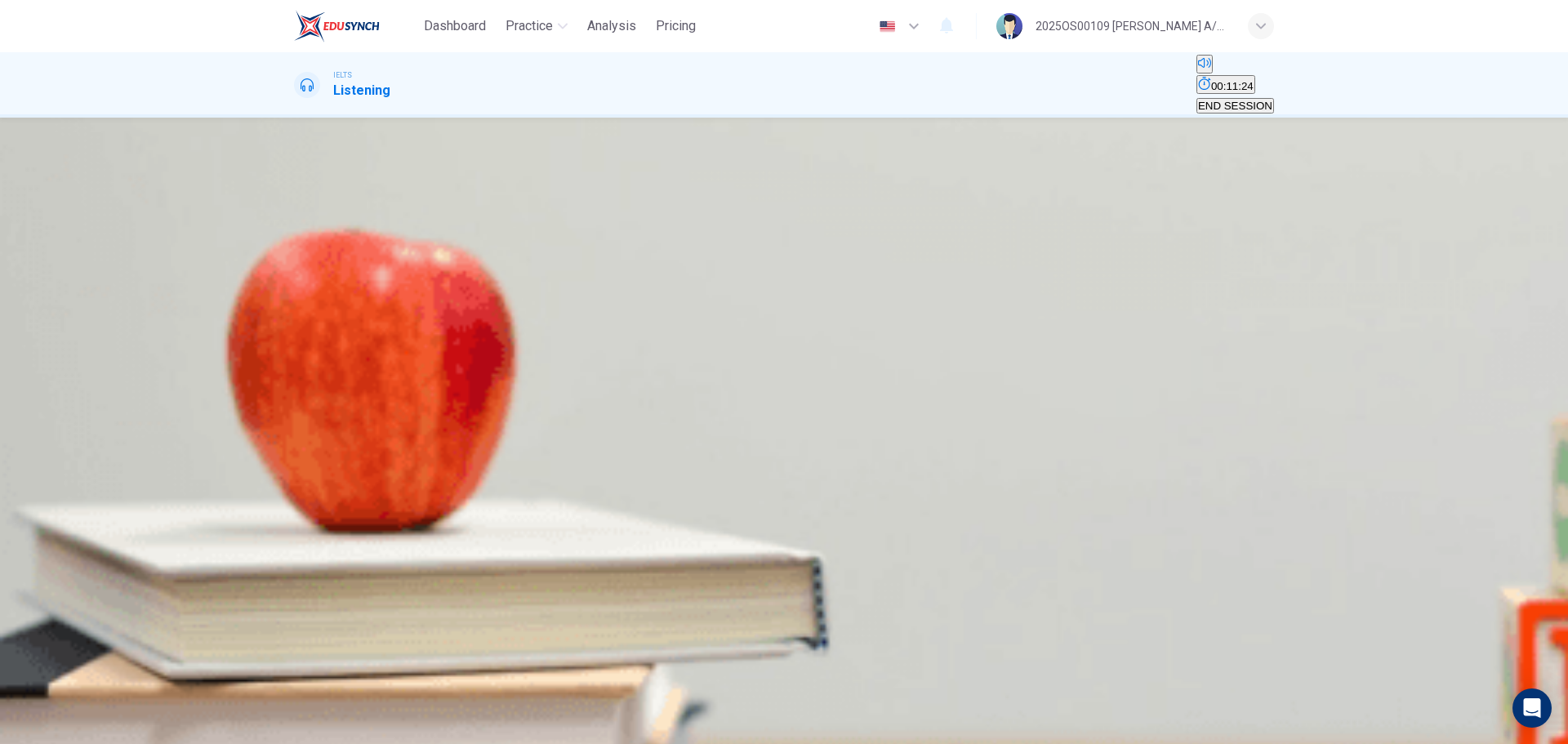
type input "28"
type input "fame"
type input "30"
type input "fame"
click at [435, 399] on input at bounding box center [364, 391] width 141 height 16
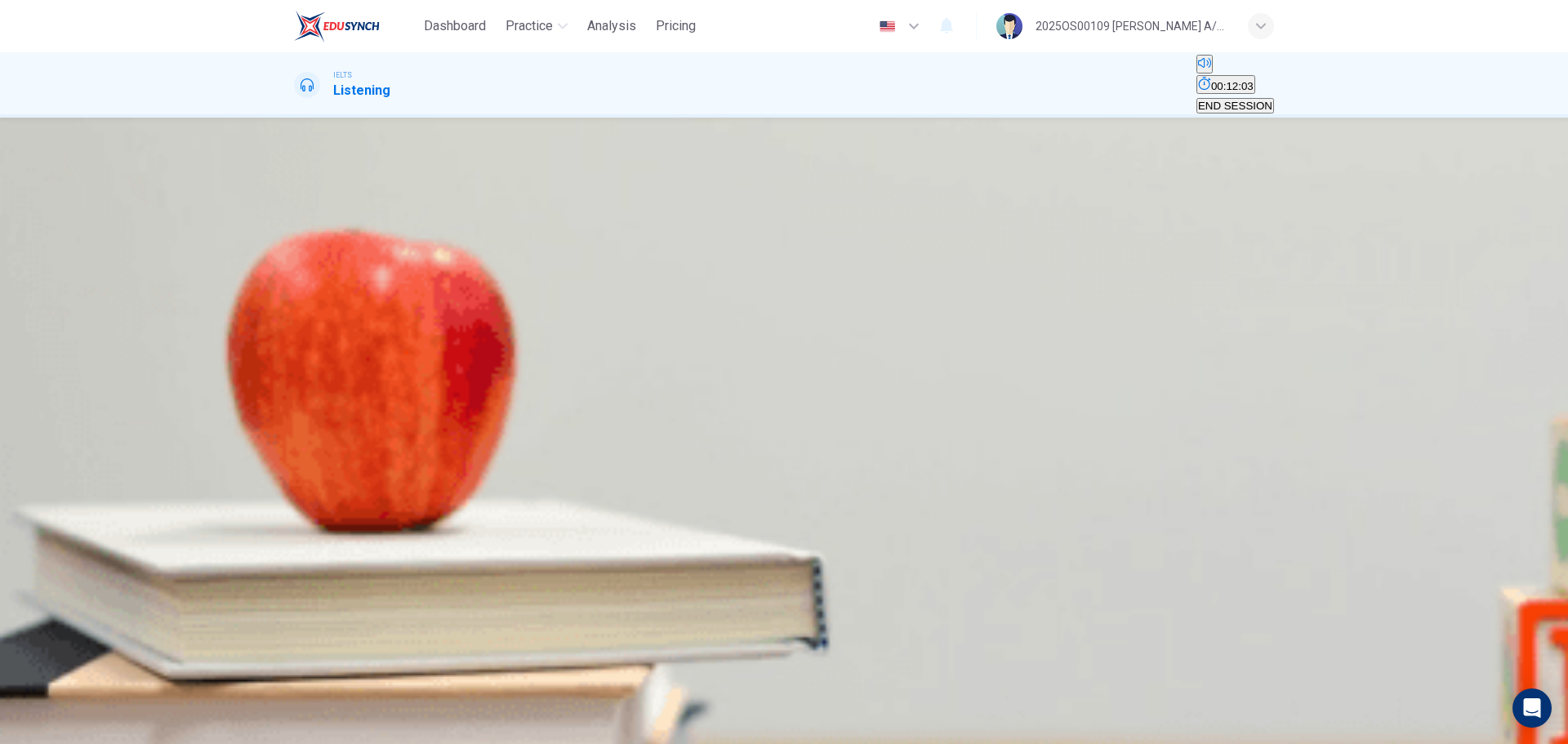
click at [435, 399] on input at bounding box center [364, 391] width 141 height 16
type input "41"
type input "ou"
type input "42"
type input "out of"
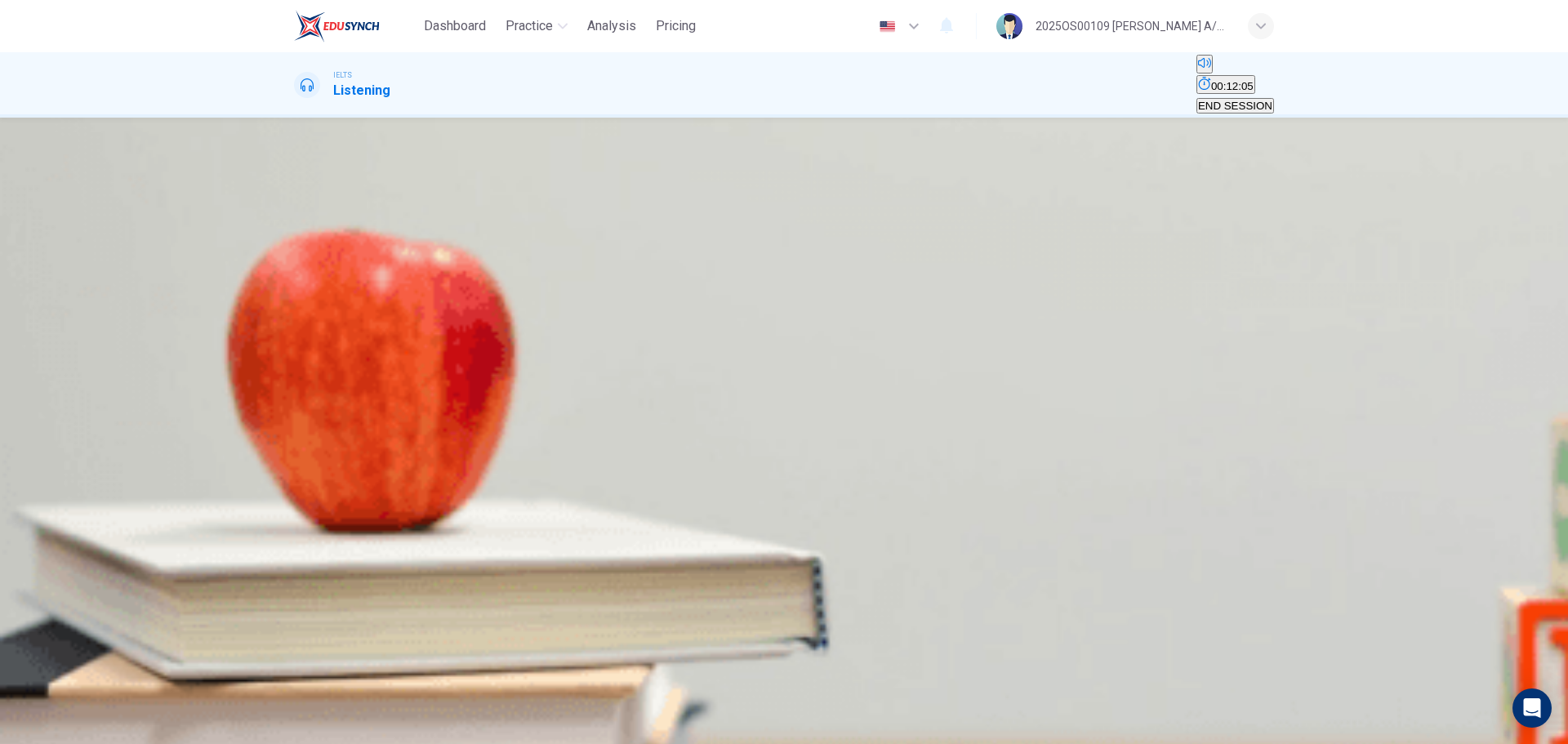
type input "42"
type input "out of tow"
type input "42"
type input "out of town"
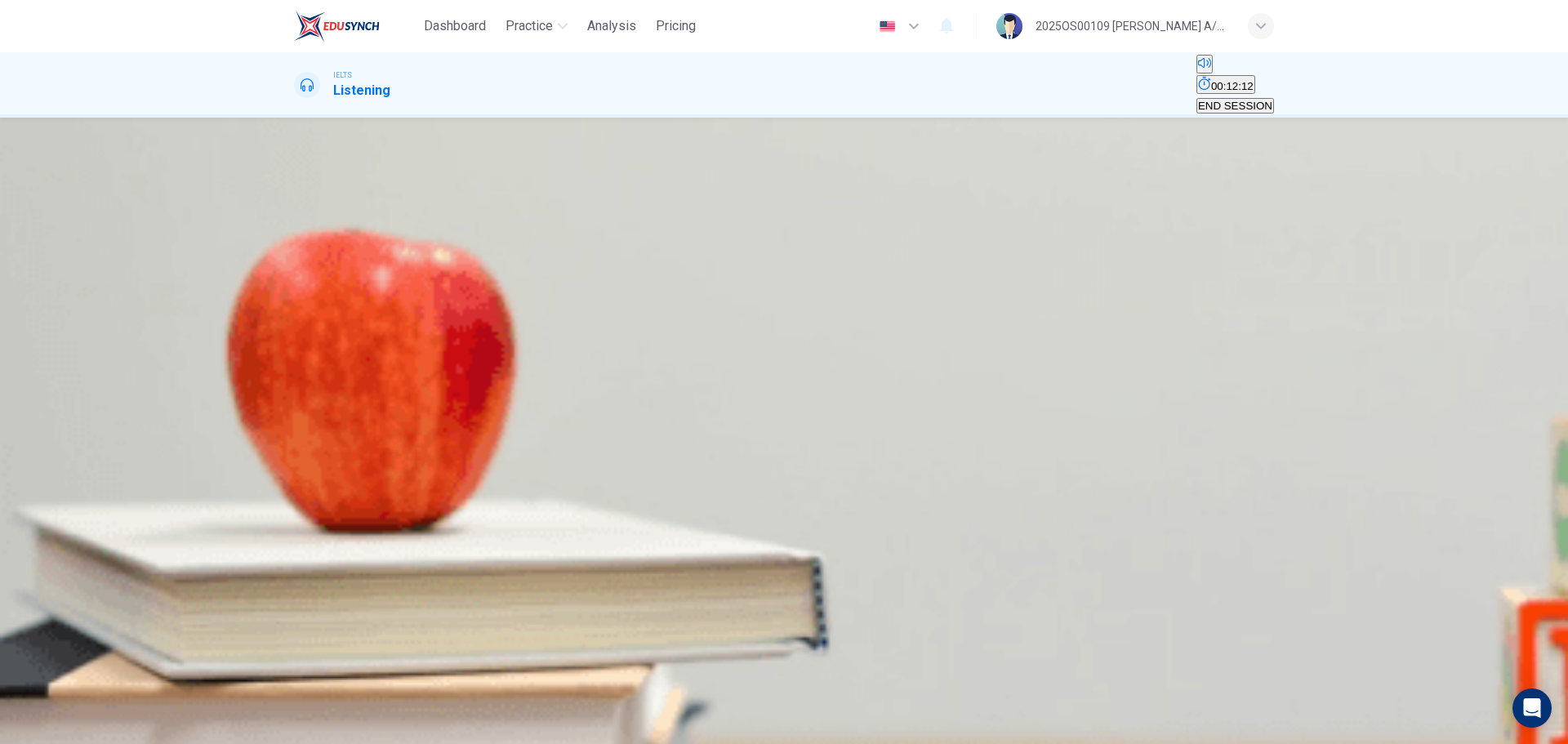
type input "45"
type input "out of town"
click at [435, 438] on input at bounding box center [364, 431] width 141 height 16
type input "47"
type input "ch"
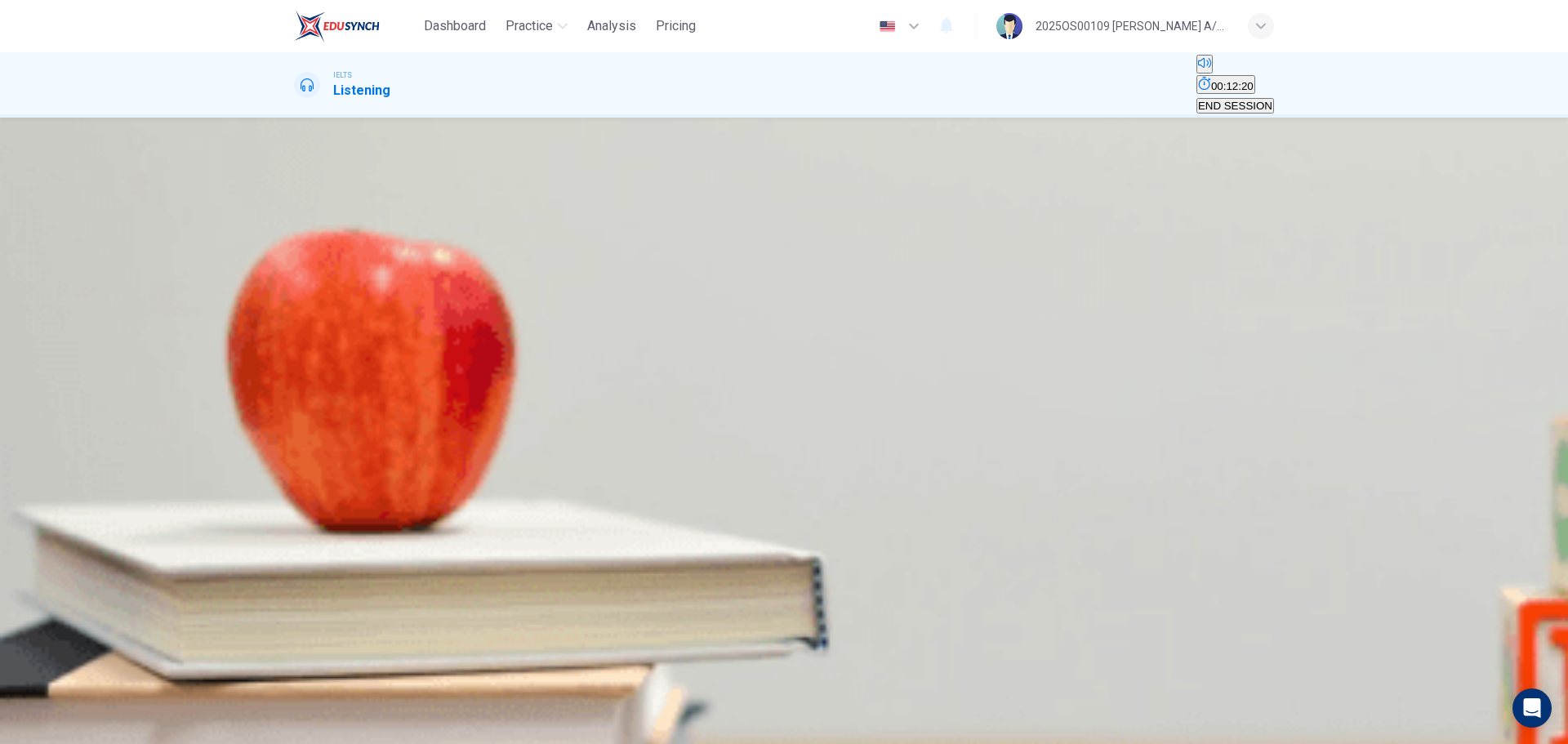
type input "47"
type input "children"
type input "48"
type input "children"
click at [435, 449] on input at bounding box center [364, 470] width 141 height 16
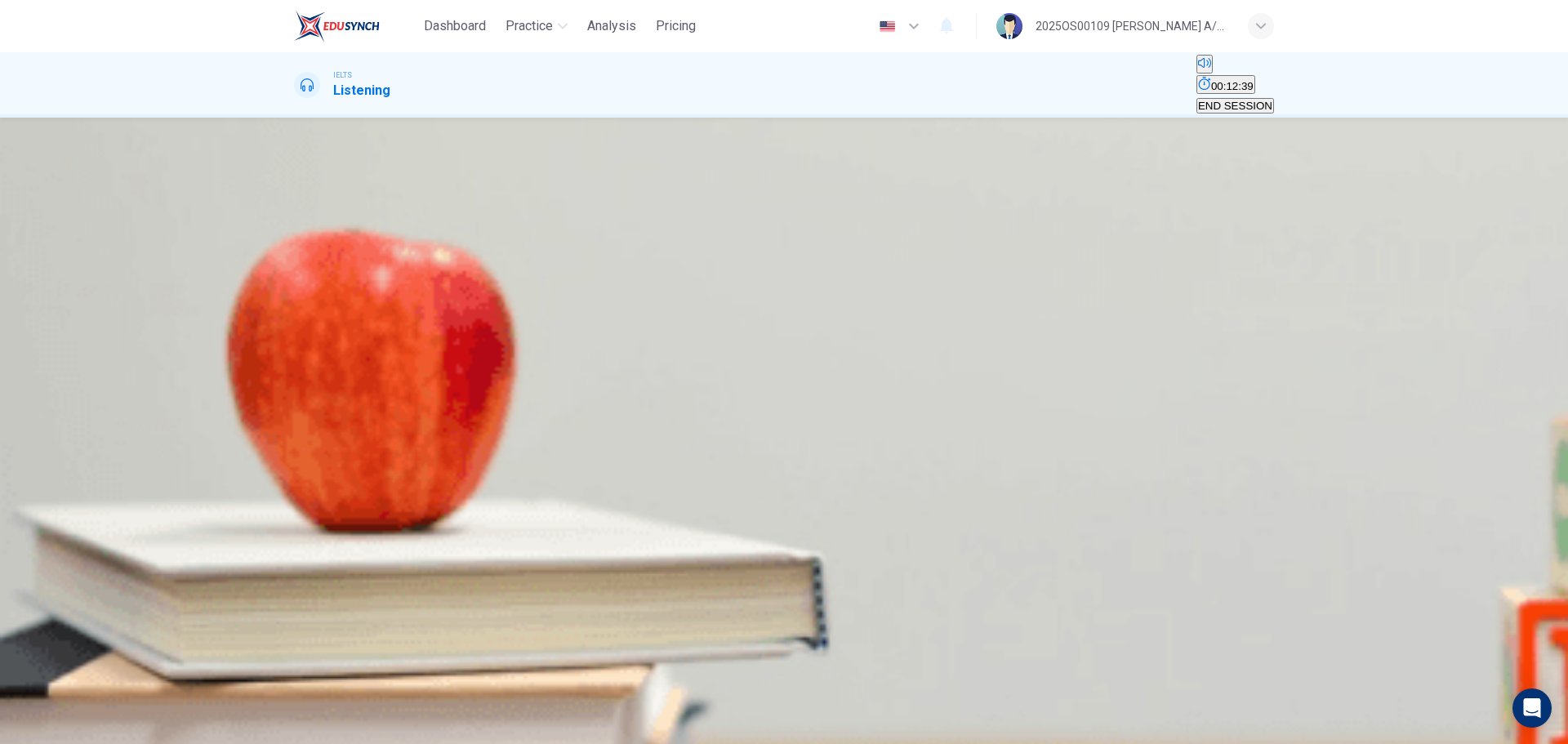
type input "54"
type input "b"
type input "54"
type input "break"
type input "54"
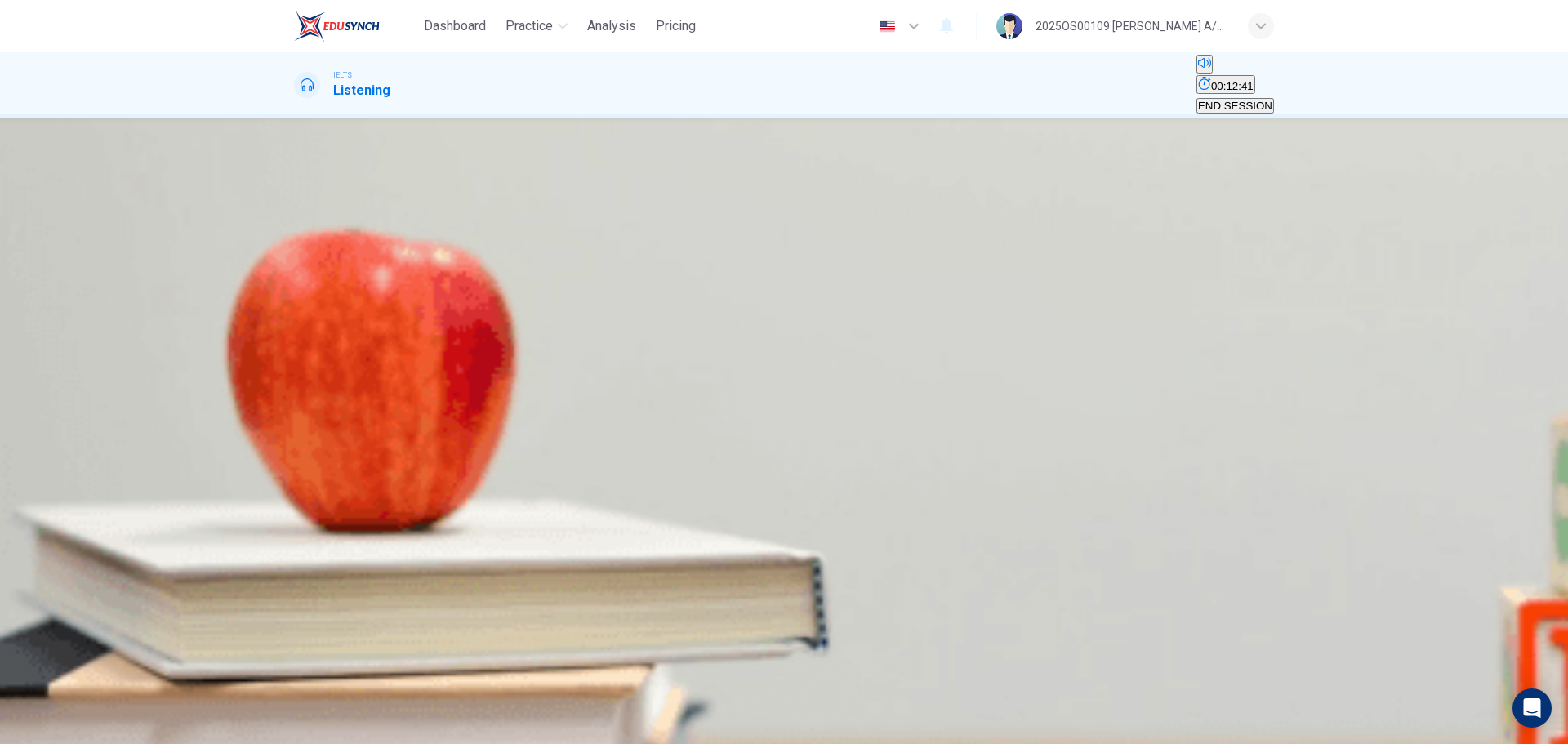
type input "breakfast"
type input "56"
type input "breakfast"
click at [435, 449] on input at bounding box center [364, 509] width 141 height 16
type input "57"
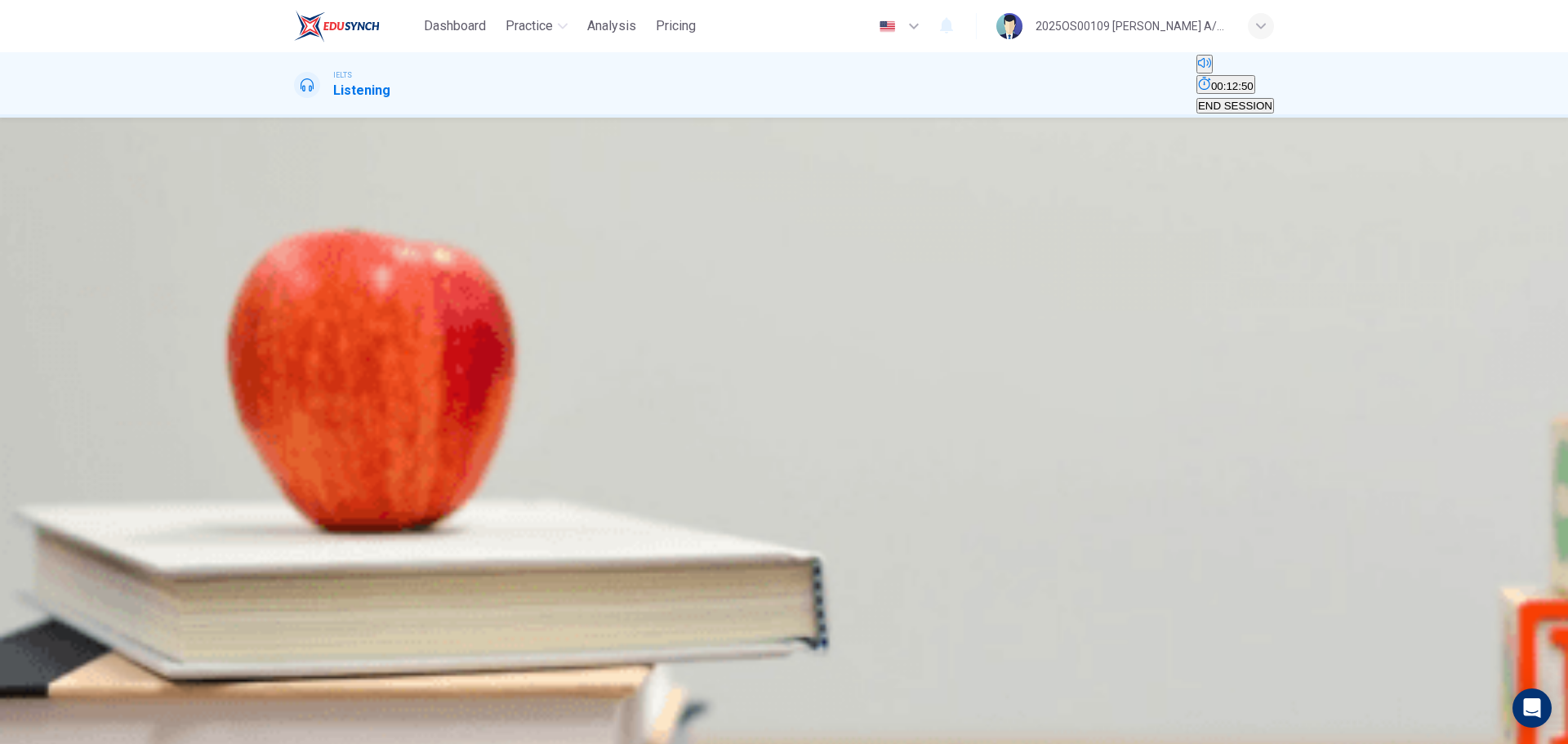
type input "f"
type input "57"
type input "fr"
type input "57"
type input "fre"
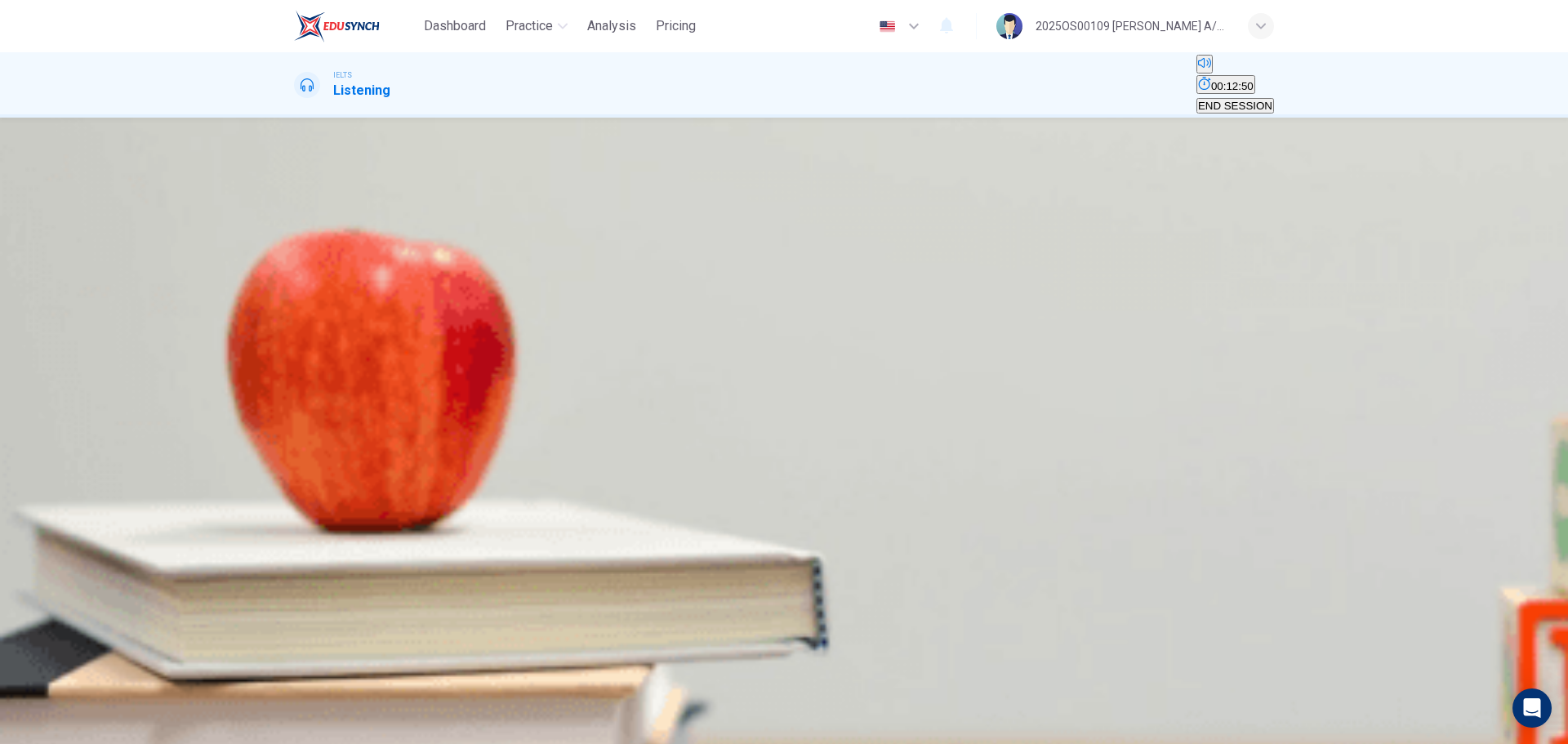
type input "57"
type input "free"
type input "57"
type input "free"
type input "57"
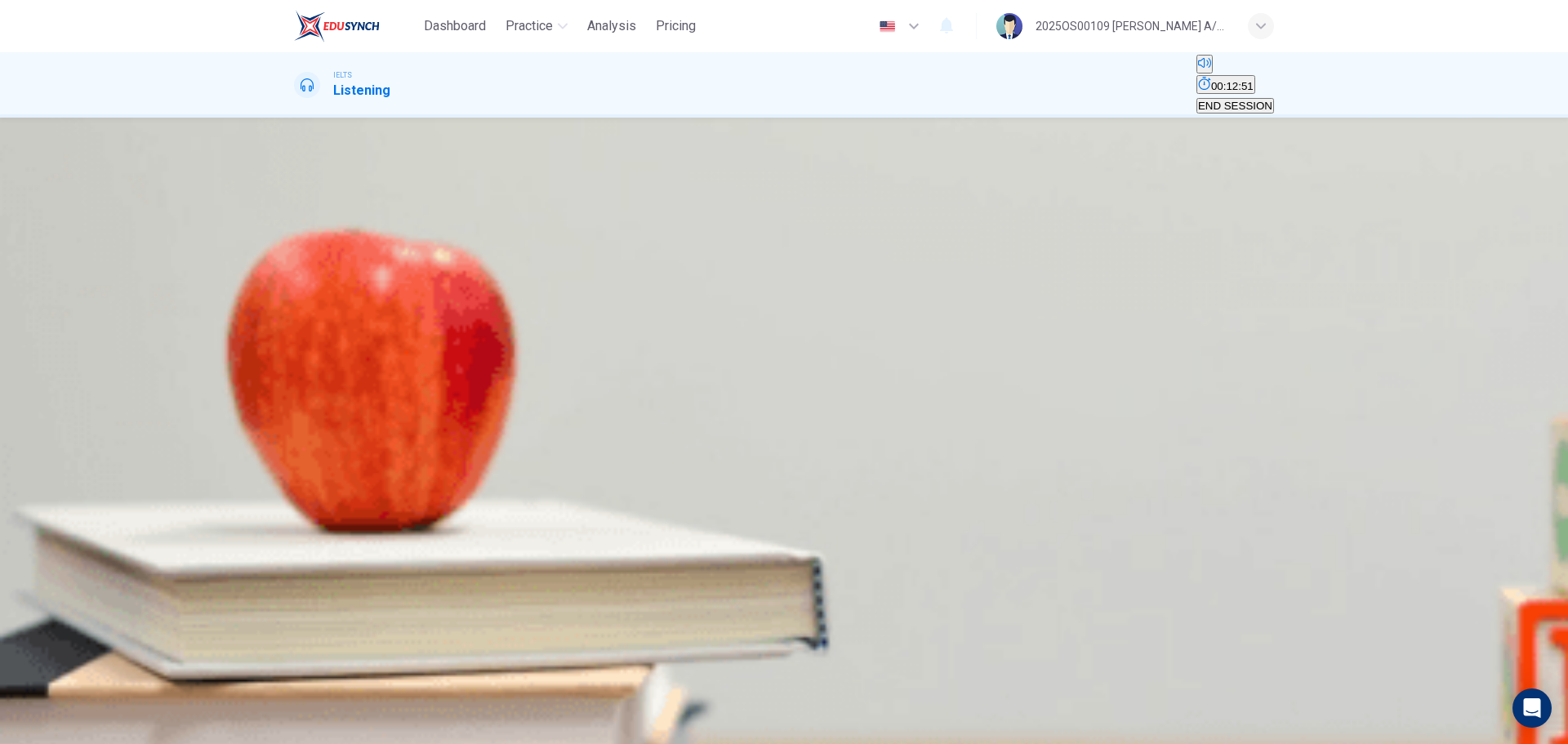
type input "free s"
type input "58"
type input "free sk"
type input "58"
type input "free sky"
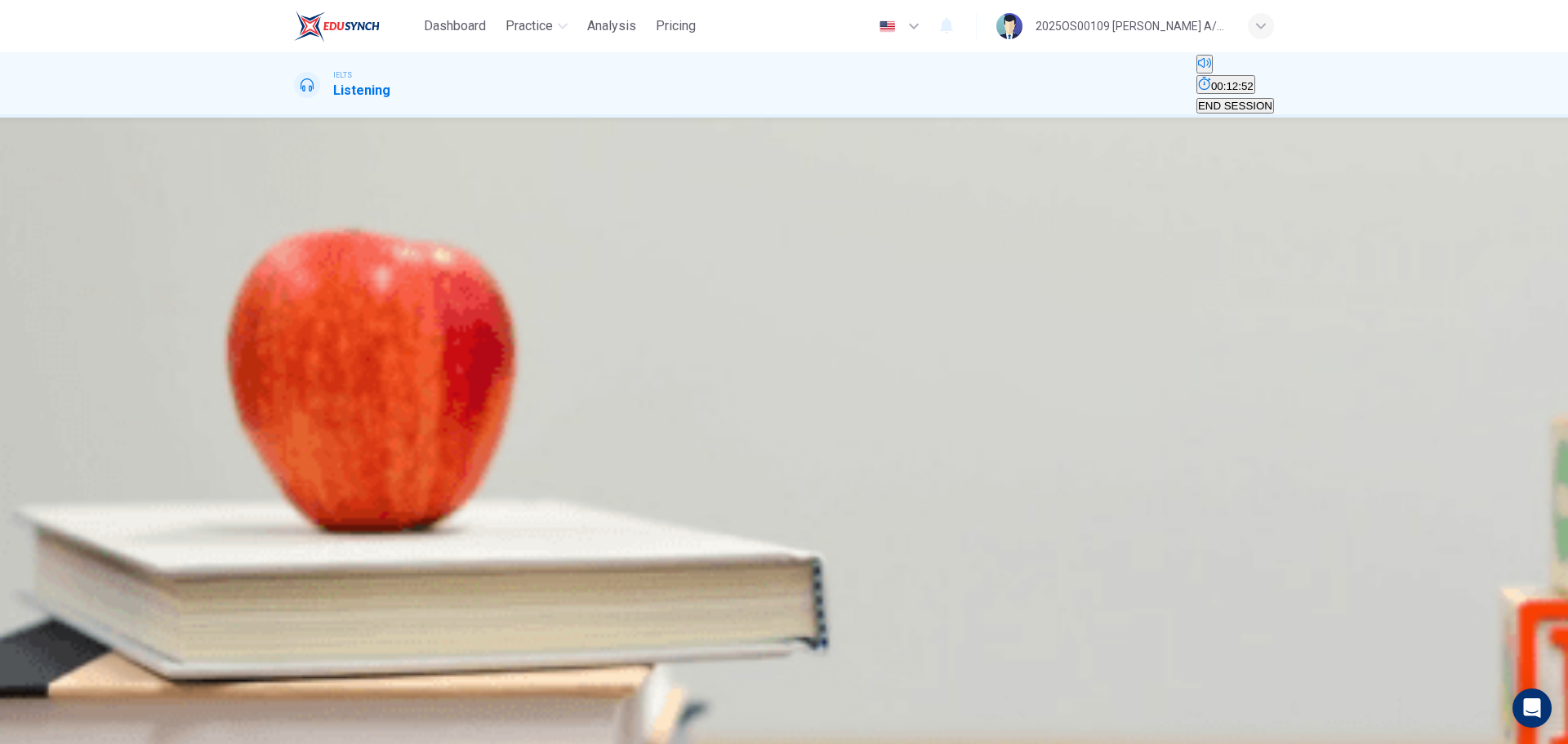
type input "58"
type input "free skyd"
type input "58"
type input "free skydi"
type input "58"
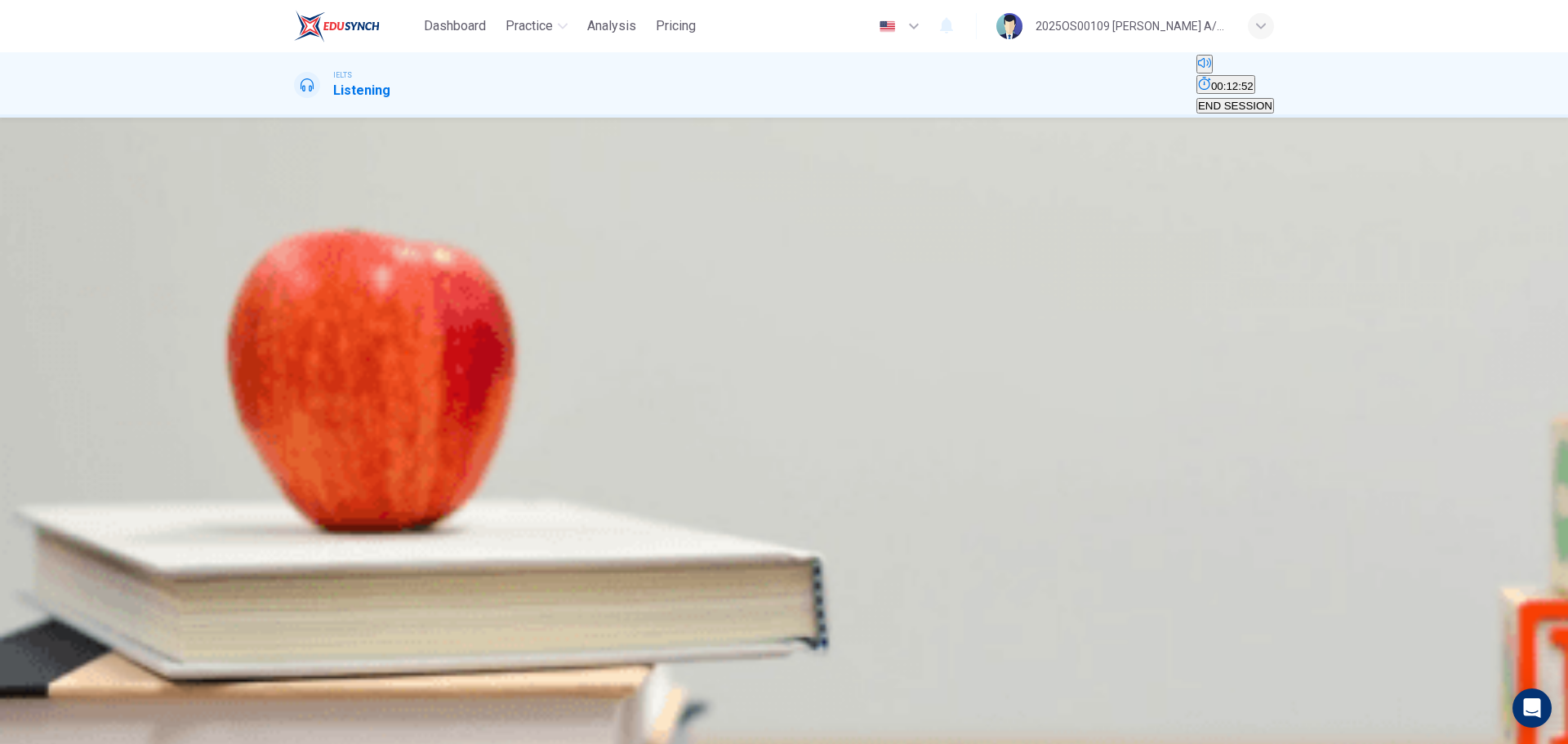
type input "free skydiv"
type input "58"
type input "free skydive"
drag, startPoint x: 790, startPoint y: 658, endPoint x: 758, endPoint y: 655, distance: 32.1
click at [758, 449] on div "vi free skydive" at bounding box center [784, 499] width 980 height 39
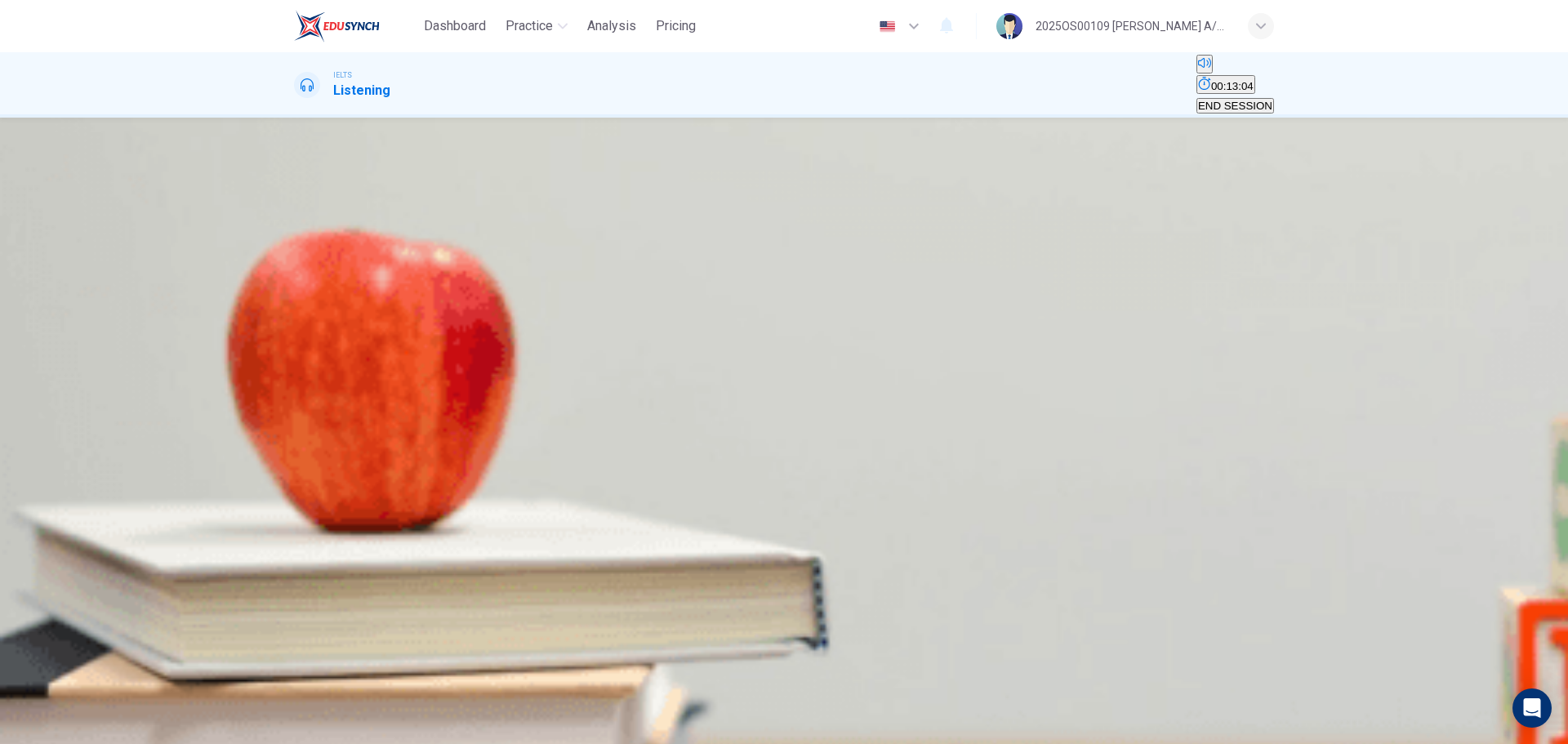
type input "62"
type input "a skydive"
type input "62"
type input "a skydive"
type input "62"
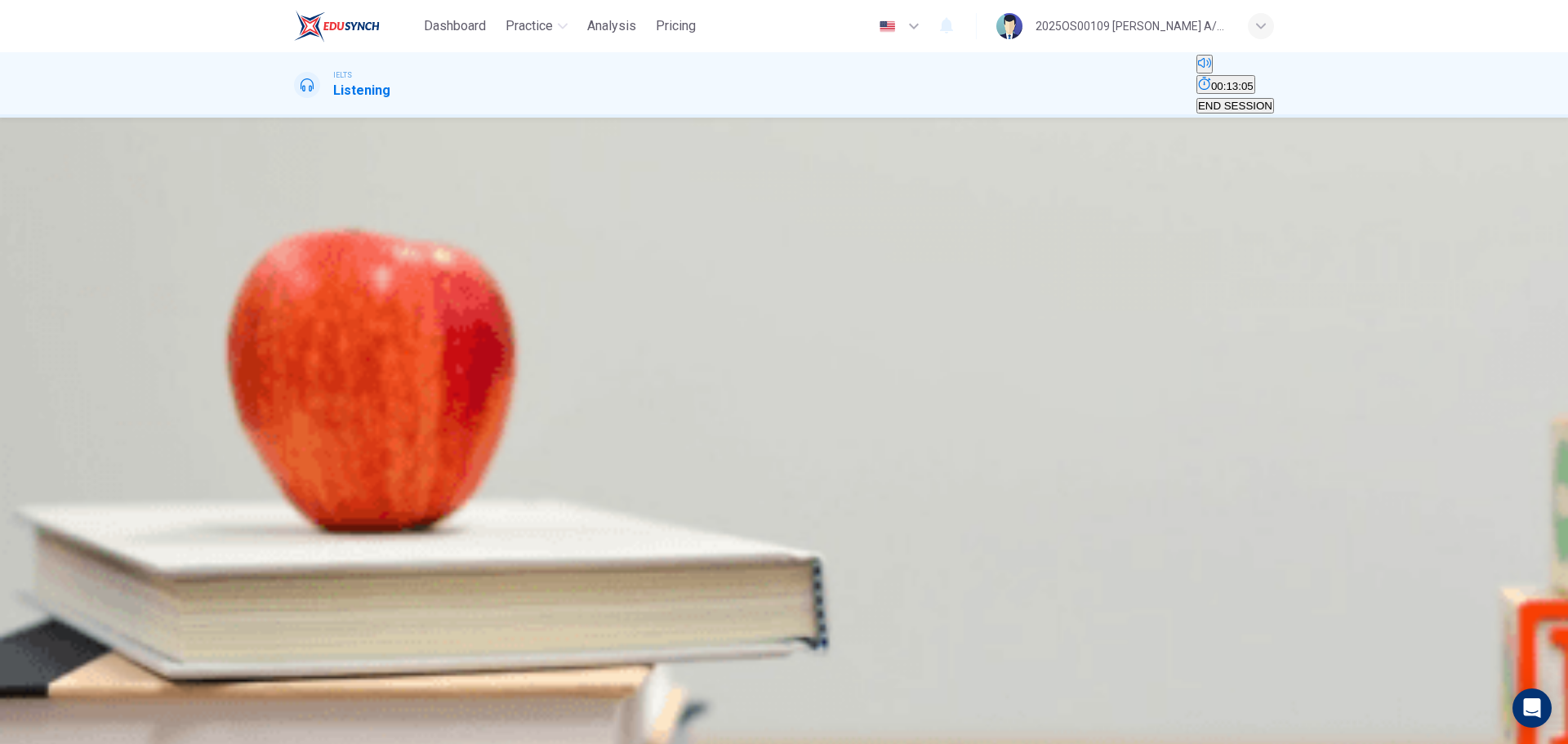
type input "a c skydive"
type input "62"
click at [70, 449] on span "SUBMIT" at bounding box center [50, 691] width 41 height 12
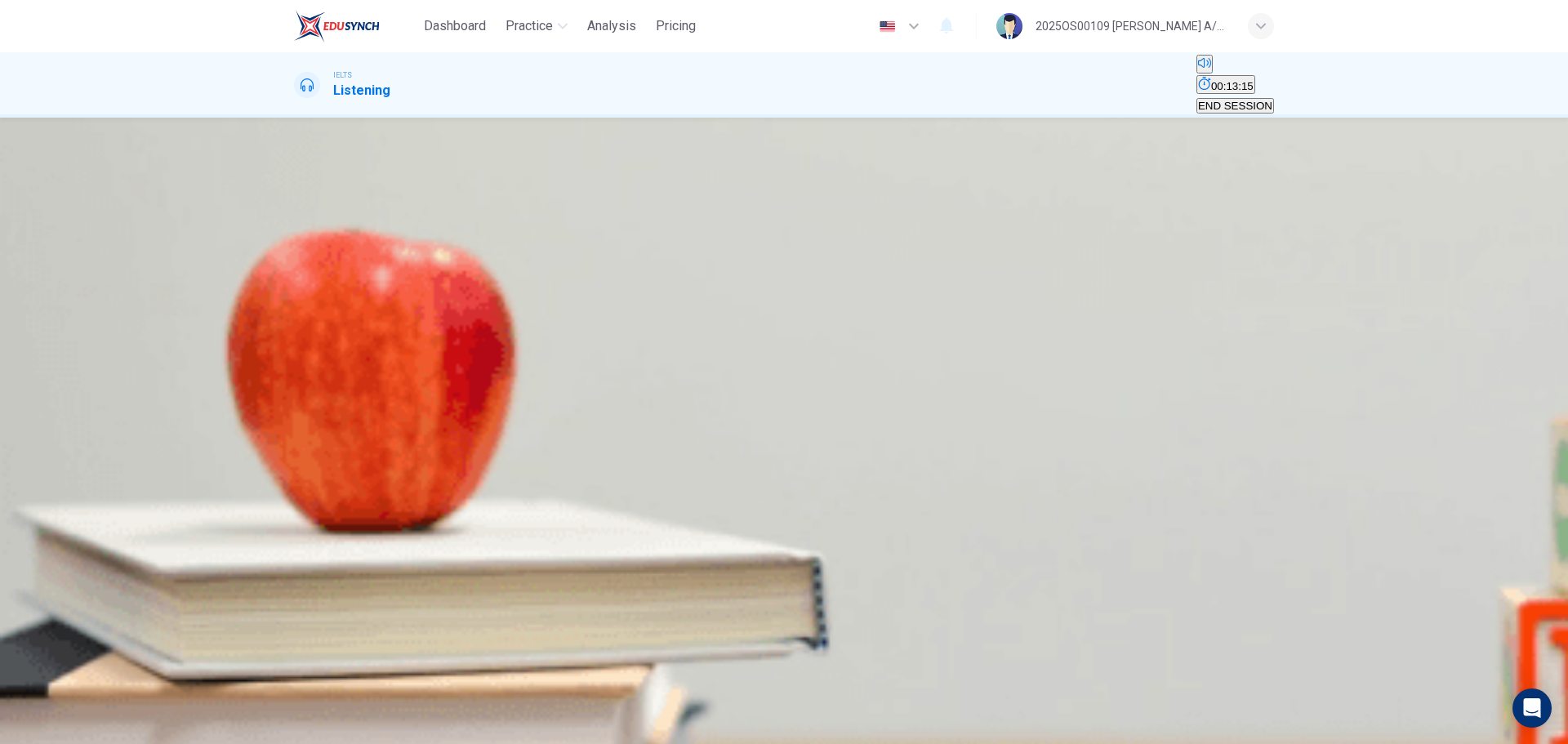
scroll to position [58, 0]
click at [835, 409] on body "Dashboard Practice Analysis Pricing English en ​ 2025OS00109 [PERSON_NAME] A/P …" at bounding box center [784, 372] width 1568 height 744
click at [830, 449] on li "A" at bounding box center [784, 754] width 1568 height 19
click at [842, 449] on body "Dashboard Practice Analysis Pricing English en ​ 2025OS00109 [PERSON_NAME] A/P …" at bounding box center [784, 372] width 1568 height 744
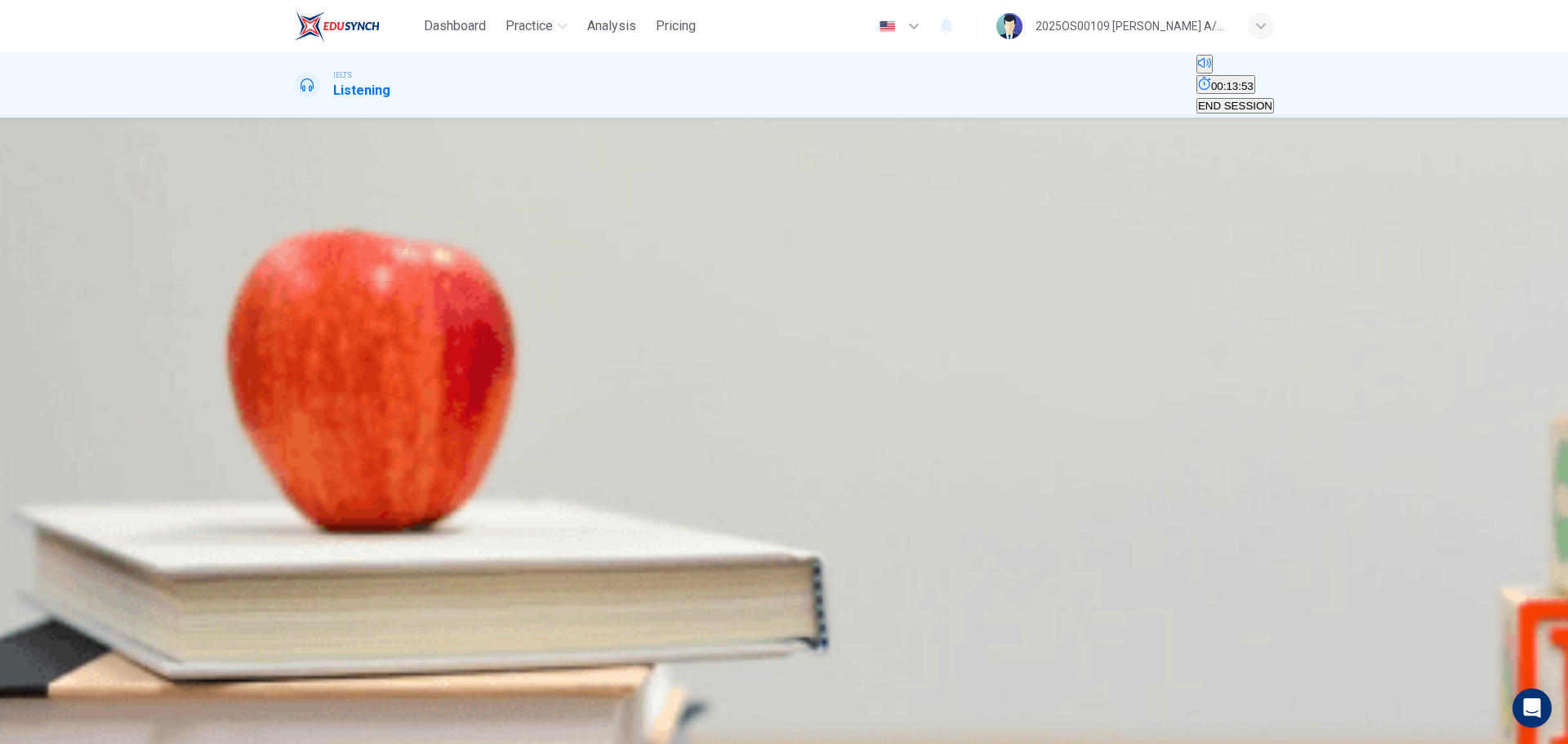
click at [826, 449] on body "Dashboard Practice Analysis Pricing English en ​ 2025OS00109 [PERSON_NAME] A/P …" at bounding box center [784, 372] width 1568 height 744
click at [979, 449] on div "32 ​ ​ jet-boat ride" at bounding box center [784, 453] width 980 height 58
click at [831, 449] on body "Dashboard Practice Analysis Pricing English en ​ 2025OS00109 [PERSON_NAME] A/P …" at bounding box center [784, 372] width 1568 height 744
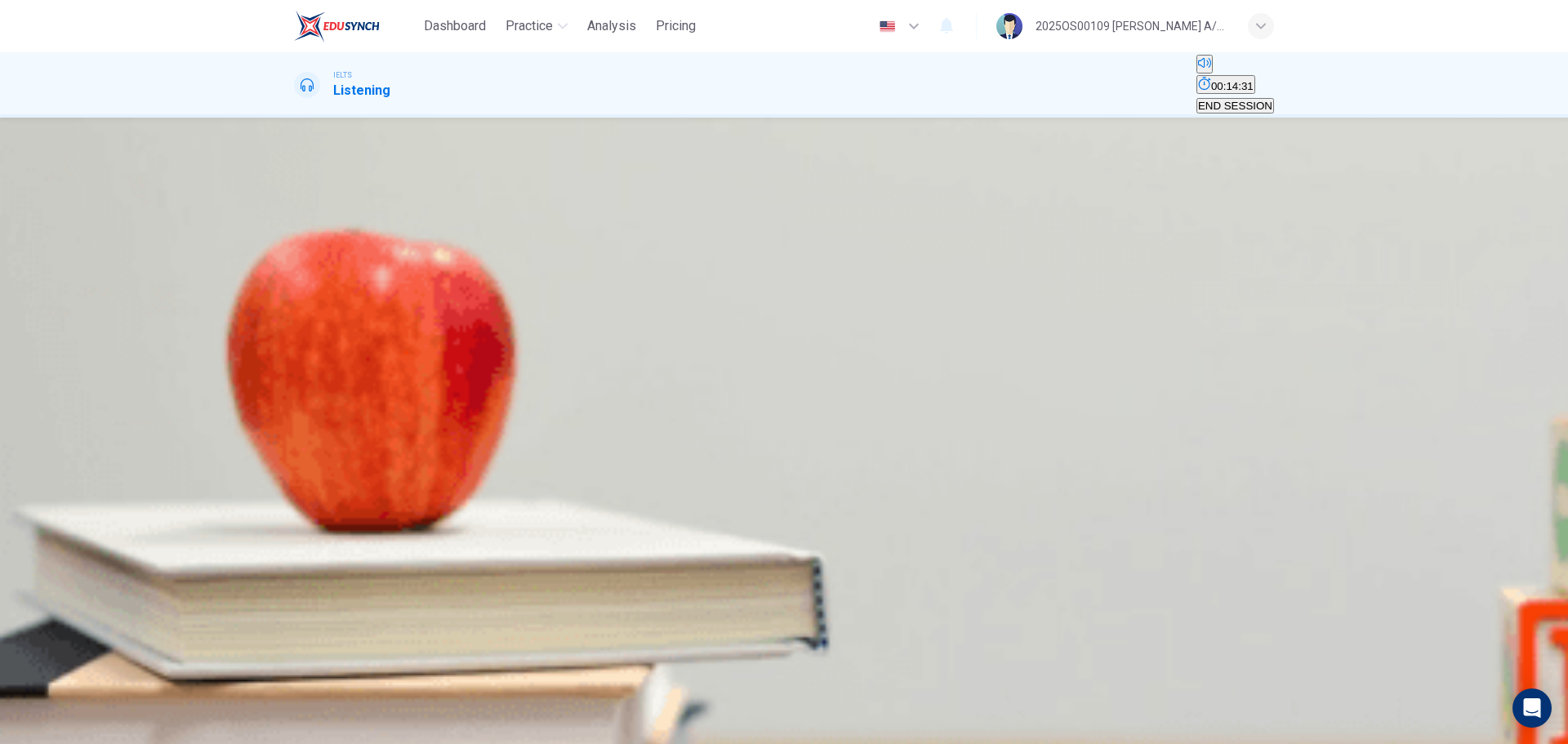
click at [831, 449] on body "Dashboard Practice Analysis Pricing English en ​ 2025OS00109 [PERSON_NAME] A/P …" at bounding box center [784, 372] width 1568 height 744
click at [812, 449] on li "A" at bounding box center [784, 754] width 1568 height 19
click at [838, 449] on body "Dashboard Practice Analysis Pricing English en ​ 2025OS00109 [PERSON_NAME] A/P …" at bounding box center [784, 372] width 1568 height 744
click at [975, 449] on div "30 A A ​ bungee jump 31 C C ​ white-water rafting 32 B B ​ jet-boat ride 33 C C…" at bounding box center [784, 425] width 980 height 236
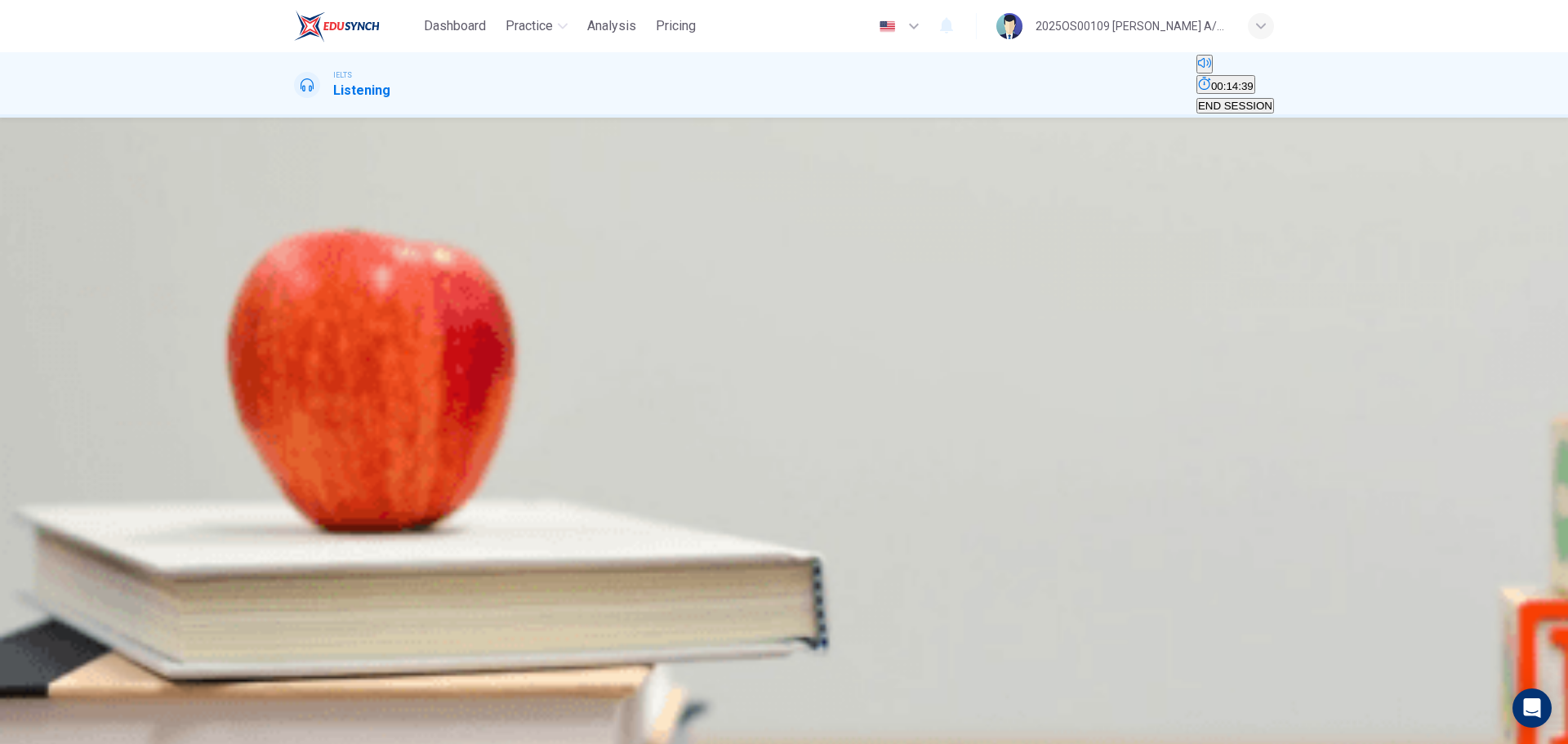
click at [72, 449] on button "SUBMIT" at bounding box center [50, 713] width 44 height 58
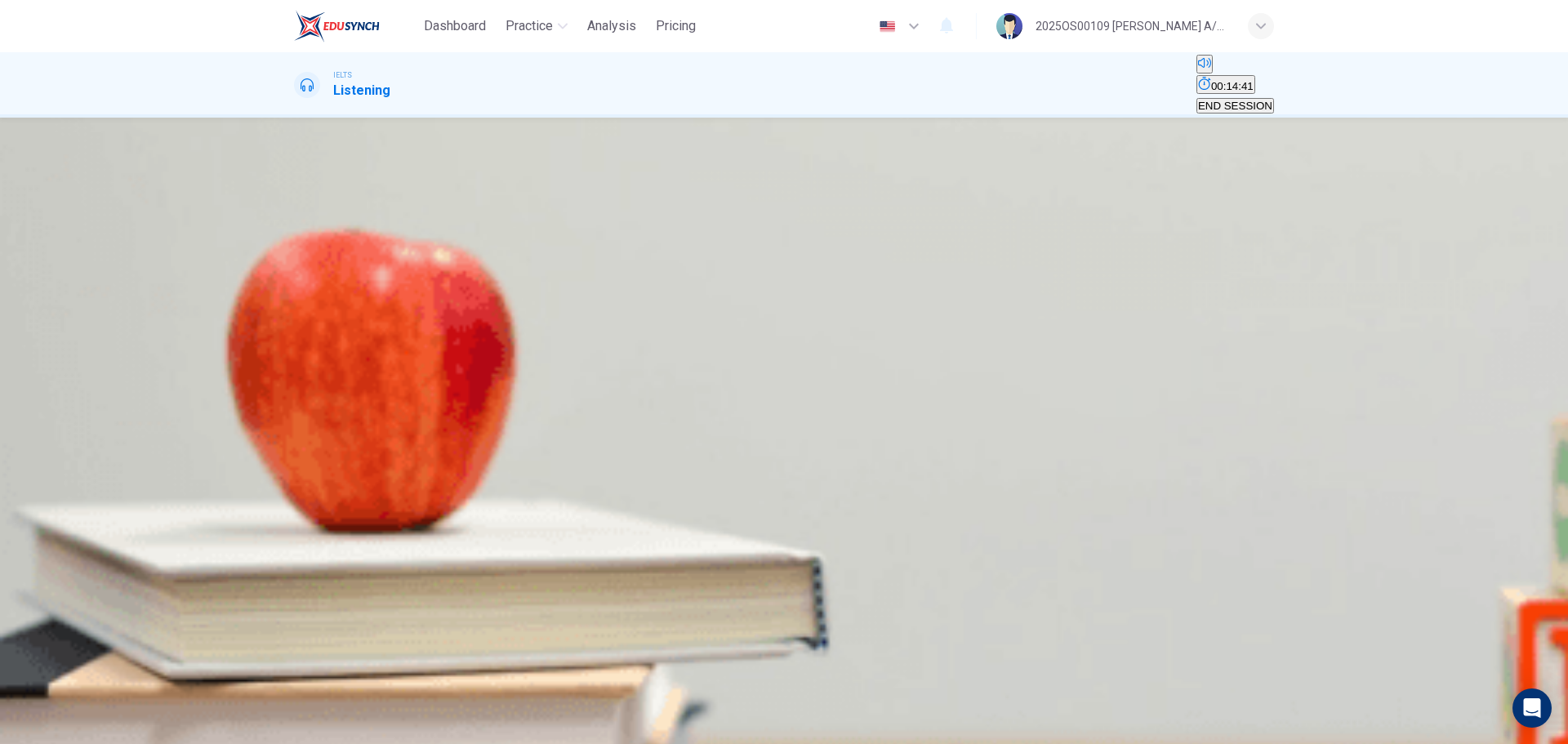
click at [312, 449] on icon "button" at bounding box center [306, 586] width 17 height 19
click at [435, 345] on input at bounding box center [364, 337] width 141 height 16
click at [435, 409] on input at bounding box center [364, 415] width 141 height 16
drag, startPoint x: 891, startPoint y: 360, endPoint x: 797, endPoint y: 365, distance: 94.1
click at [796, 346] on div "34 healthy" at bounding box center [784, 327] width 980 height 39
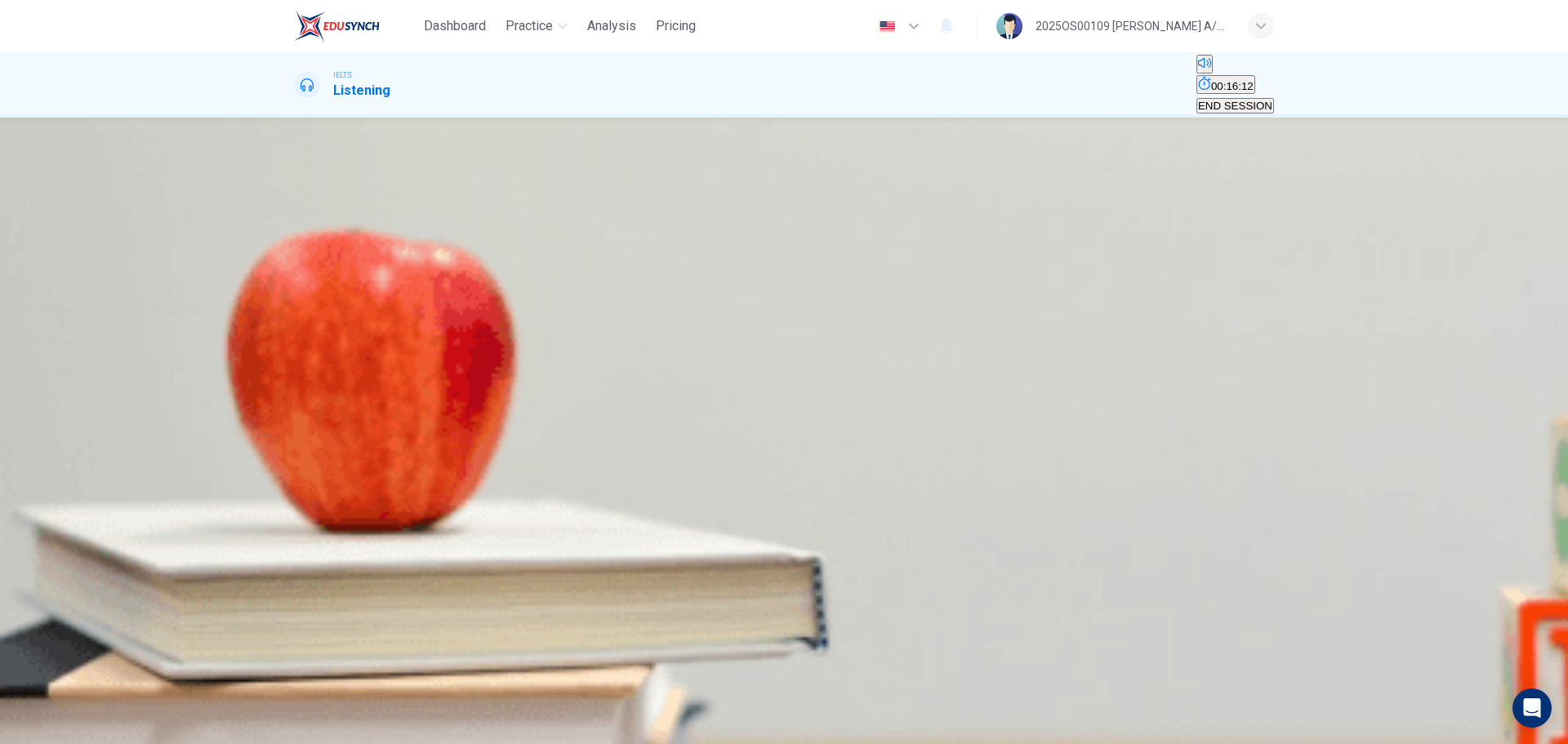
click at [435, 449] on input at bounding box center [364, 514] width 141 height 16
click at [296, 449] on icon "button" at bounding box center [296, 576] width 0 height 0
click at [435, 449] on input at bounding box center [364, 514] width 141 height 16
click at [296, 449] on icon "button" at bounding box center [296, 576] width 0 height 0
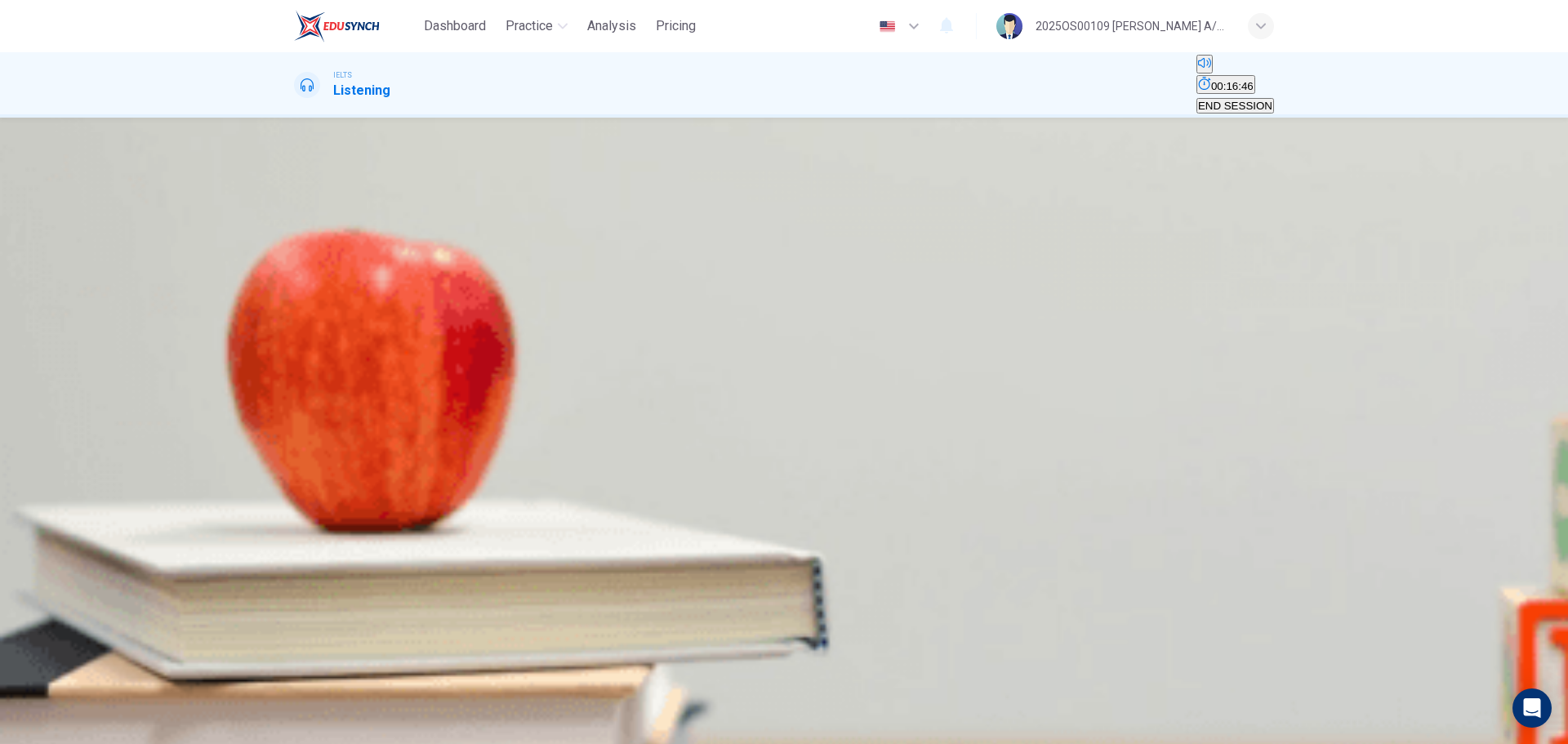
drag, startPoint x: 770, startPoint y: 482, endPoint x: 953, endPoint y: 482, distance: 183.0
click at [542, 449] on span "- provide easily accessible health services. - encourage ordinary people to tak…" at bounding box center [418, 463] width 248 height 35
click at [435, 449] on input at bounding box center [364, 514] width 141 height 16
click at [72, 449] on button "SUBMIT" at bounding box center [50, 713] width 44 height 58
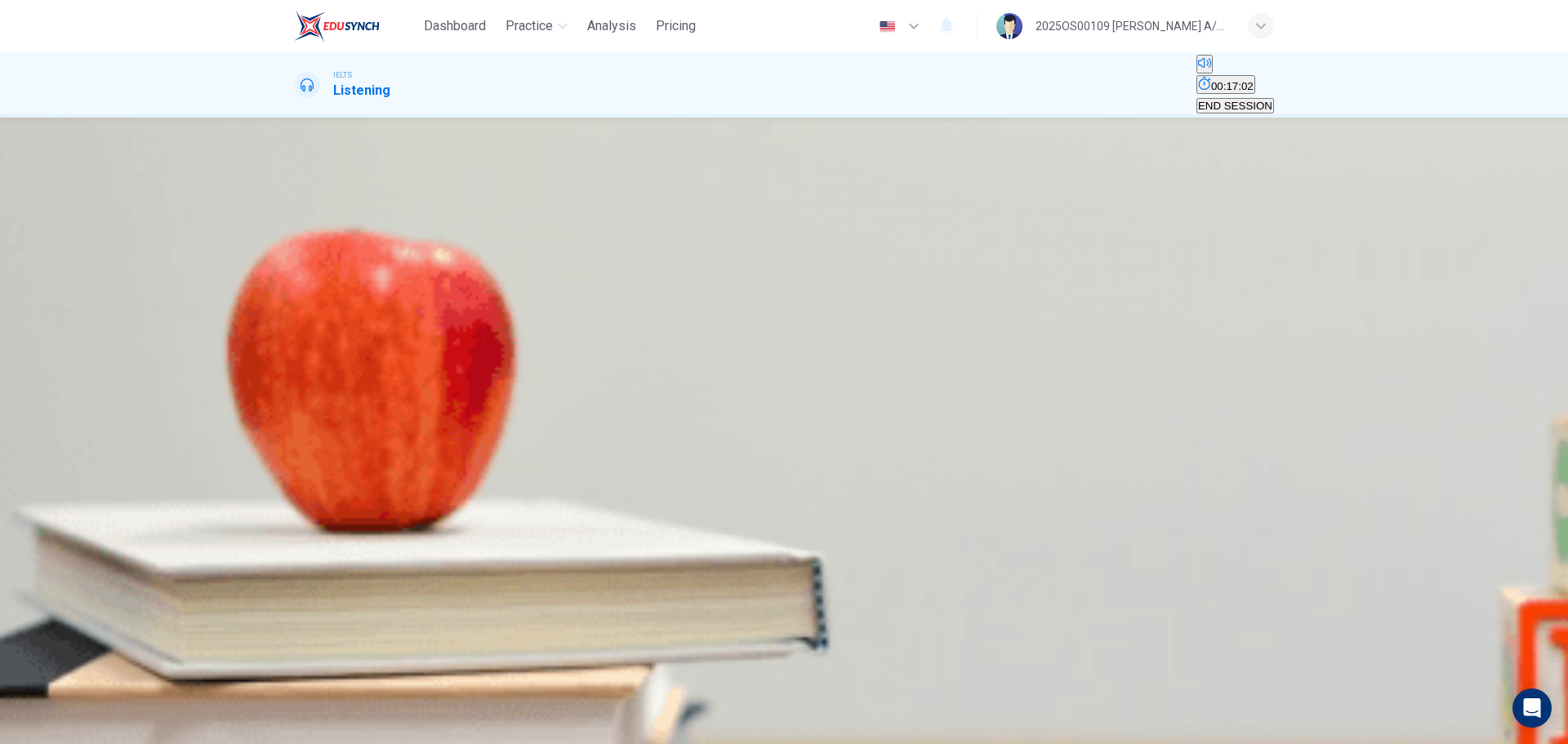
click at [296, 449] on icon "button" at bounding box center [296, 591] width 0 height 0
click at [435, 321] on input at bounding box center [364, 314] width 141 height 16
click at [435, 360] on input at bounding box center [364, 353] width 141 height 16
click at [435, 399] on input at bounding box center [364, 391] width 141 height 16
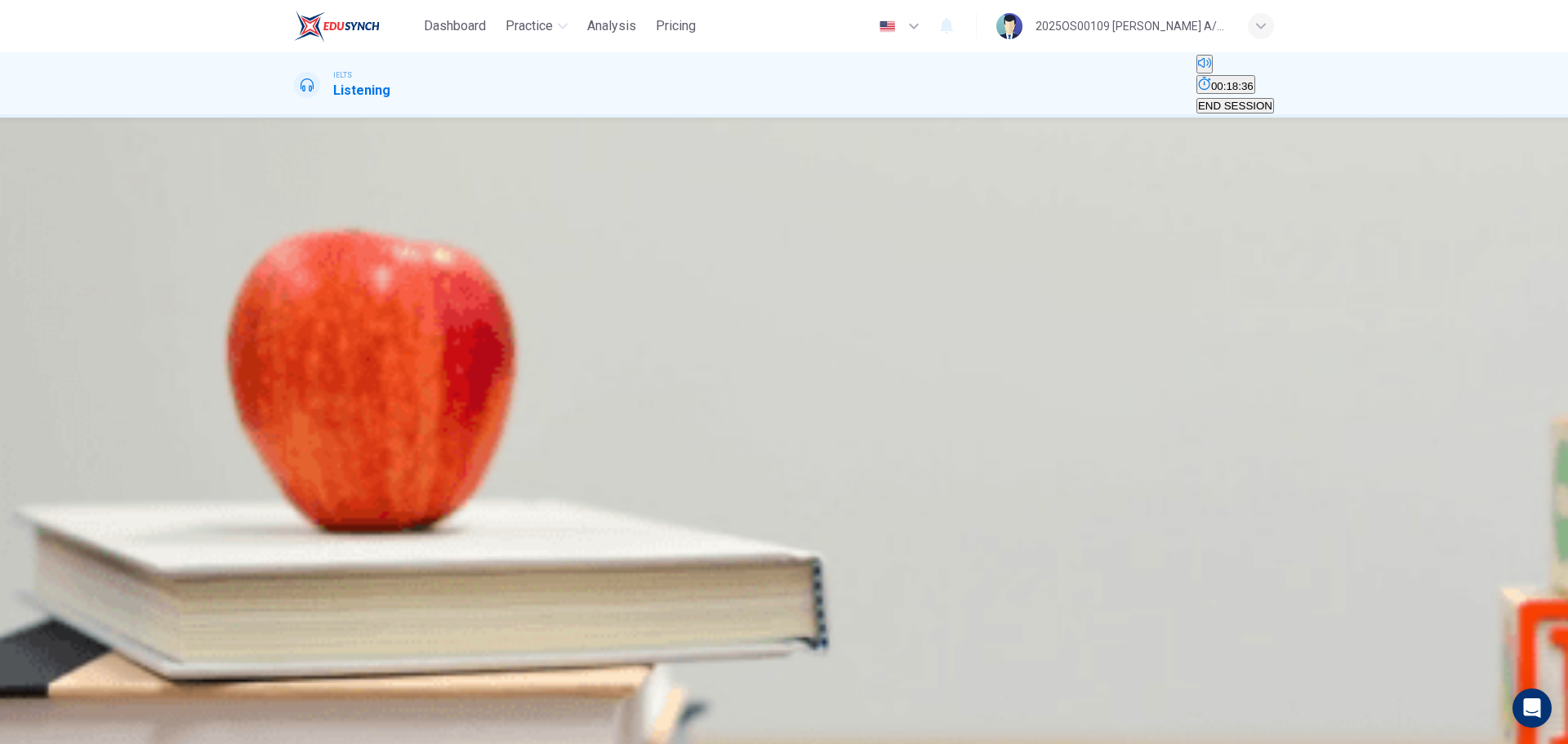
click at [435, 438] on input at bounding box center [364, 431] width 141 height 16
click at [435, 449] on input at bounding box center [364, 470] width 141 height 16
click at [435, 438] on input "films" at bounding box center [364, 431] width 141 height 16
click at [435, 449] on input at bounding box center [364, 470] width 141 height 16
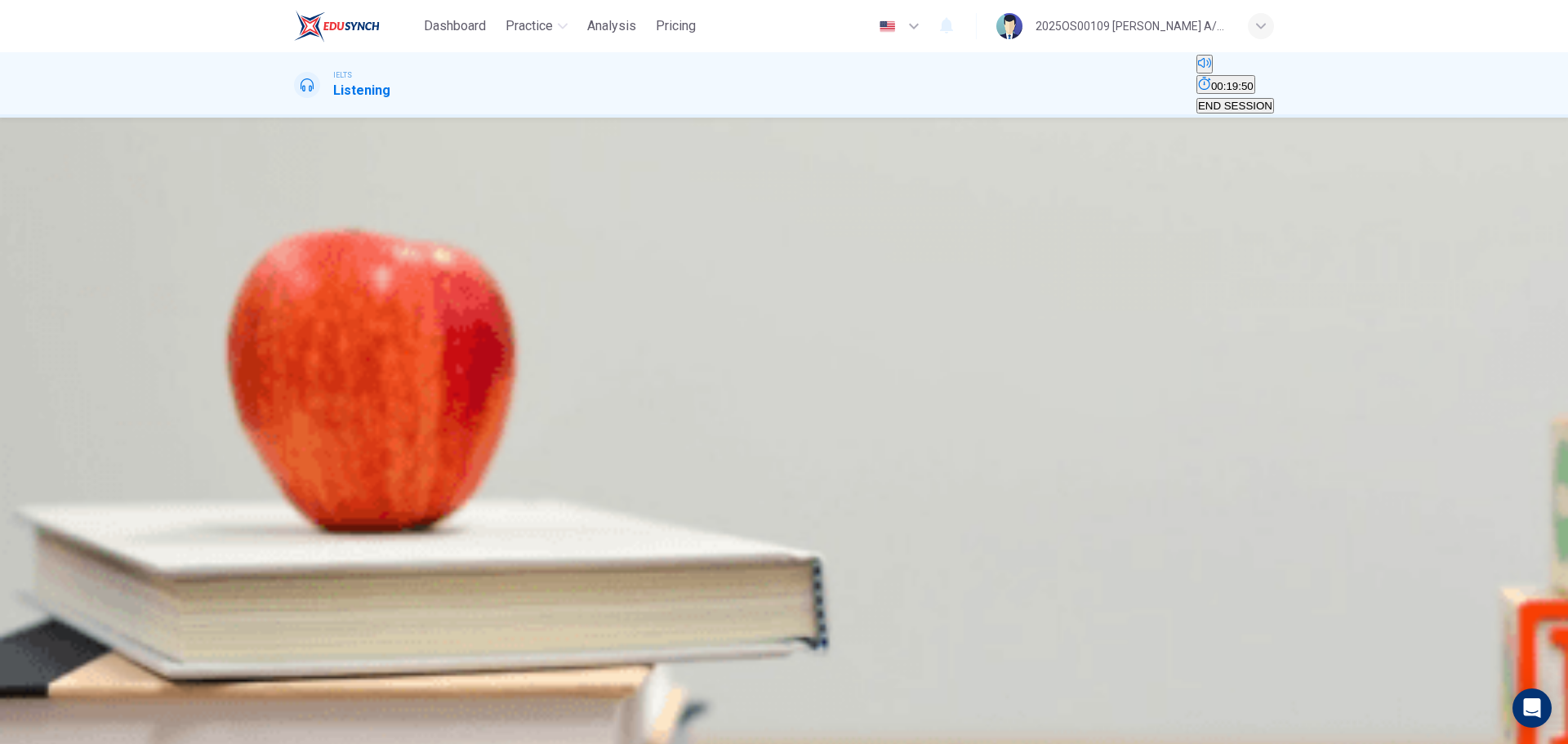
click at [435, 449] on input at bounding box center [364, 509] width 141 height 16
drag, startPoint x: 762, startPoint y: 610, endPoint x: 751, endPoint y: 610, distance: 11.0
click at [751, 449] on div "vi living status" at bounding box center [784, 499] width 980 height 39
click at [435, 449] on input at bounding box center [364, 548] width 141 height 16
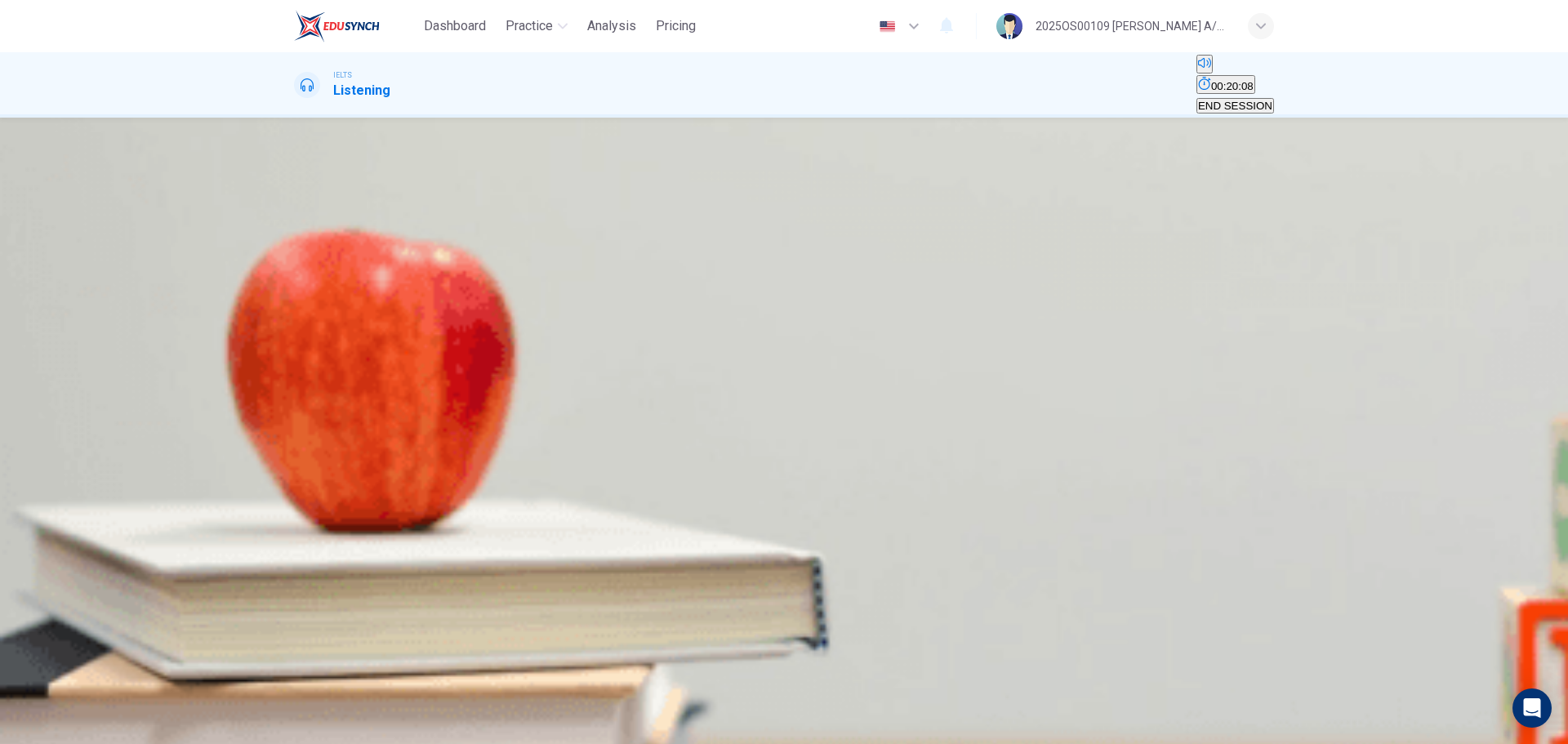
paste input "You are writing an essay. It has one really good part, but the rest is awful. A…"
drag, startPoint x: 768, startPoint y: 600, endPoint x: 1156, endPoint y: 597, distance: 388.0
click at [1044, 449] on div "vii You are writing an essay. It has one really good part, but the rest is awfu…" at bounding box center [784, 527] width 980 height 39
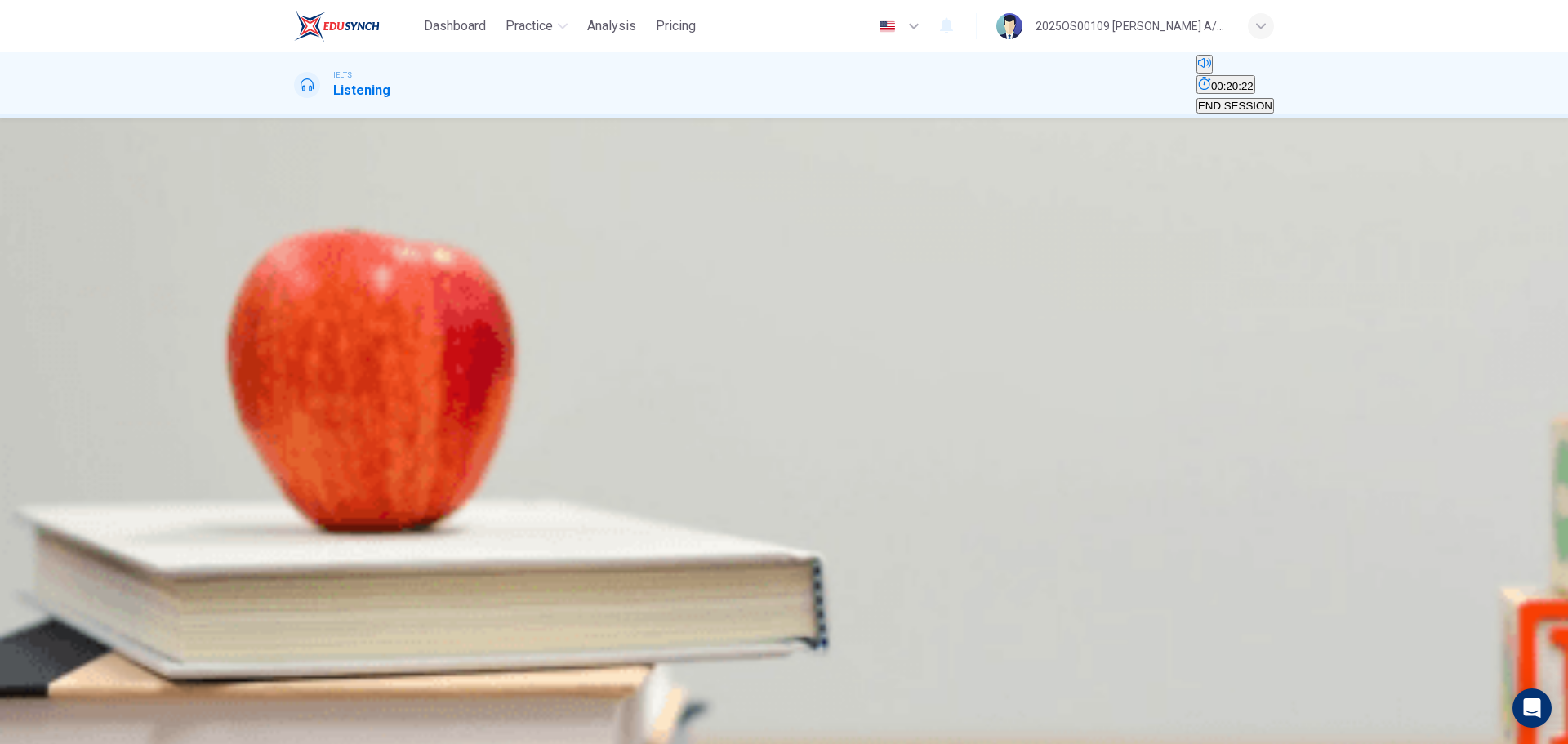
drag, startPoint x: 865, startPoint y: 560, endPoint x: 757, endPoint y: 549, distance: 108.6
click at [757, 449] on div "vi living status" at bounding box center [784, 488] width 980 height 39
click at [435, 449] on input at bounding box center [364, 538] width 141 height 16
paste input "You are writing an essay. It has one really good part, but the rest is awful. A…"
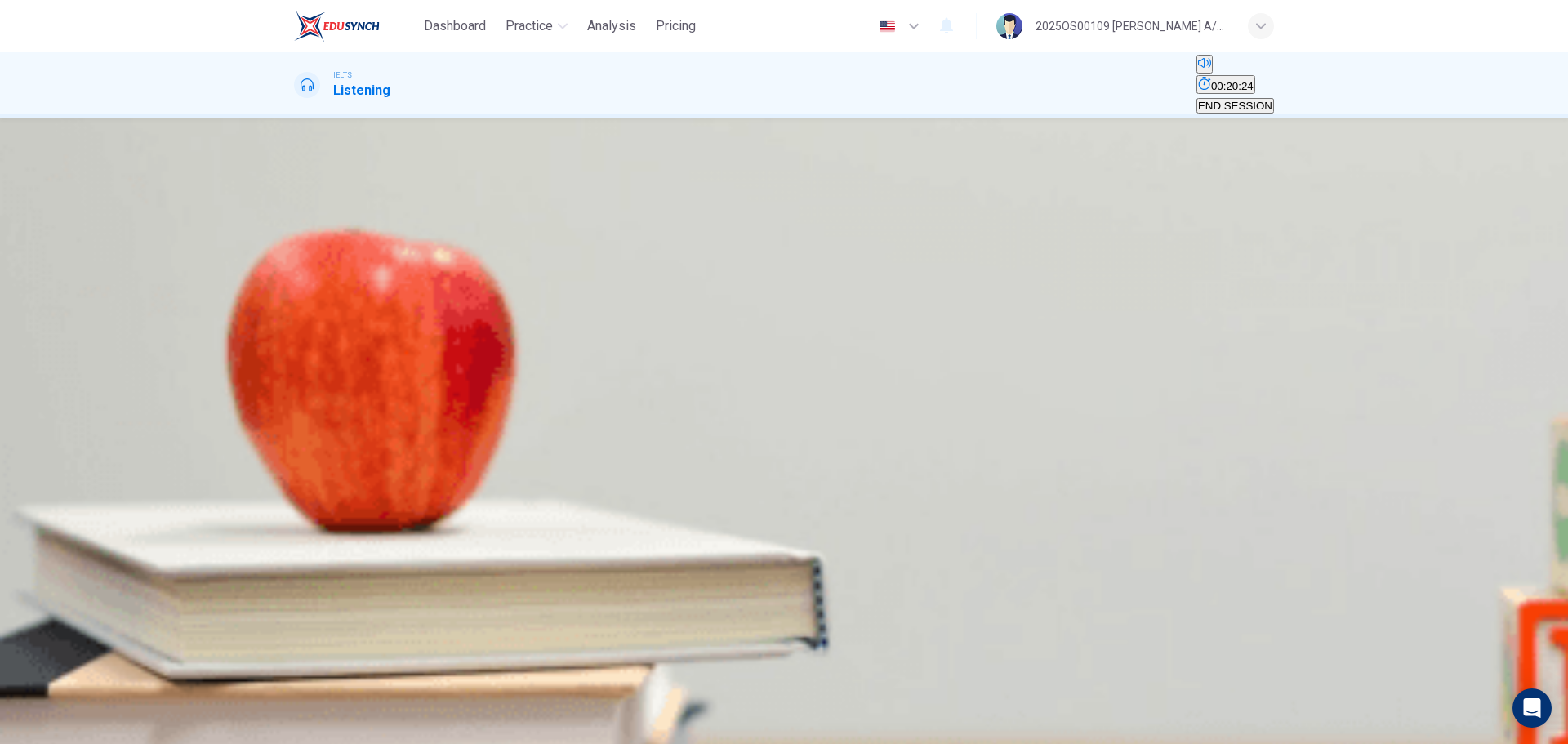
drag, startPoint x: 812, startPoint y: 601, endPoint x: 1554, endPoint y: 673, distance: 745.5
click at [1044, 449] on div "Questions 37 - 43 Complete the table below. Write NO MORE THAN THREE WORDS for …" at bounding box center [784, 400] width 1568 height 565
drag, startPoint x: 918, startPoint y: 598, endPoint x: 376, endPoint y: 576, distance: 542.4
click at [376, 449] on div "Questions 37 - 43 Complete the table below. Write NO MORE THAN THREE WORDS for …" at bounding box center [784, 395] width 980 height 510
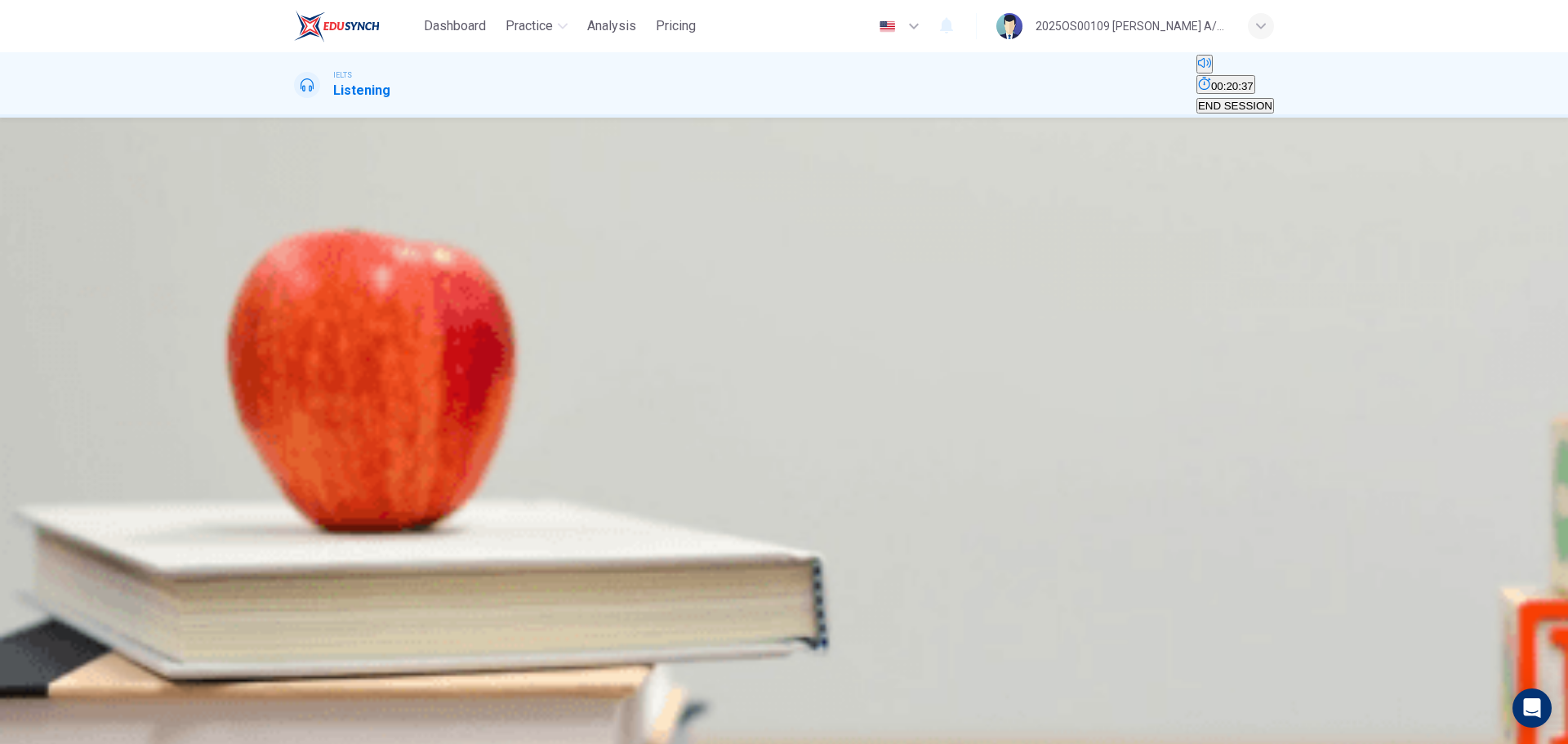
click at [435, 449] on input "living status" at bounding box center [364, 499] width 141 height 16
click at [435, 449] on input "equipment" at bounding box center [364, 460] width 141 height 16
click at [70, 449] on span "SUBMIT" at bounding box center [50, 691] width 41 height 12
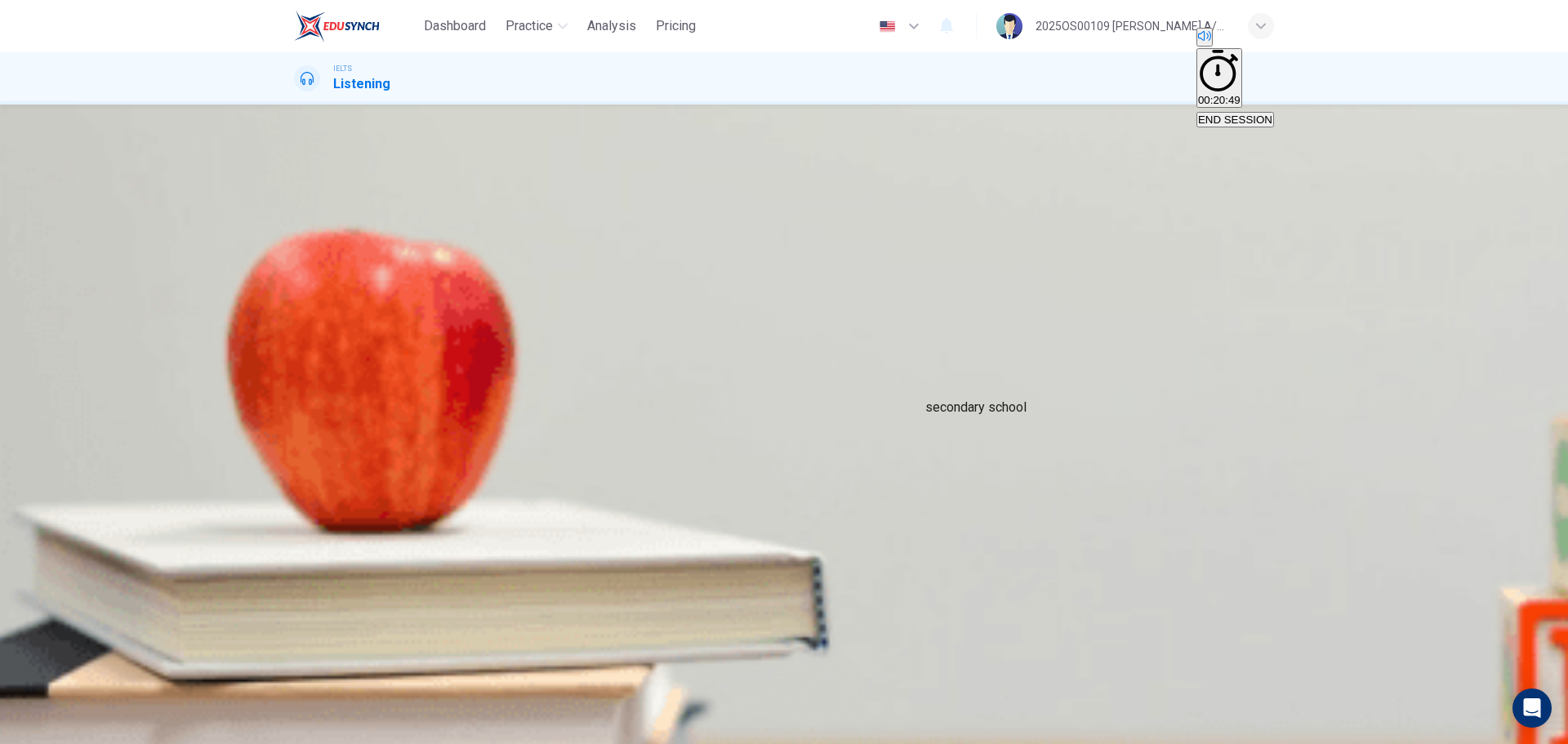
scroll to position [279, 0]
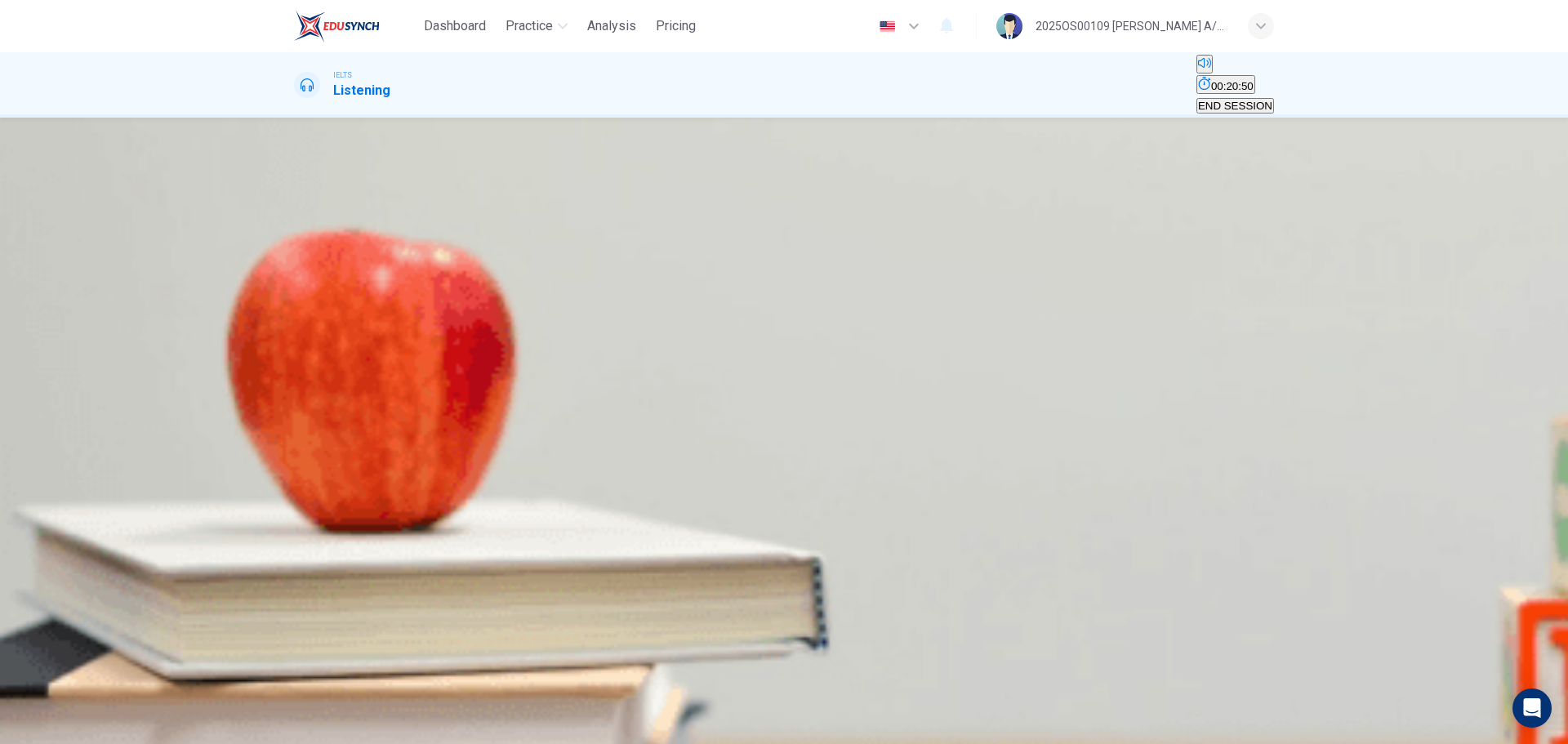
scroll to position [58, 0]
click at [296, 311] on icon "button" at bounding box center [296, 311] width 0 height 0
click at [521, 267] on span "He was informed about an interesting vacancy." at bounding box center [408, 268] width 225 height 12
click at [70, 449] on span "SUBMIT" at bounding box center [50, 691] width 41 height 12
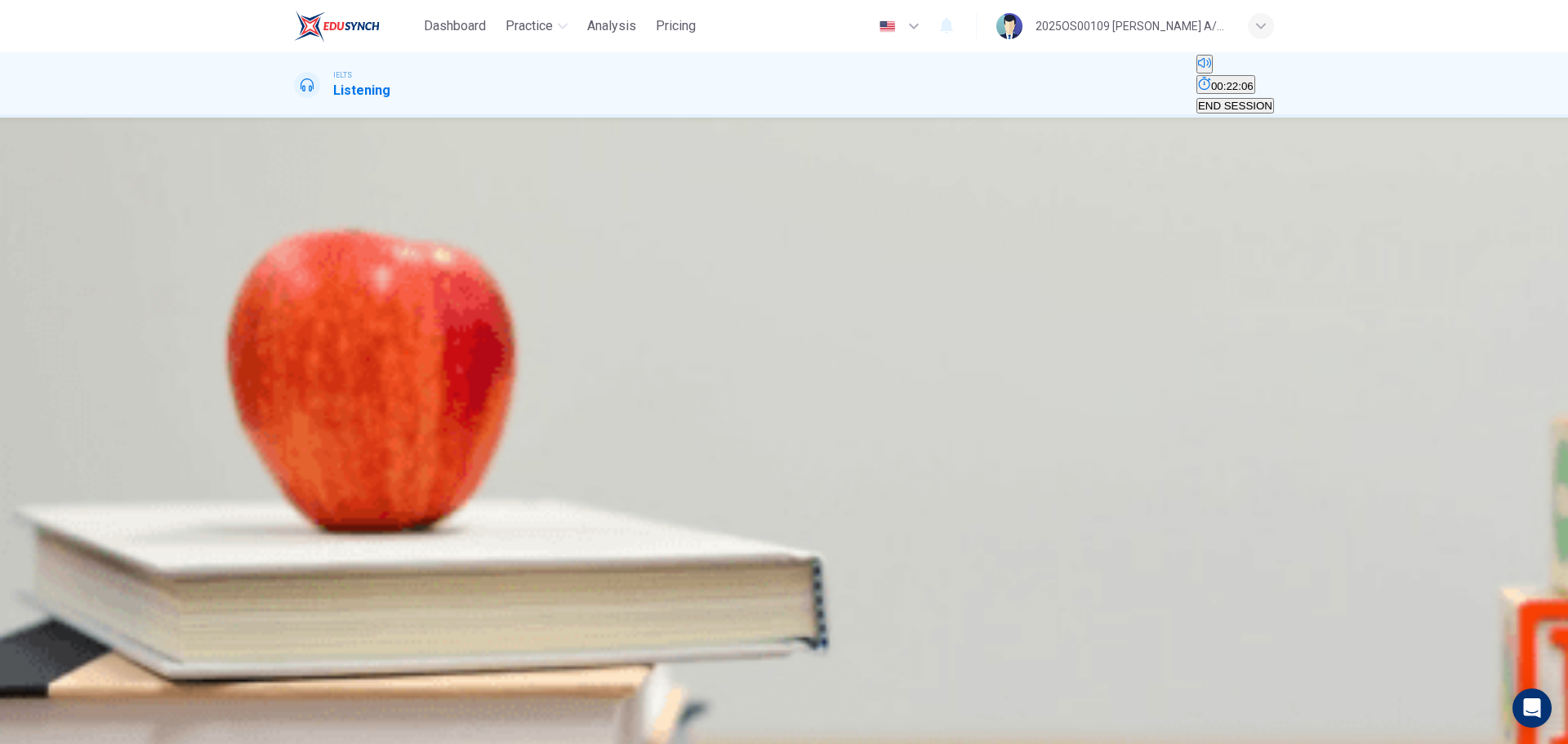
click at [497, 275] on span "The group activity." at bounding box center [453, 268] width 89 height 12
click at [72, 449] on button "SUBMIT" at bounding box center [50, 713] width 44 height 58
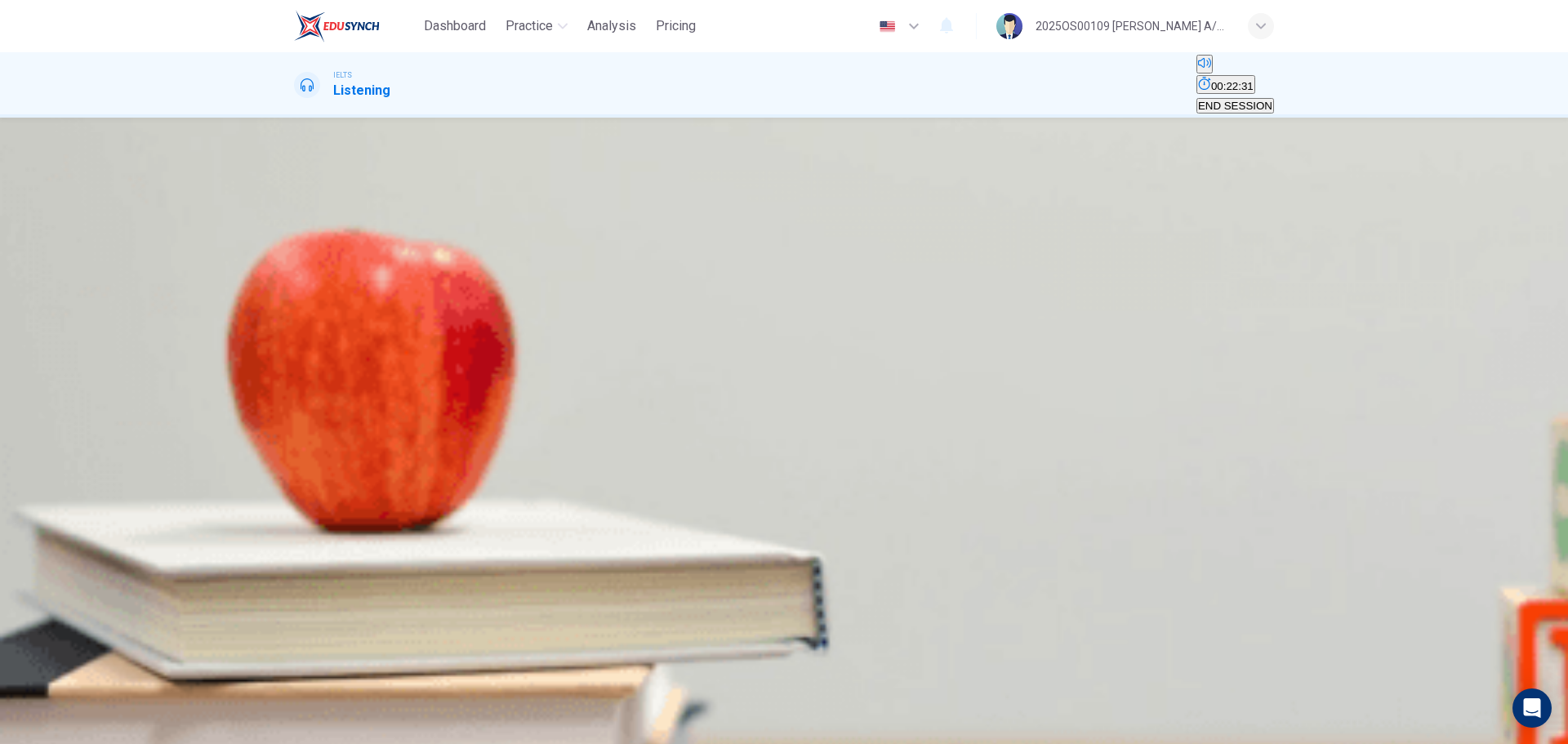
click at [533, 275] on span "process waste materials." at bounding box center [473, 268] width 120 height 12
click at [412, 257] on button "A speed up car assembly." at bounding box center [353, 261] width 118 height 27
click at [72, 449] on button "SUBMIT" at bounding box center [50, 713] width 44 height 58
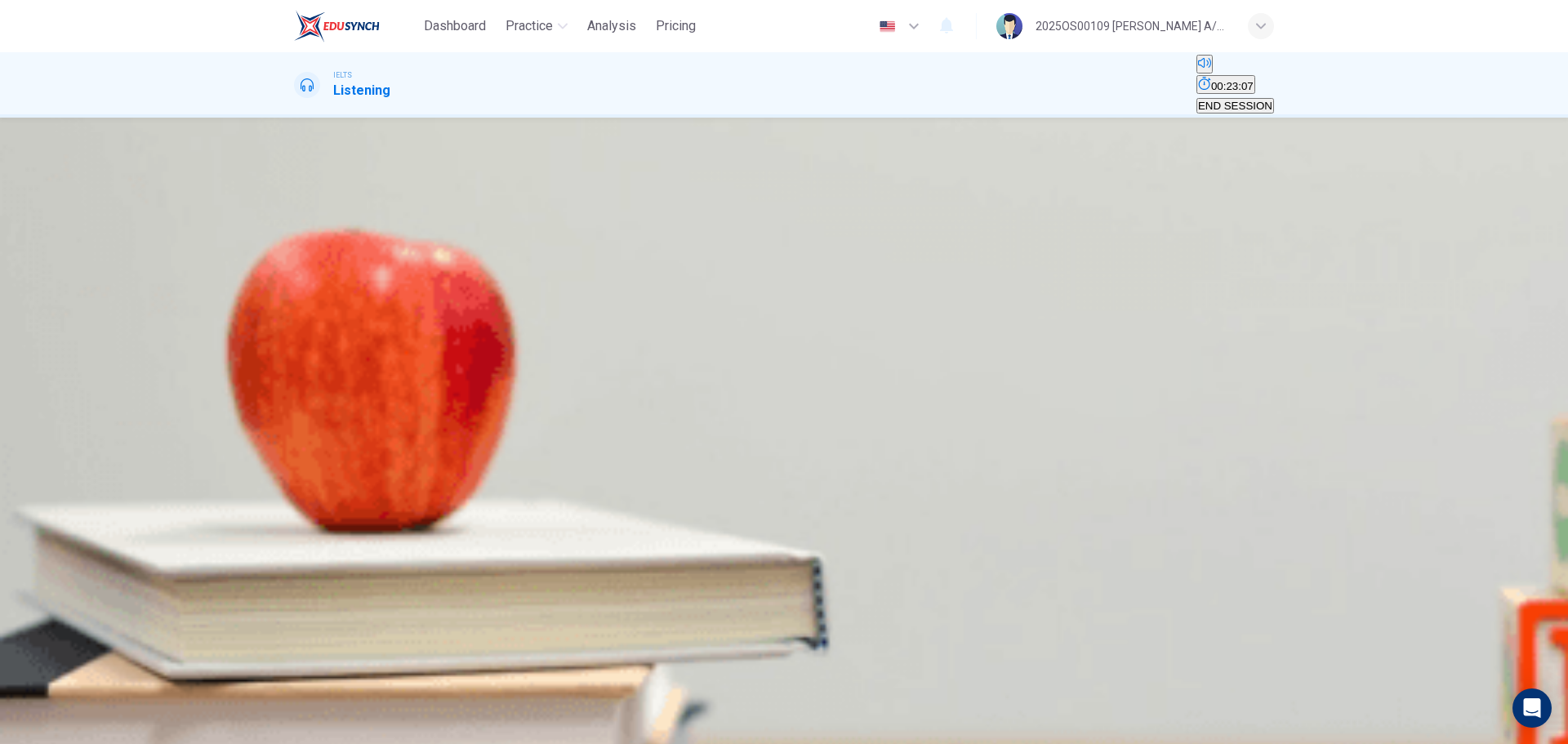
click at [884, 275] on span "She felt she had to prove her worth" at bounding box center [799, 268] width 169 height 12
click at [72, 449] on button "SUBMIT" at bounding box center [50, 713] width 44 height 58
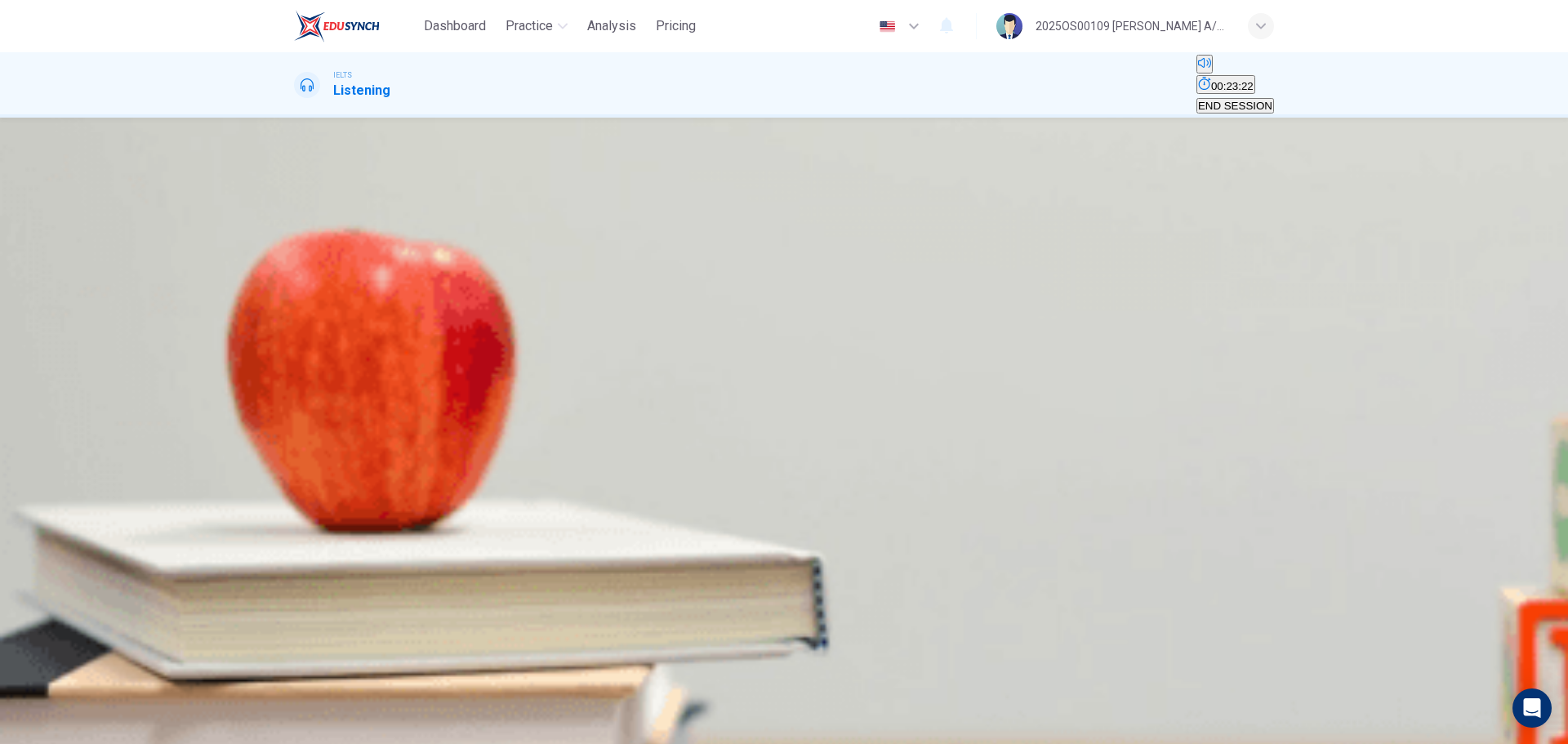
click at [481, 275] on span "organisational skills" at bounding box center [433, 268] width 95 height 12
click at [72, 449] on button "SUBMIT" at bounding box center [50, 713] width 44 height 58
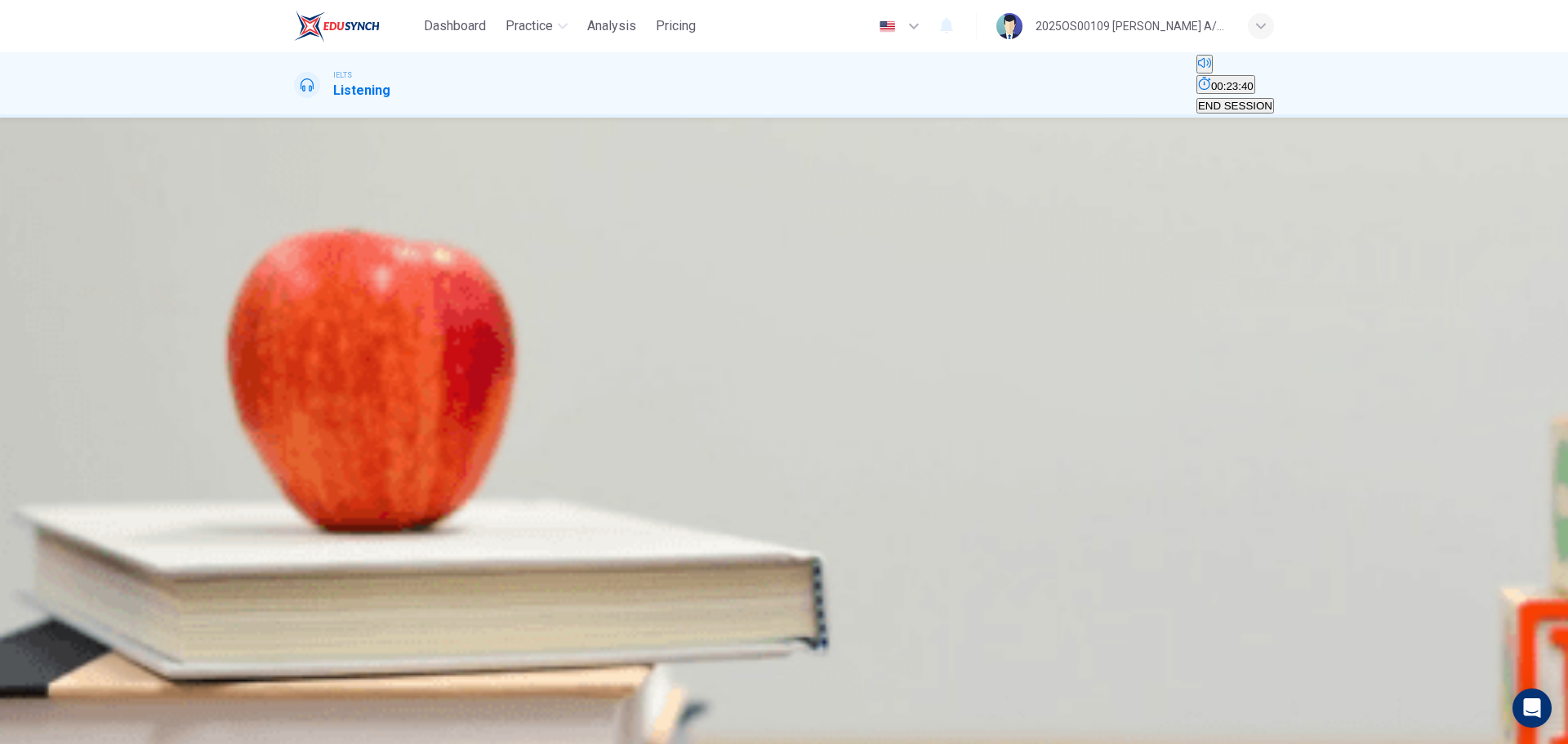
click at [503, 275] on span "An offer of work." at bounding box center [462, 268] width 79 height 12
click at [70, 449] on icon "button" at bounding box center [50, 717] width 41 height 41
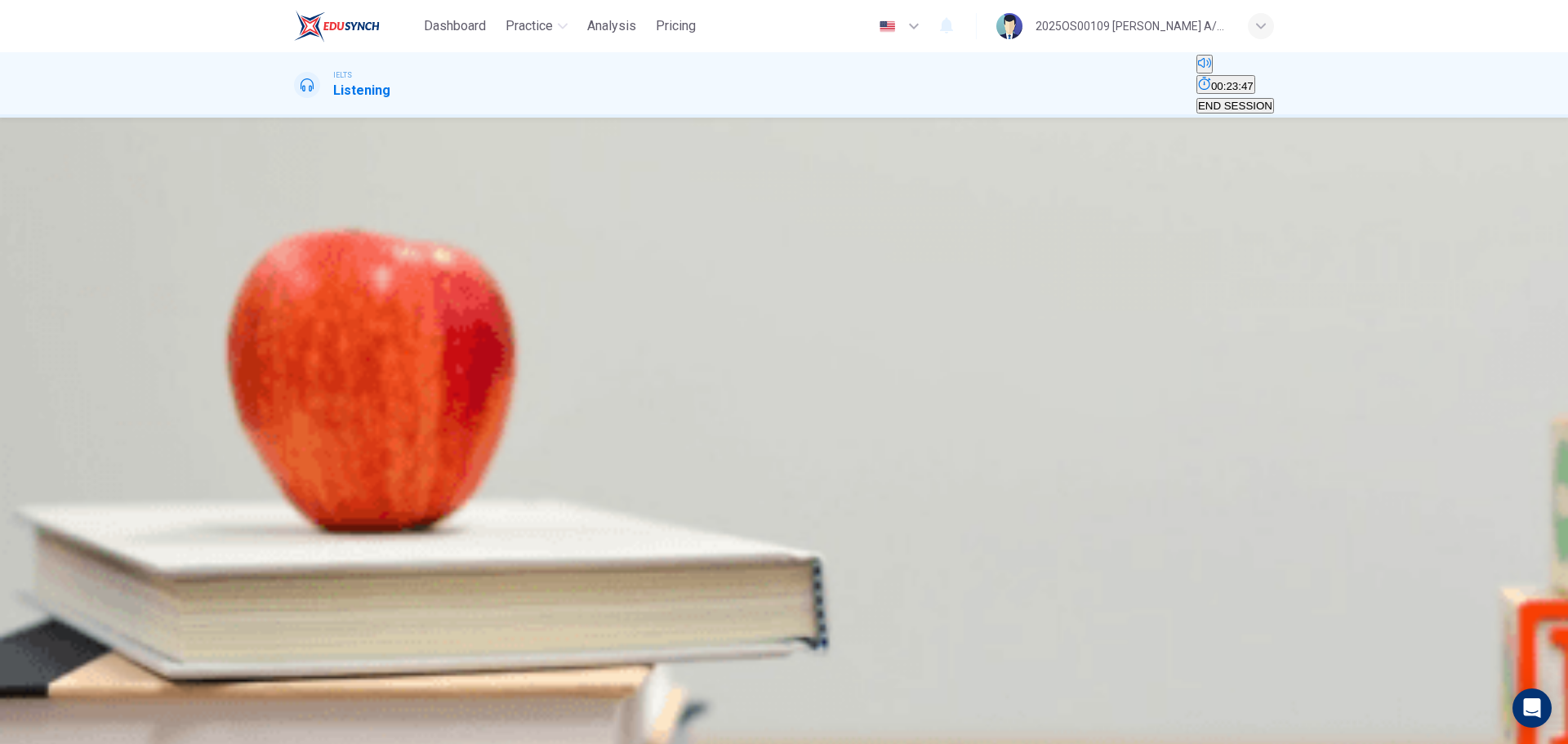
scroll to position [92, 0]
click at [838, 449] on body "Dashboard Practice Analysis Pricing English en ​ 2025OS00109 [PERSON_NAME] A/P …" at bounding box center [784, 372] width 1568 height 744
click at [807, 449] on body "Dashboard Practice Analysis Pricing English en ​ 2025OS00109 [PERSON_NAME] A/P …" at bounding box center [784, 372] width 1568 height 744
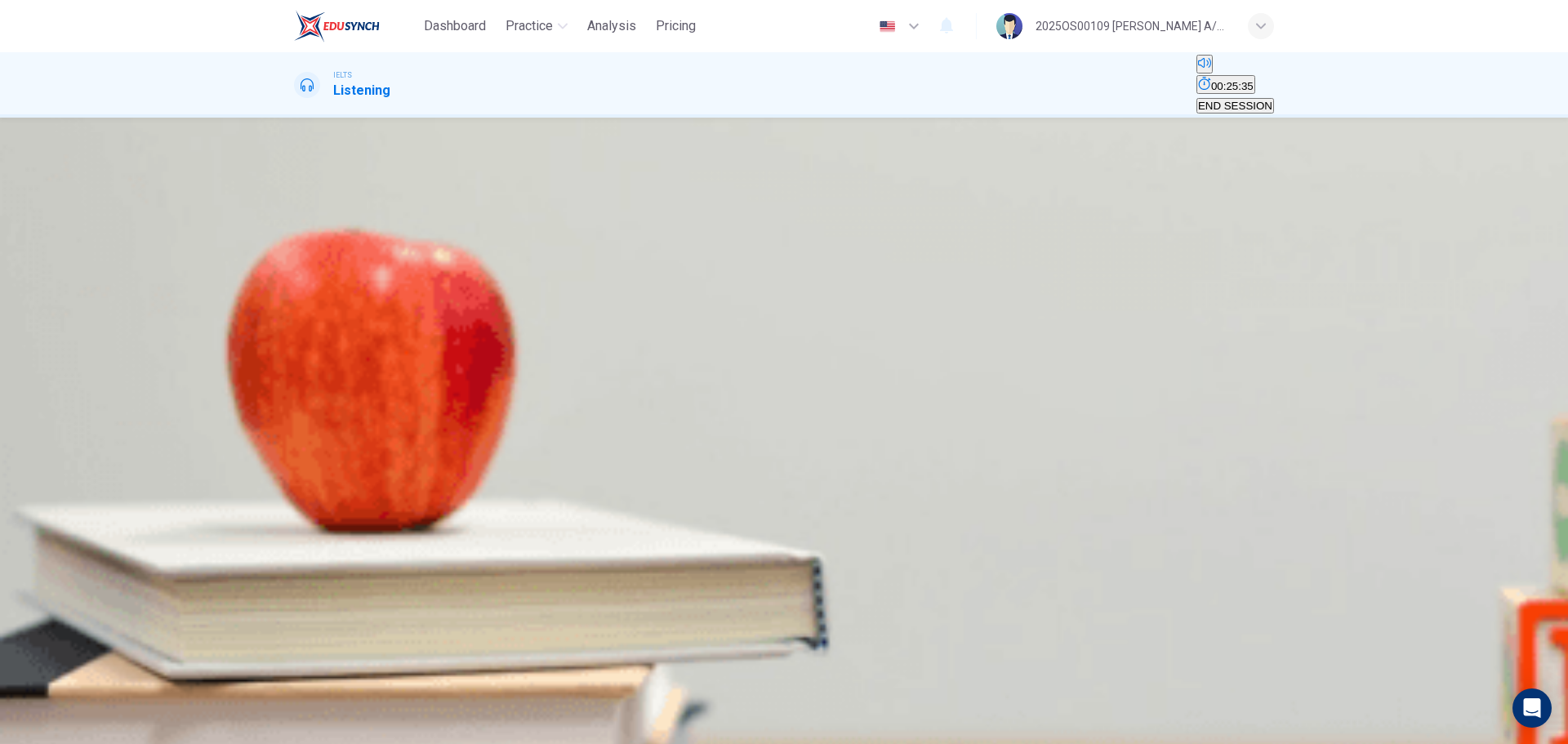
click at [807, 449] on body "Dashboard Practice Analysis Pricing English en ​ 2025OS00109 [PERSON_NAME] A/P …" at bounding box center [784, 372] width 1568 height 744
click at [908, 449] on div "1 ​ ​ 2 C C ​ 3 D D ​ 4 F F ​" at bounding box center [784, 445] width 980 height 236
click at [818, 449] on body "Dashboard Practice Analysis Pricing English en ​ 2025OS00109 [PERSON_NAME] A/P …" at bounding box center [784, 372] width 1568 height 744
click at [795, 449] on li "A" at bounding box center [784, 754] width 1568 height 19
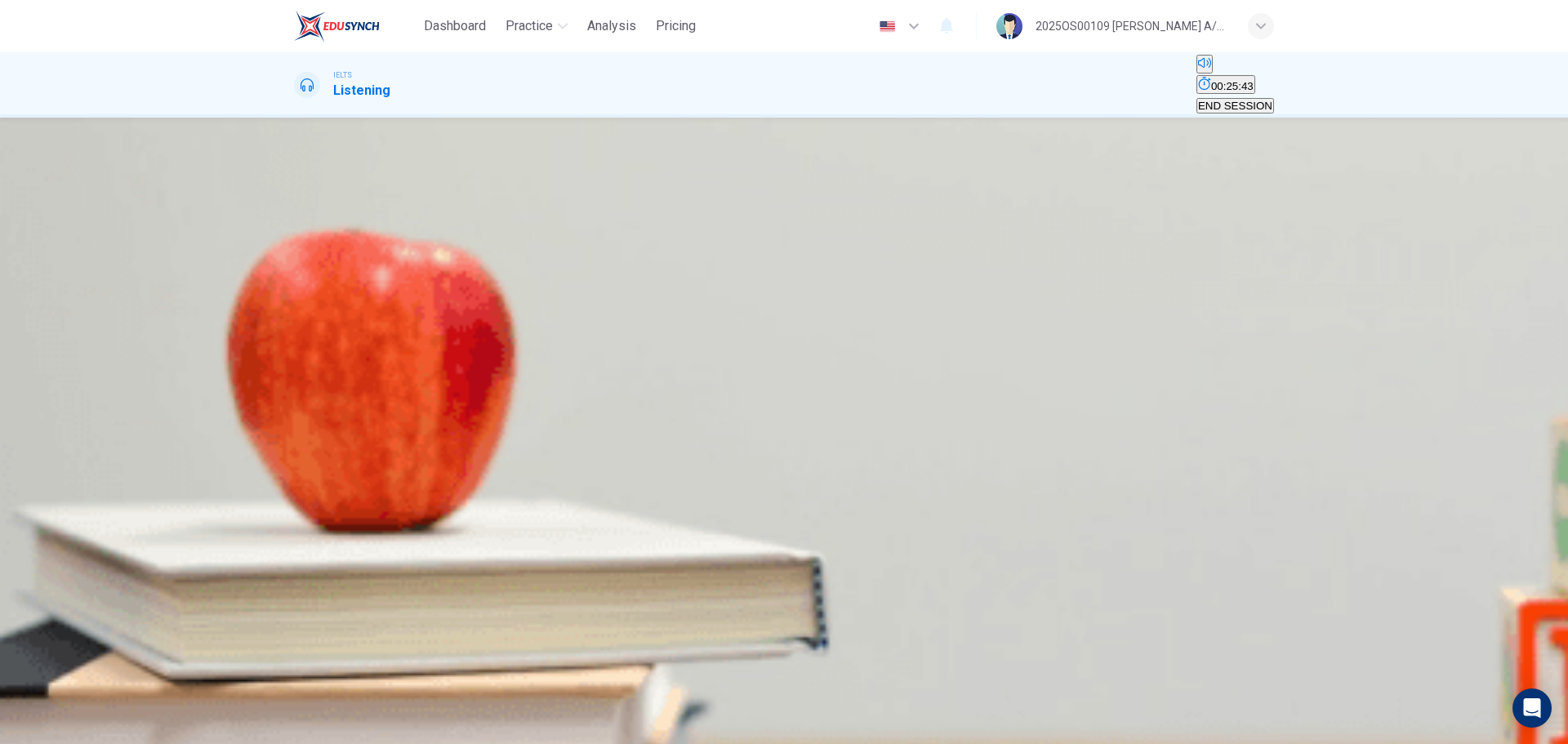
click at [70, 449] on span "SUBMIT" at bounding box center [50, 691] width 41 height 12
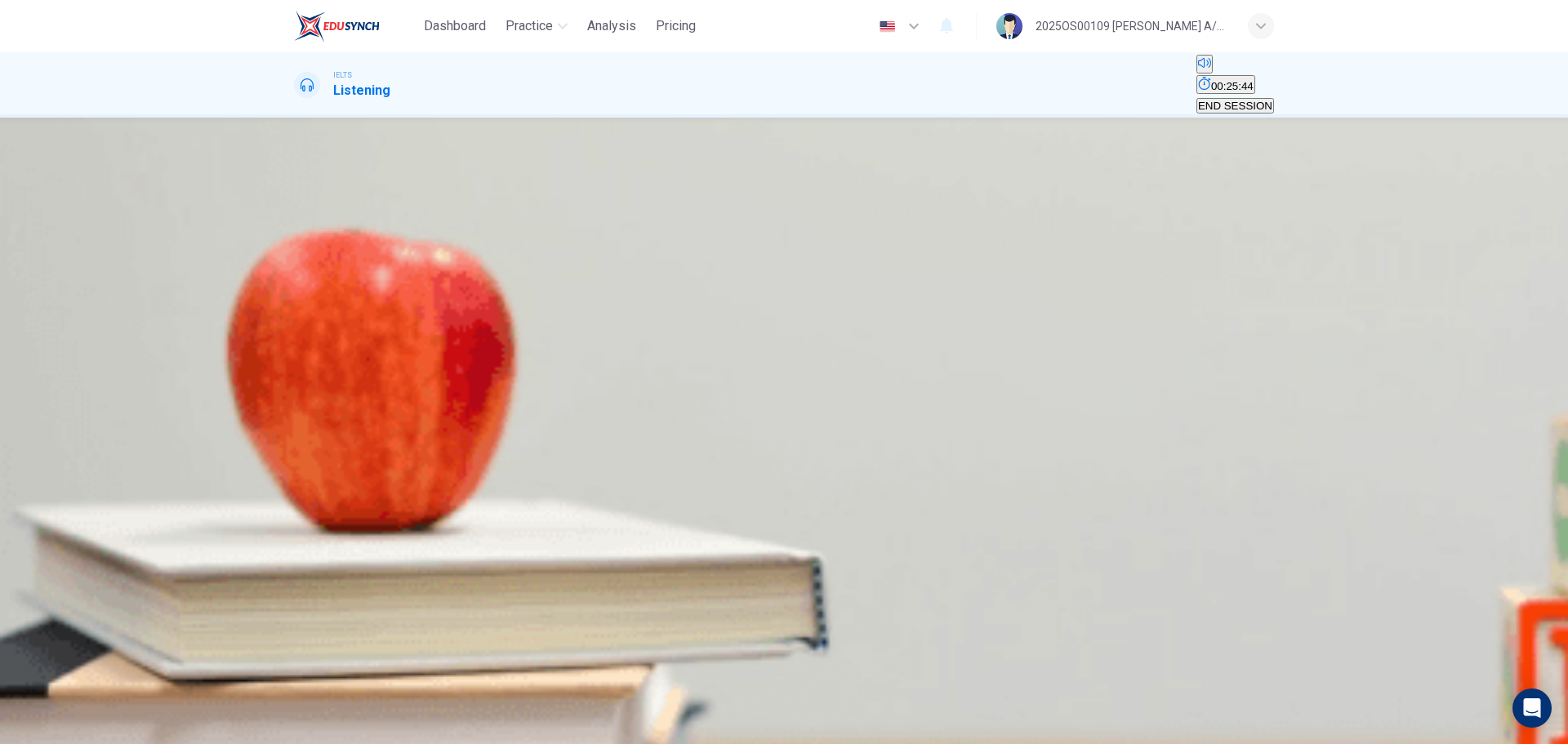
scroll to position [58, 0]
click at [535, 23] on span "Practice" at bounding box center [529, 26] width 47 height 19
click at [1044, 346] on div "Address: International house Room number: 52" at bounding box center [784, 366] width 980 height 79
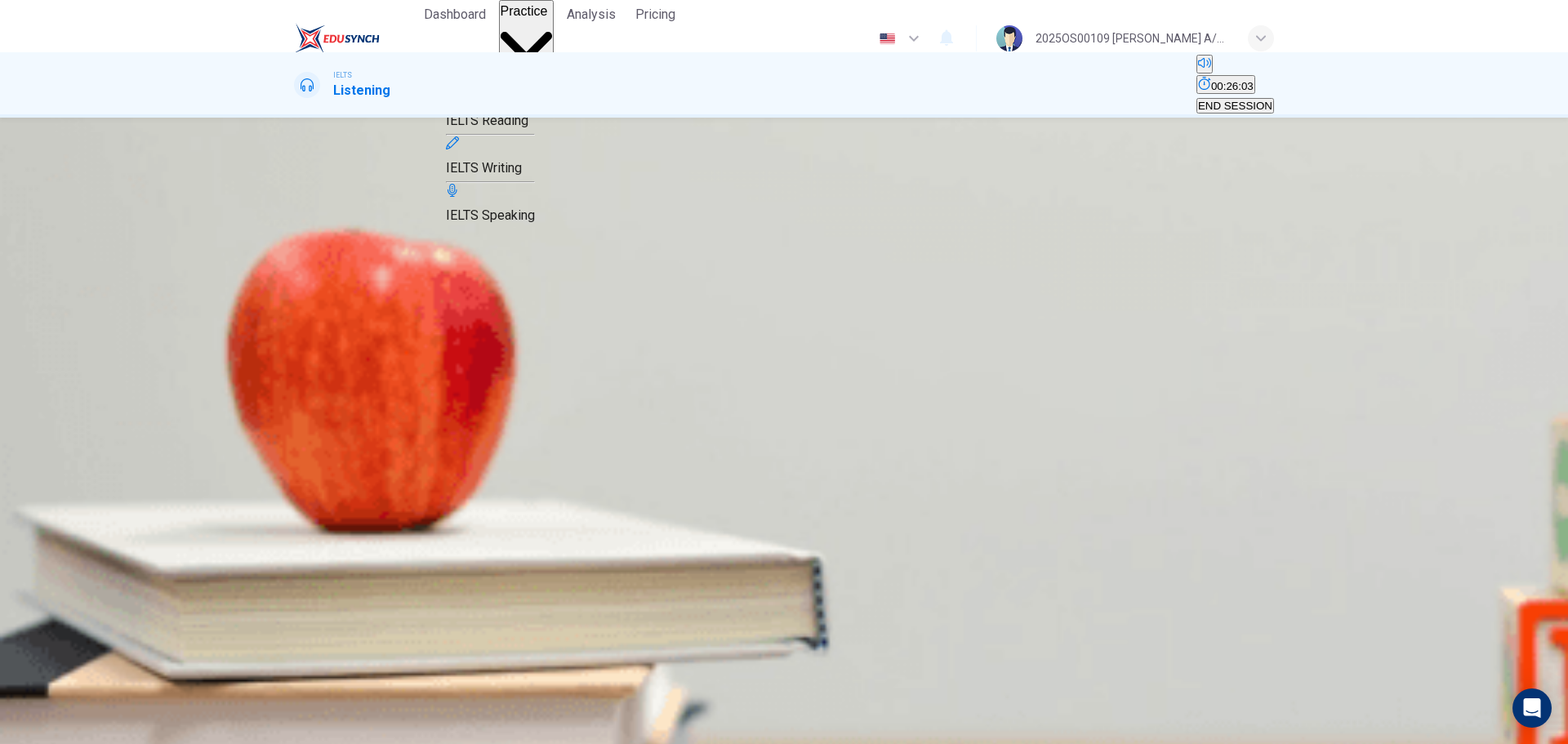
click at [522, 175] on span "IELTS Writing" at bounding box center [484, 168] width 76 height 16
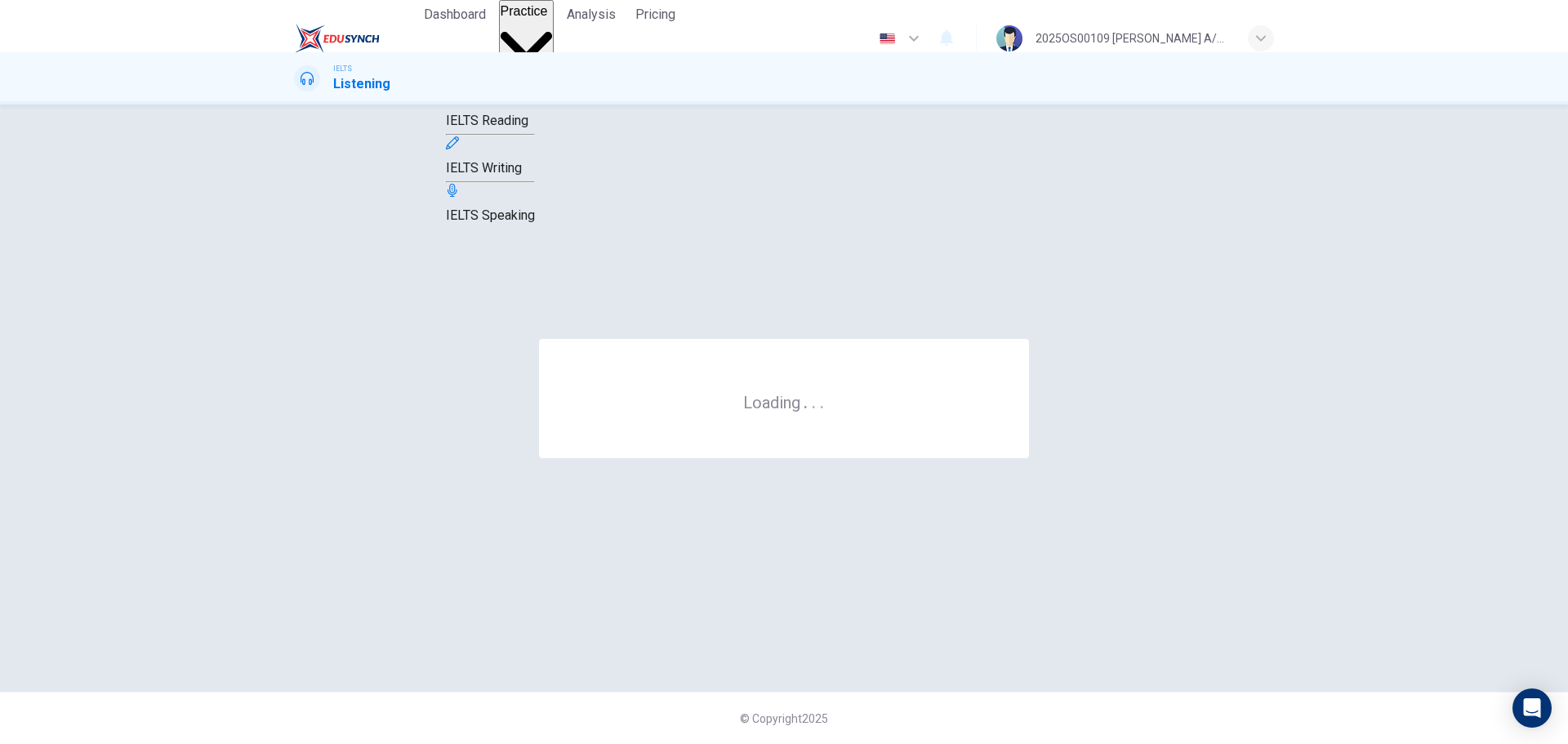
scroll to position [0, 0]
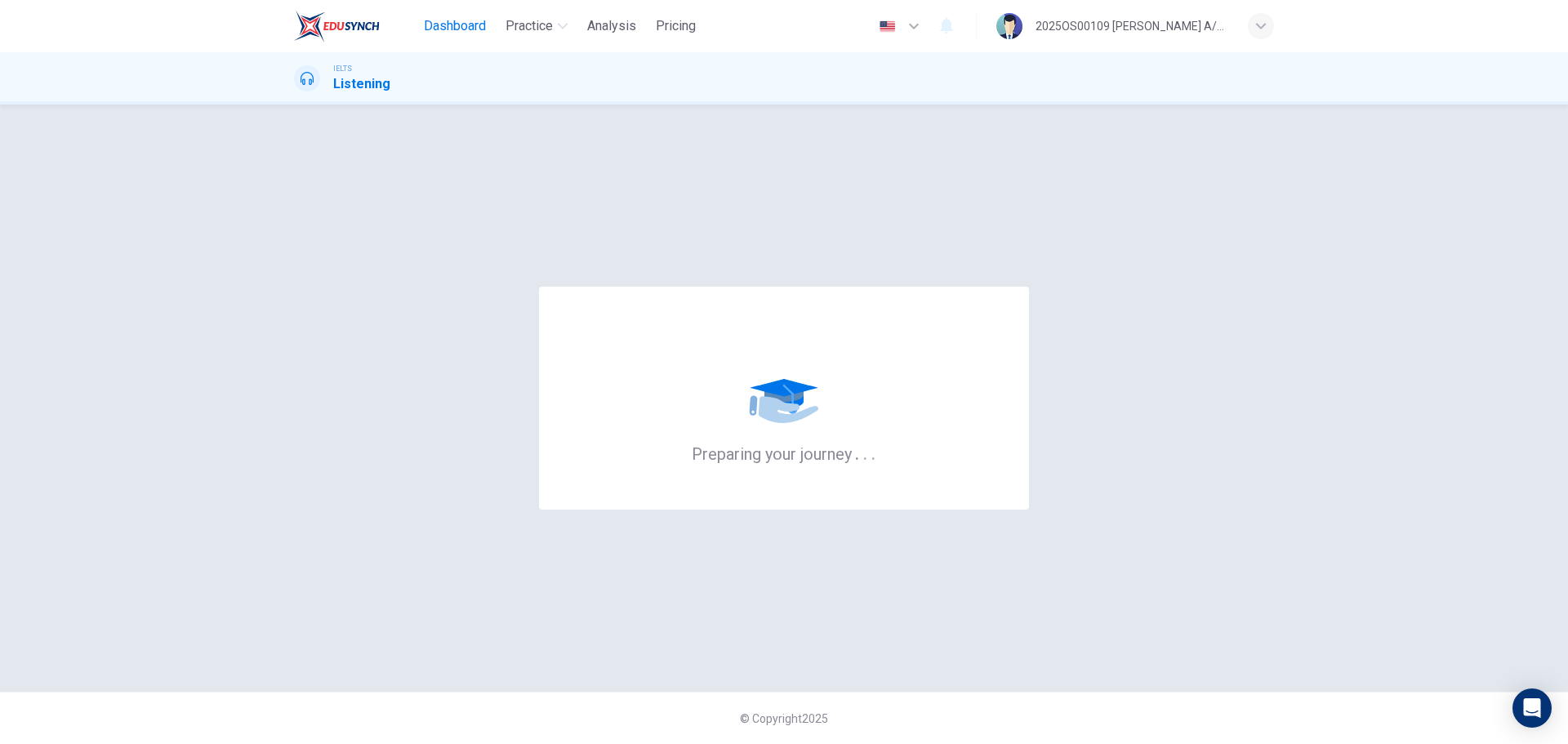
click at [461, 27] on span "Dashboard" at bounding box center [454, 26] width 62 height 19
